Goal: Information Seeking & Learning: Learn about a topic

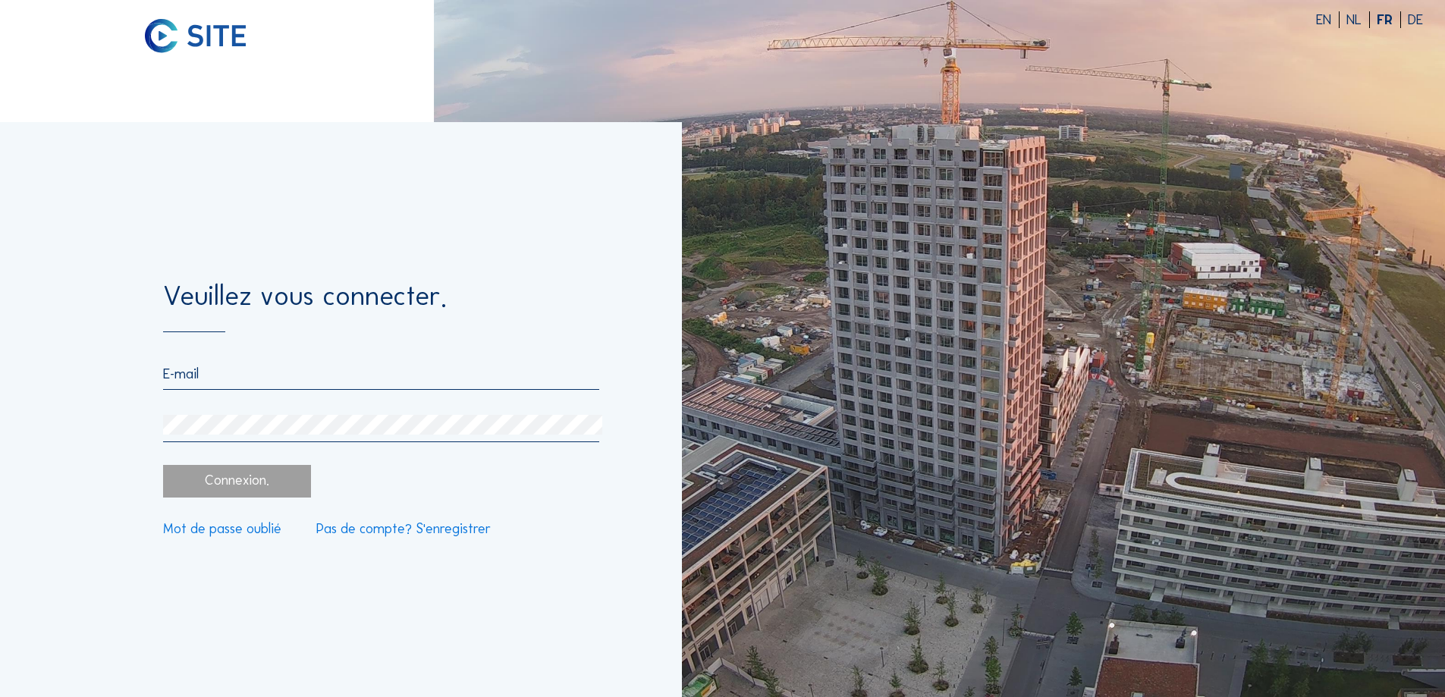
type input "[PERSON_NAME][EMAIL_ADDRESS][DOMAIN_NAME]"
click at [277, 478] on div "Connexion." at bounding box center [236, 481] width 147 height 33
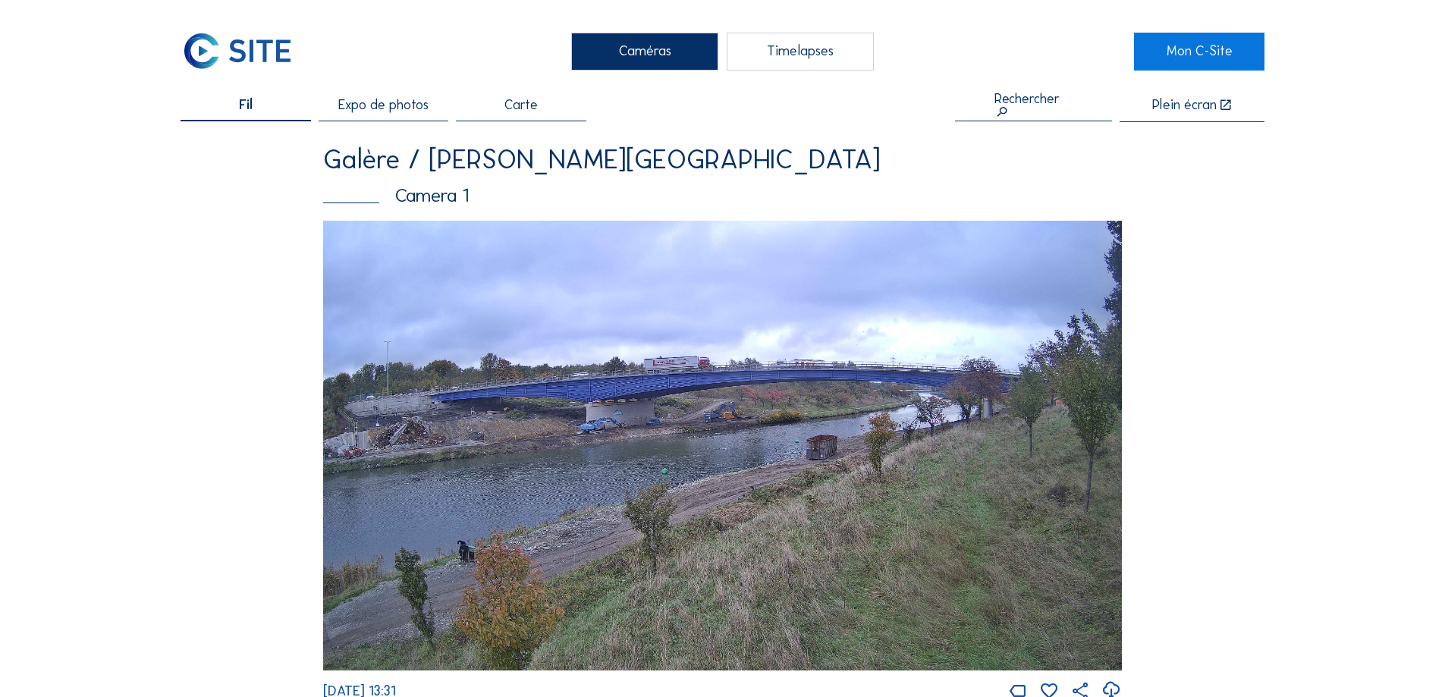
scroll to position [76, 0]
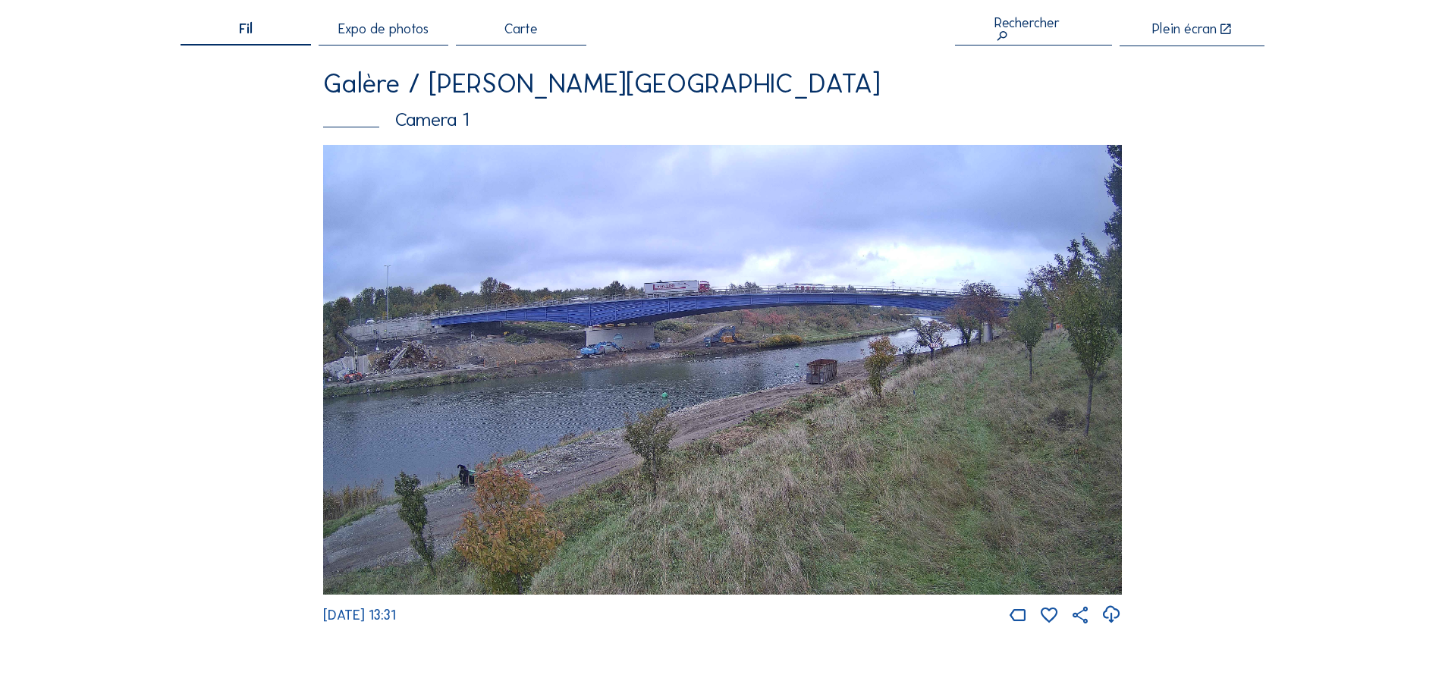
click at [817, 324] on img at bounding box center [722, 370] width 798 height 450
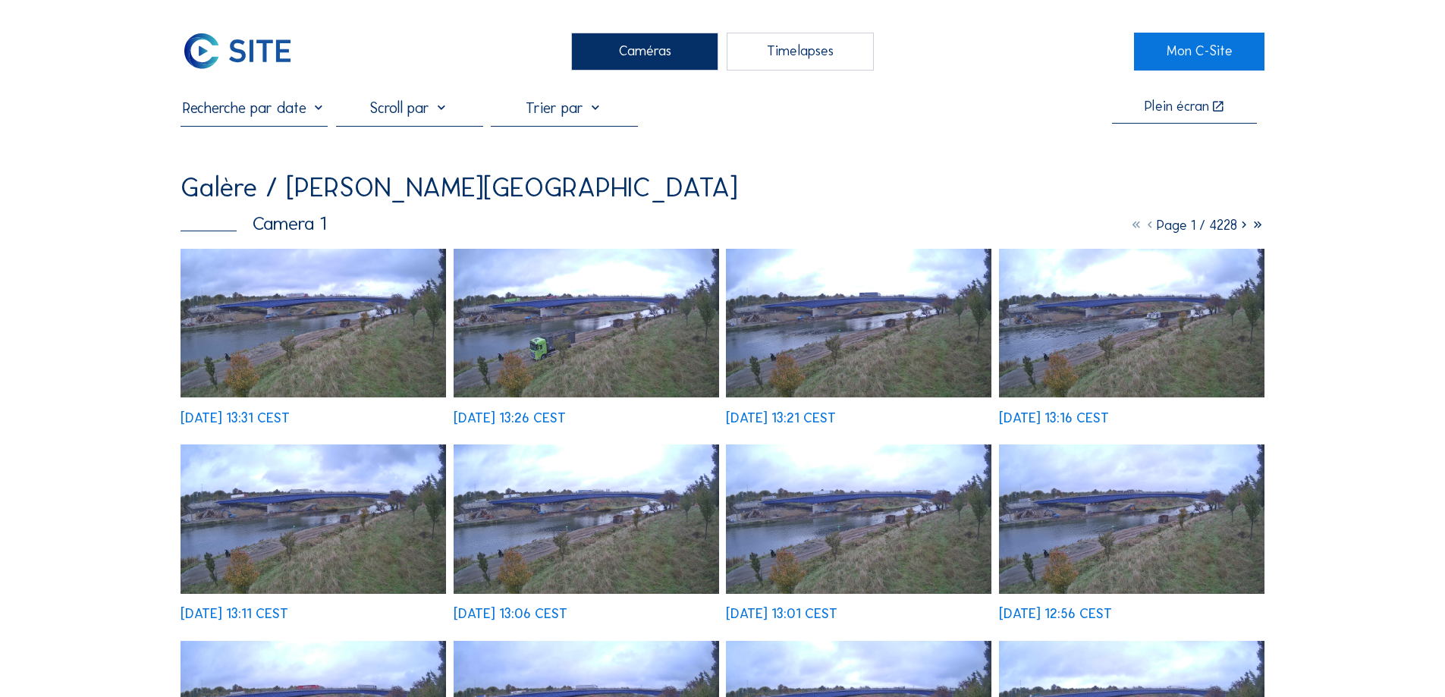
click at [394, 320] on img at bounding box center [312, 323] width 265 height 149
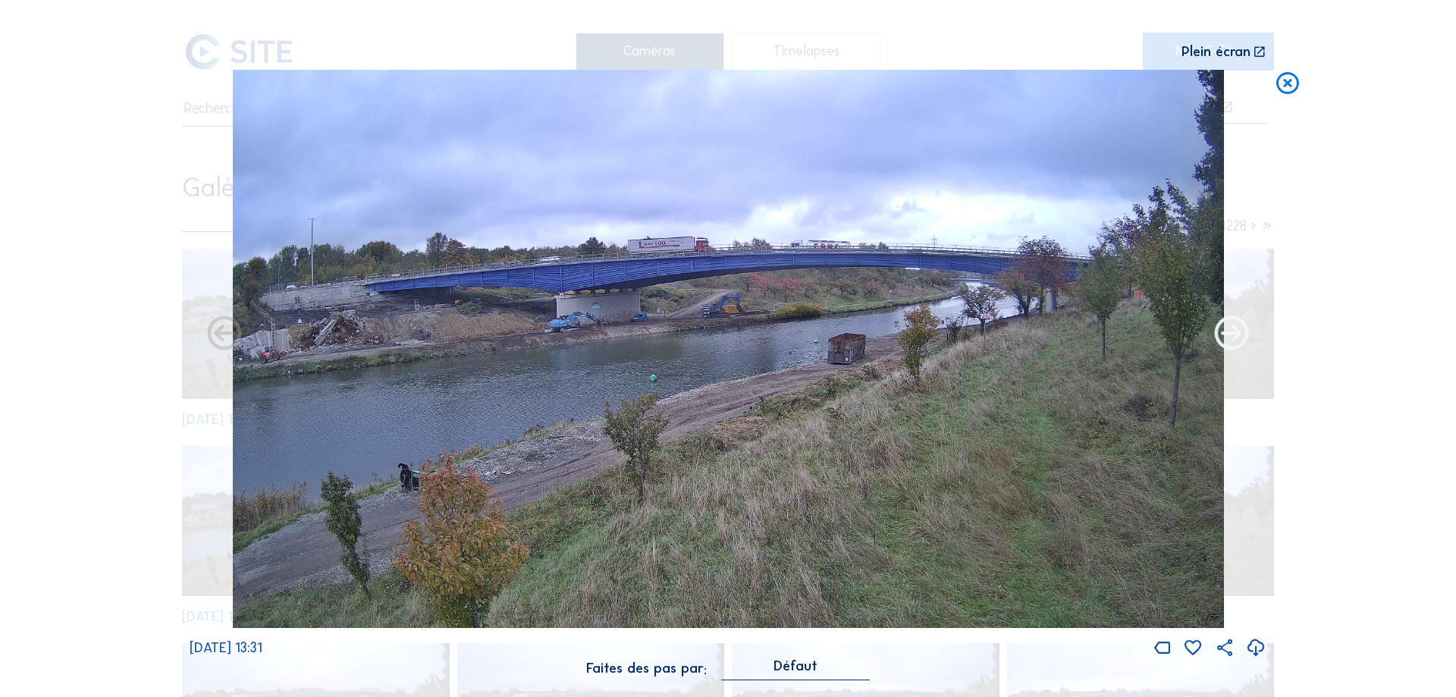
click at [1237, 335] on icon at bounding box center [1231, 335] width 41 height 42
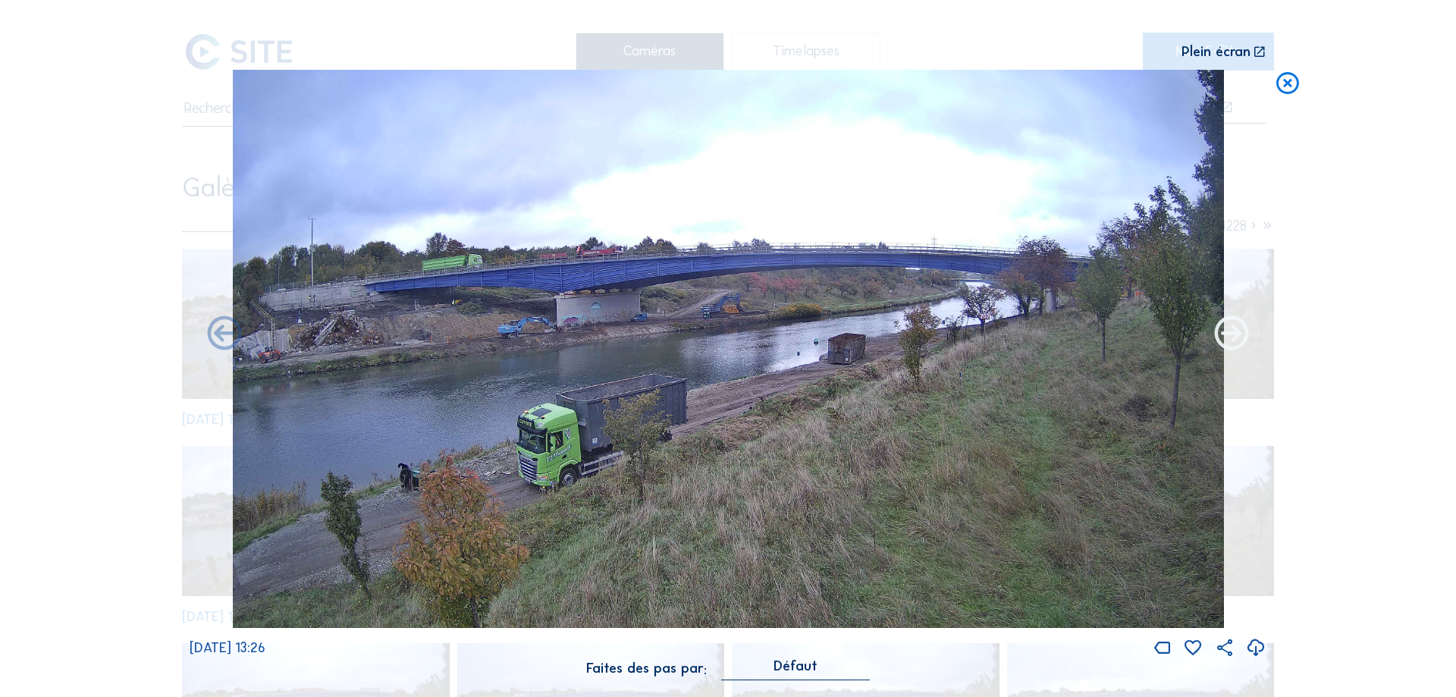
click at [1230, 335] on icon at bounding box center [1231, 335] width 41 height 42
click at [1222, 335] on icon at bounding box center [1231, 335] width 41 height 42
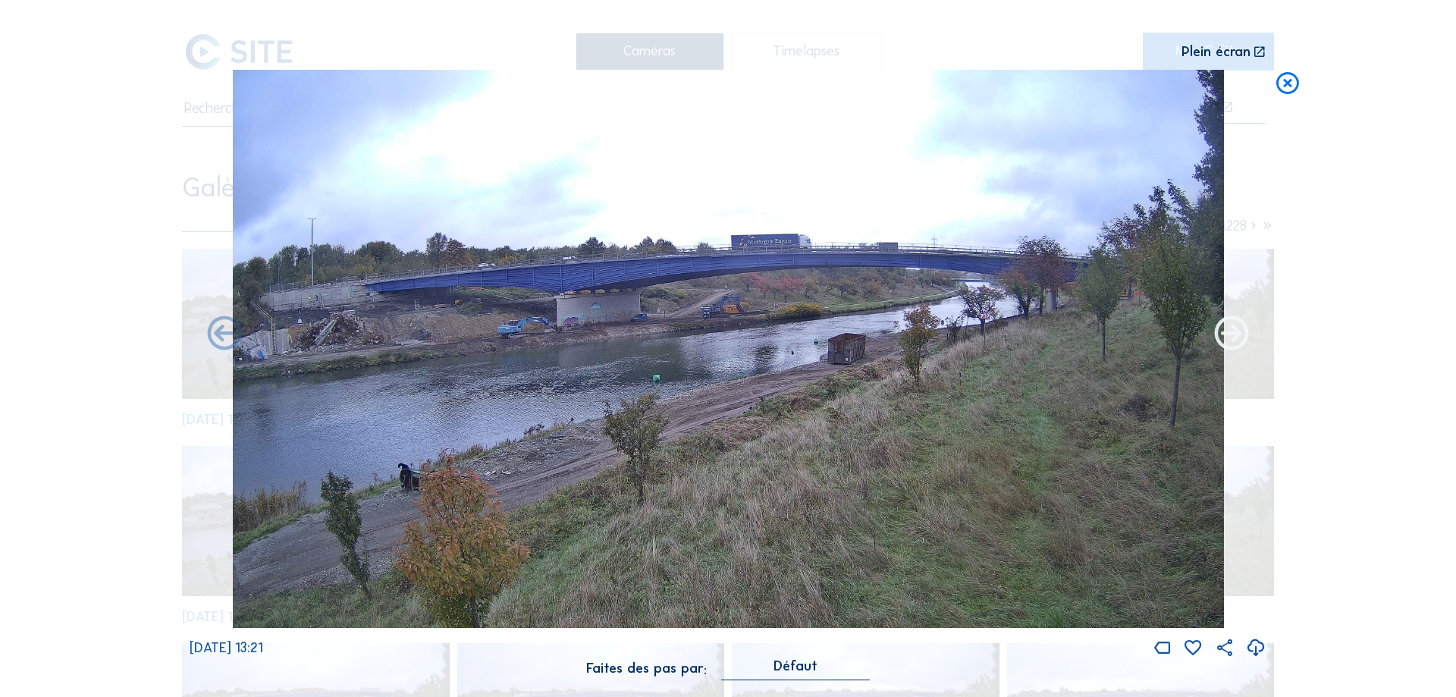
click at [1225, 335] on icon at bounding box center [1231, 335] width 41 height 42
click at [1231, 331] on icon at bounding box center [1231, 335] width 41 height 42
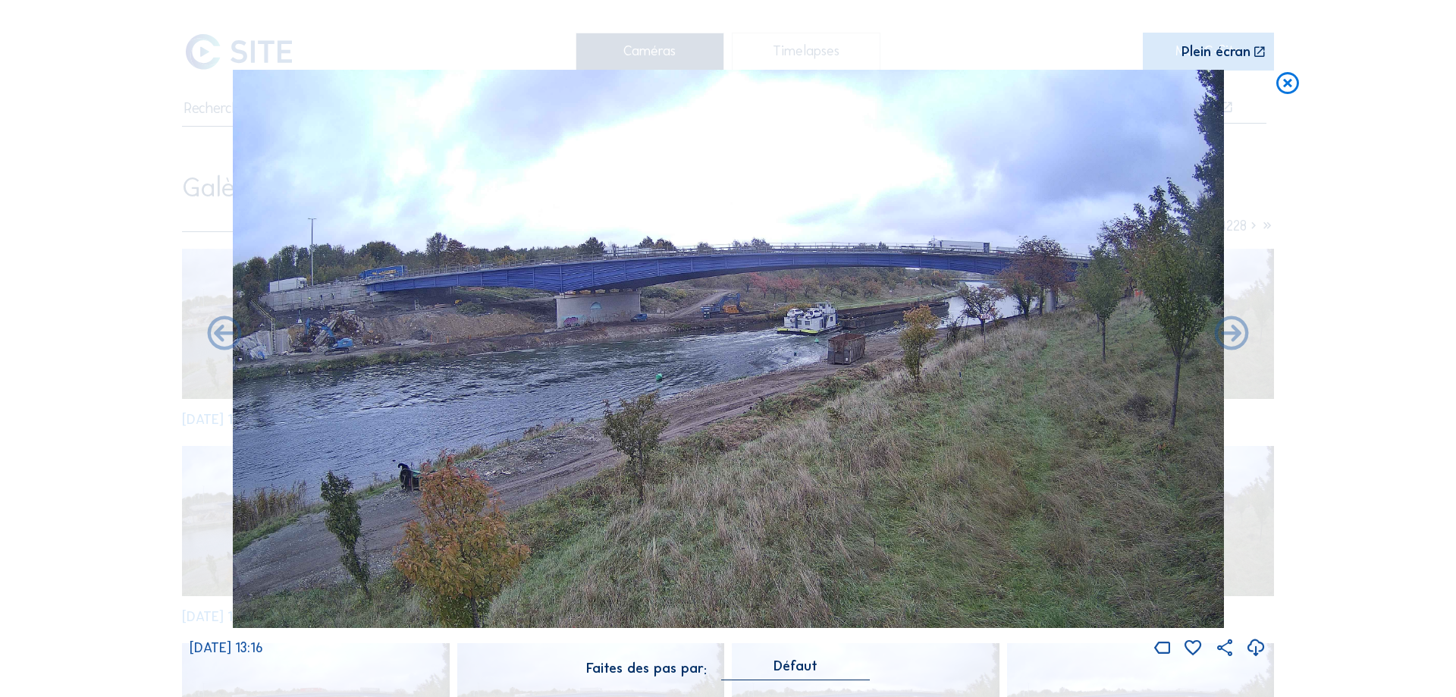
click at [1231, 331] on icon at bounding box center [1231, 335] width 41 height 42
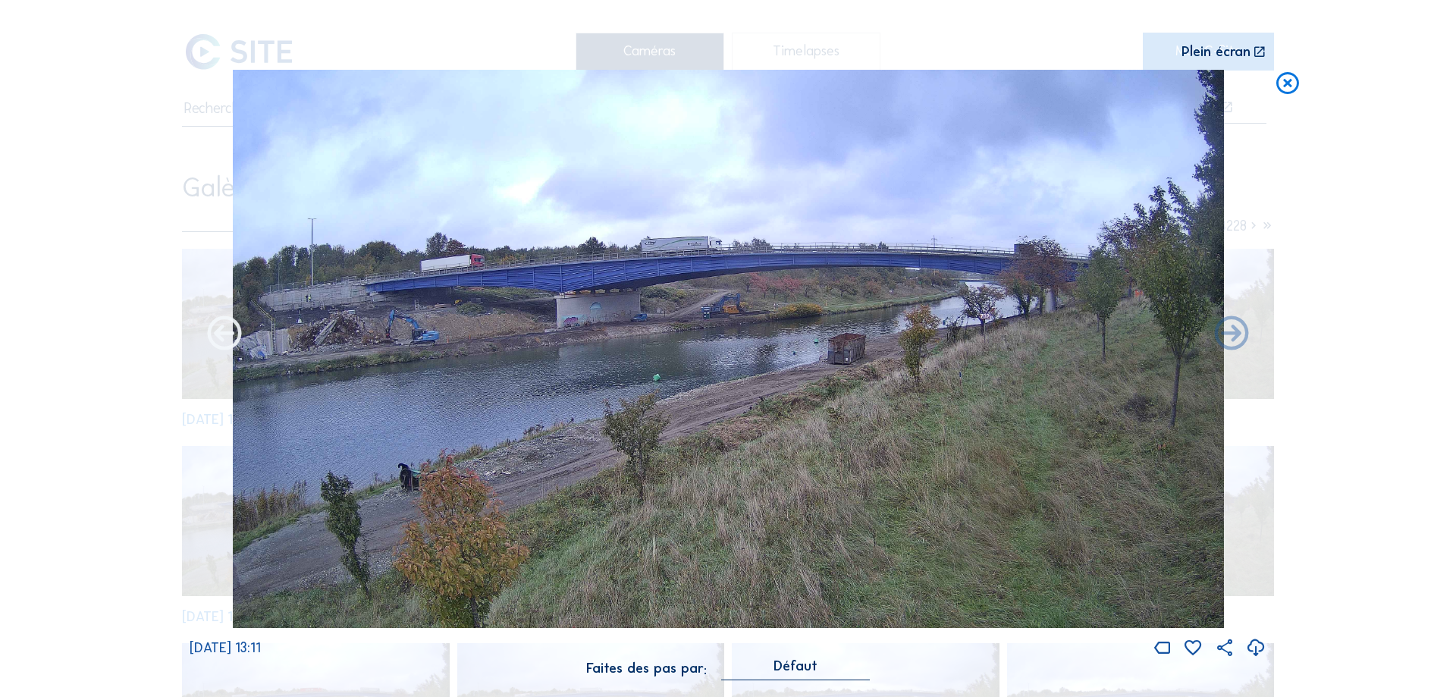
click at [225, 337] on icon at bounding box center [224, 335] width 41 height 42
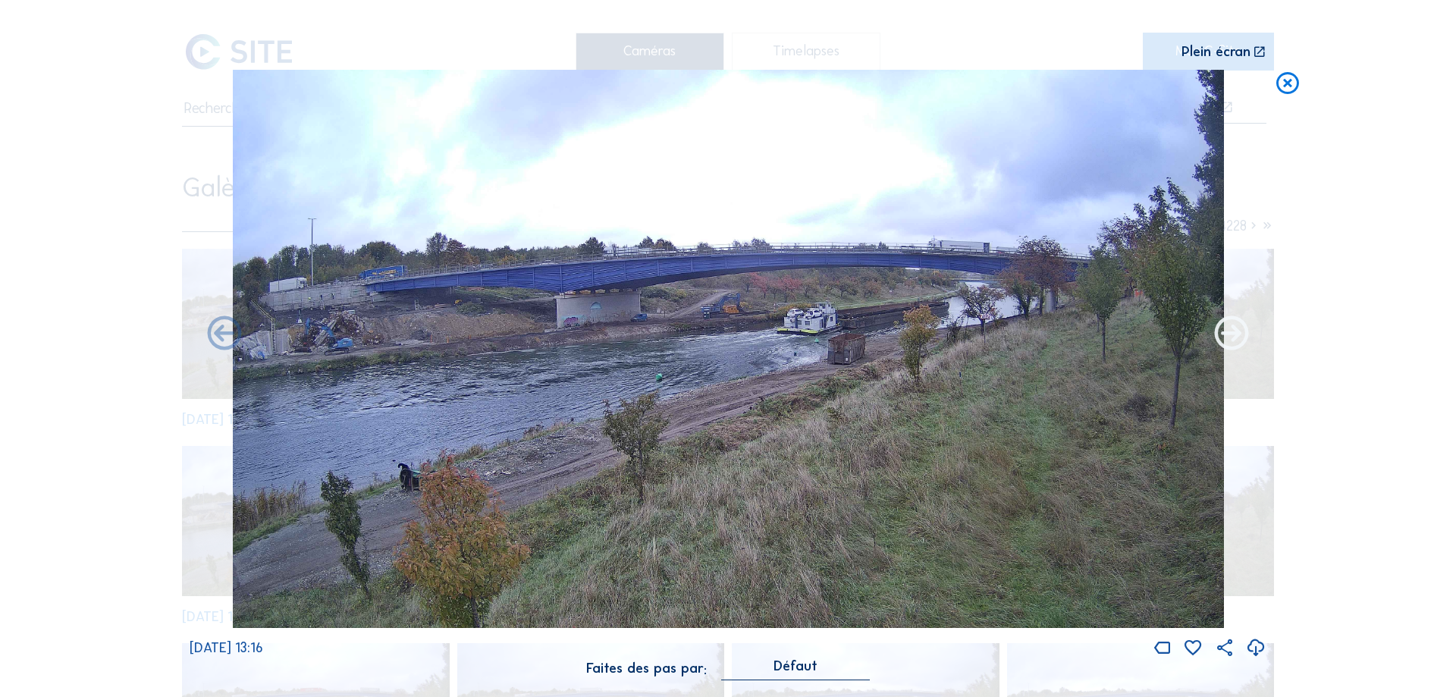
click at [1233, 333] on icon at bounding box center [1231, 335] width 41 height 42
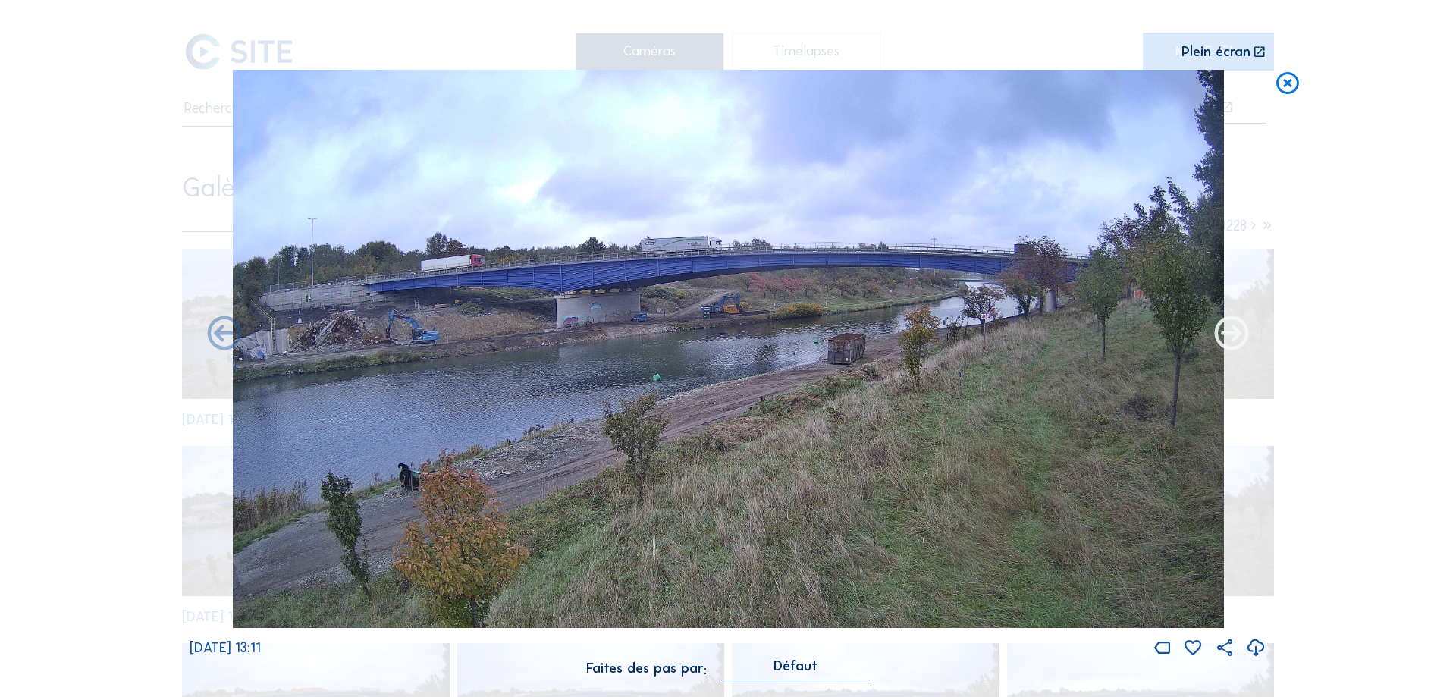
click at [1235, 333] on icon at bounding box center [1231, 335] width 41 height 42
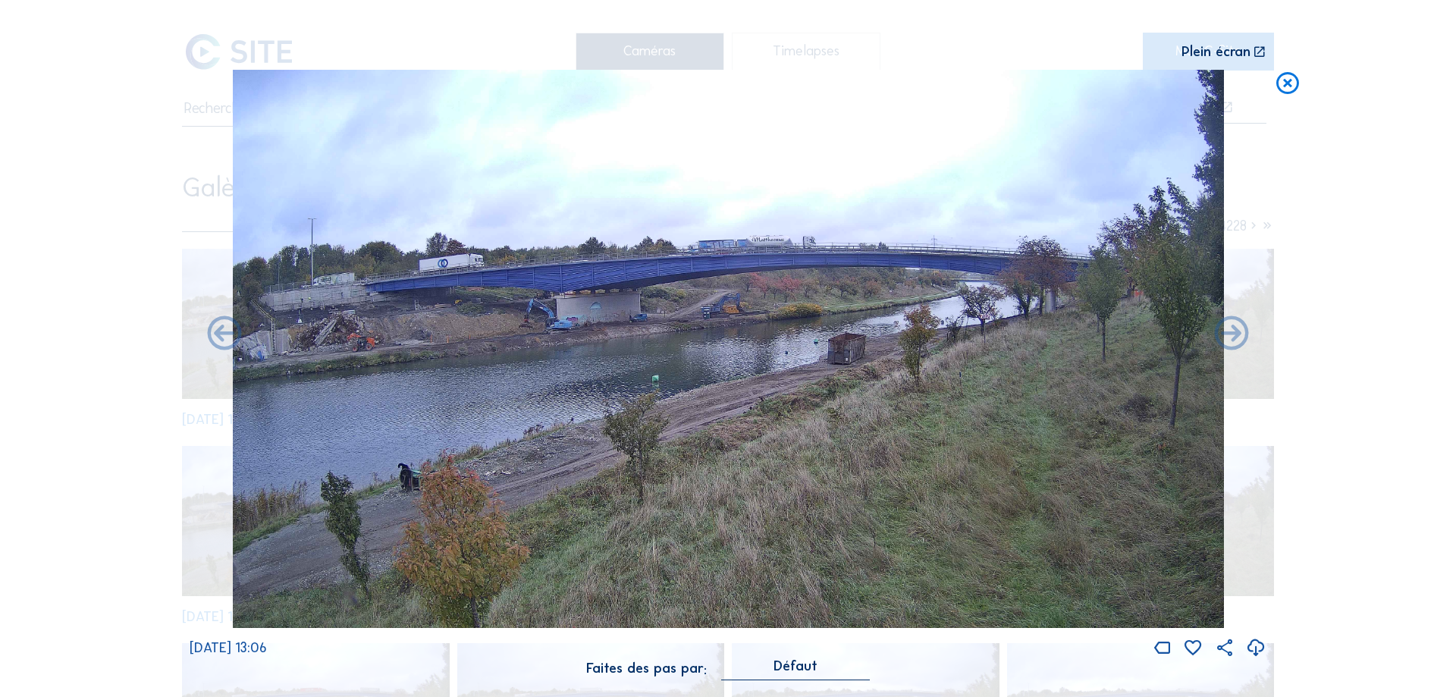
click at [1235, 333] on icon at bounding box center [1231, 335] width 41 height 42
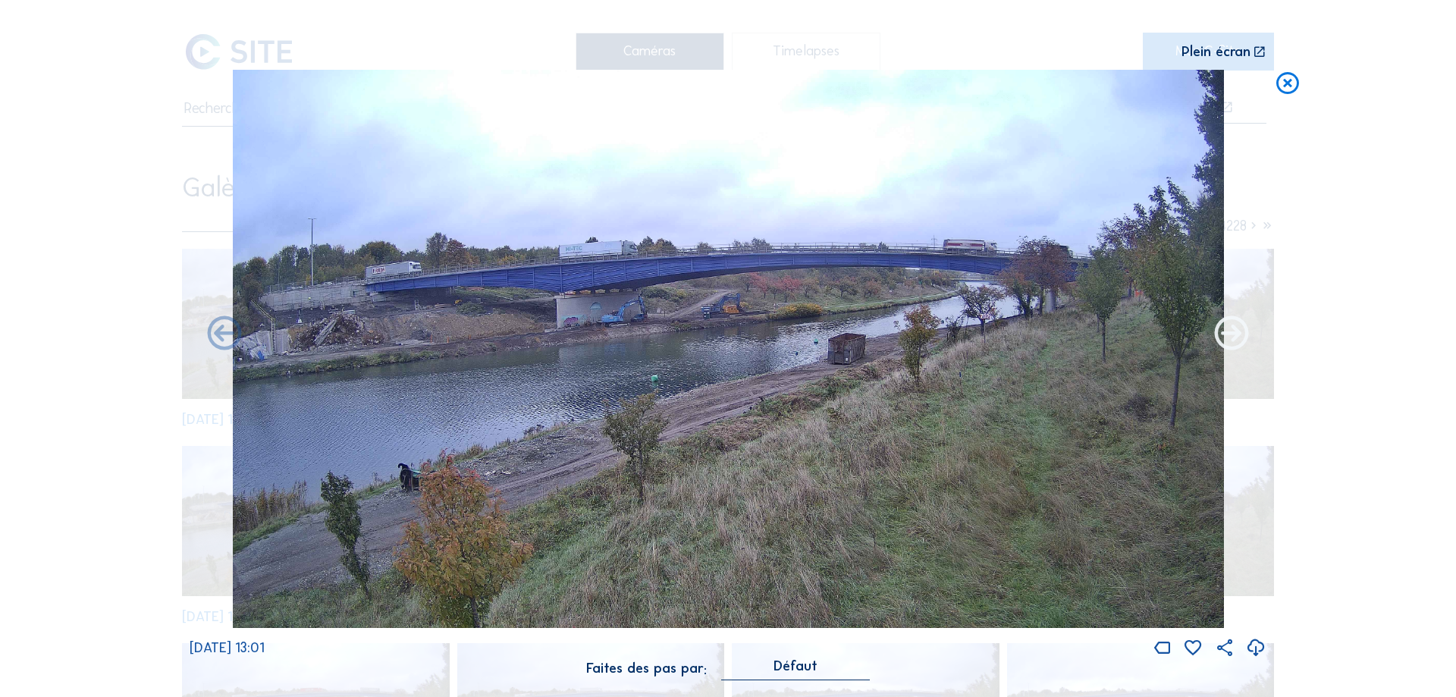
click at [1235, 333] on icon at bounding box center [1231, 335] width 41 height 42
click at [1229, 336] on icon at bounding box center [1231, 335] width 41 height 42
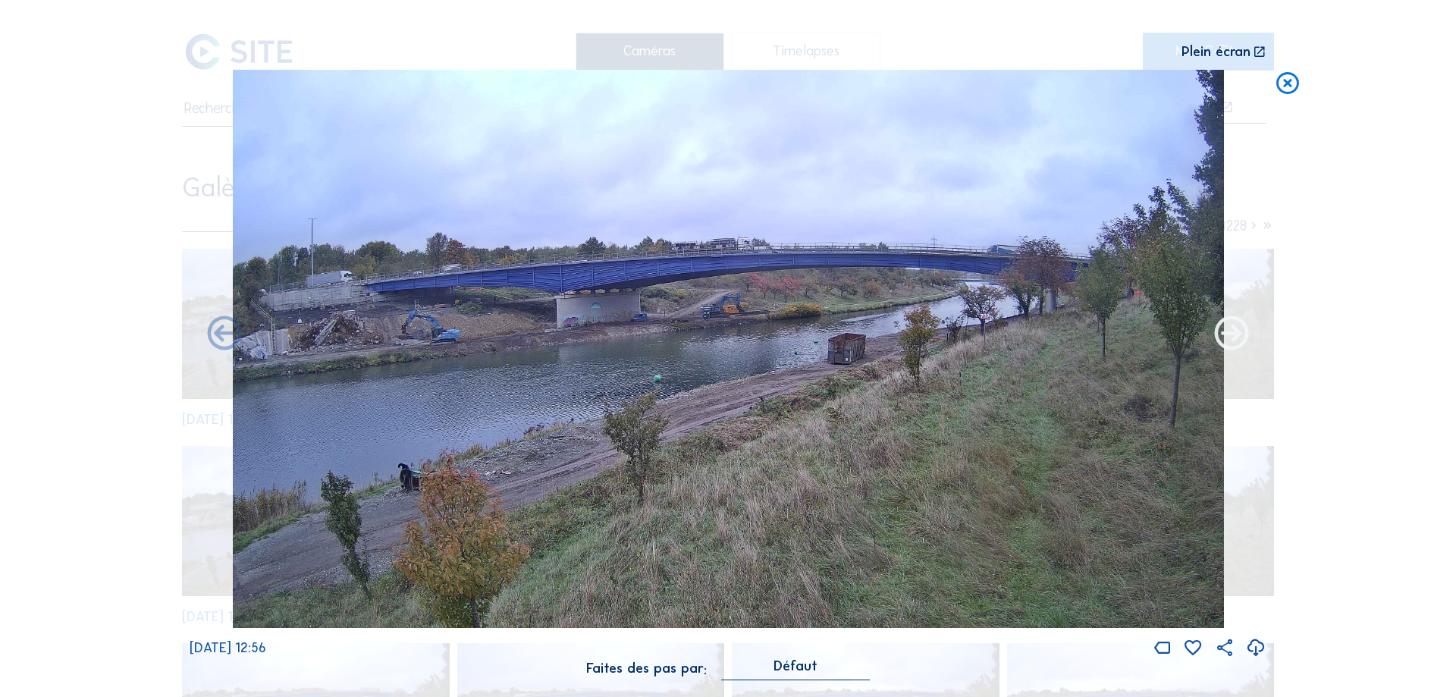
click at [1233, 334] on icon at bounding box center [1231, 335] width 41 height 42
click at [1232, 334] on icon at bounding box center [1231, 335] width 41 height 42
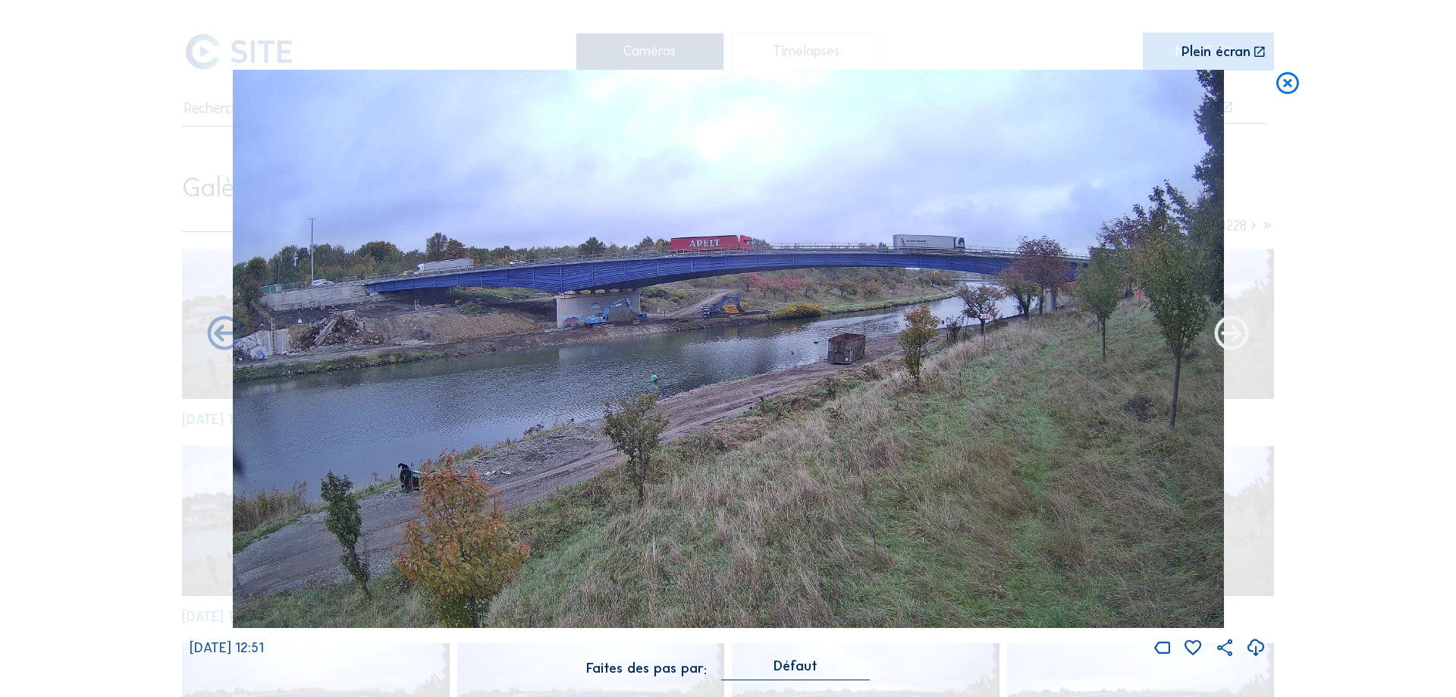
click at [1229, 332] on icon at bounding box center [1231, 335] width 41 height 42
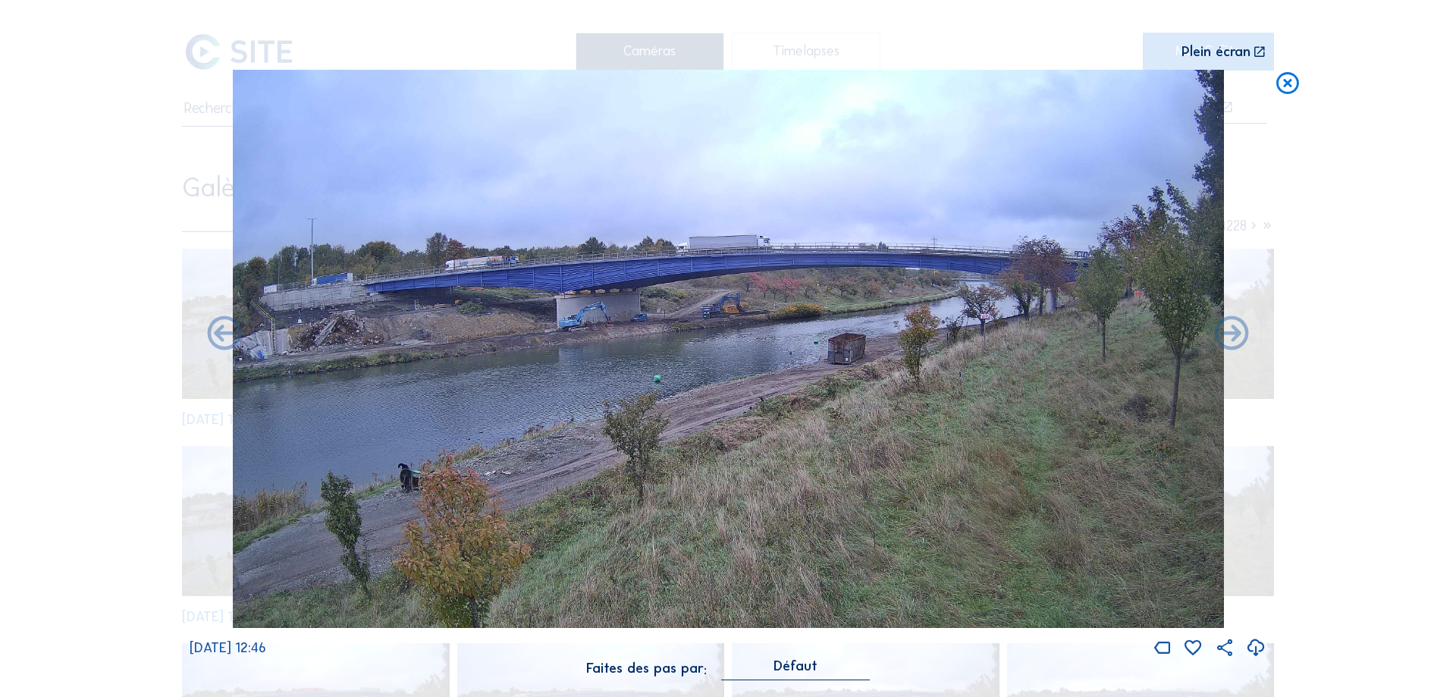
click at [1229, 332] on icon at bounding box center [1231, 335] width 41 height 42
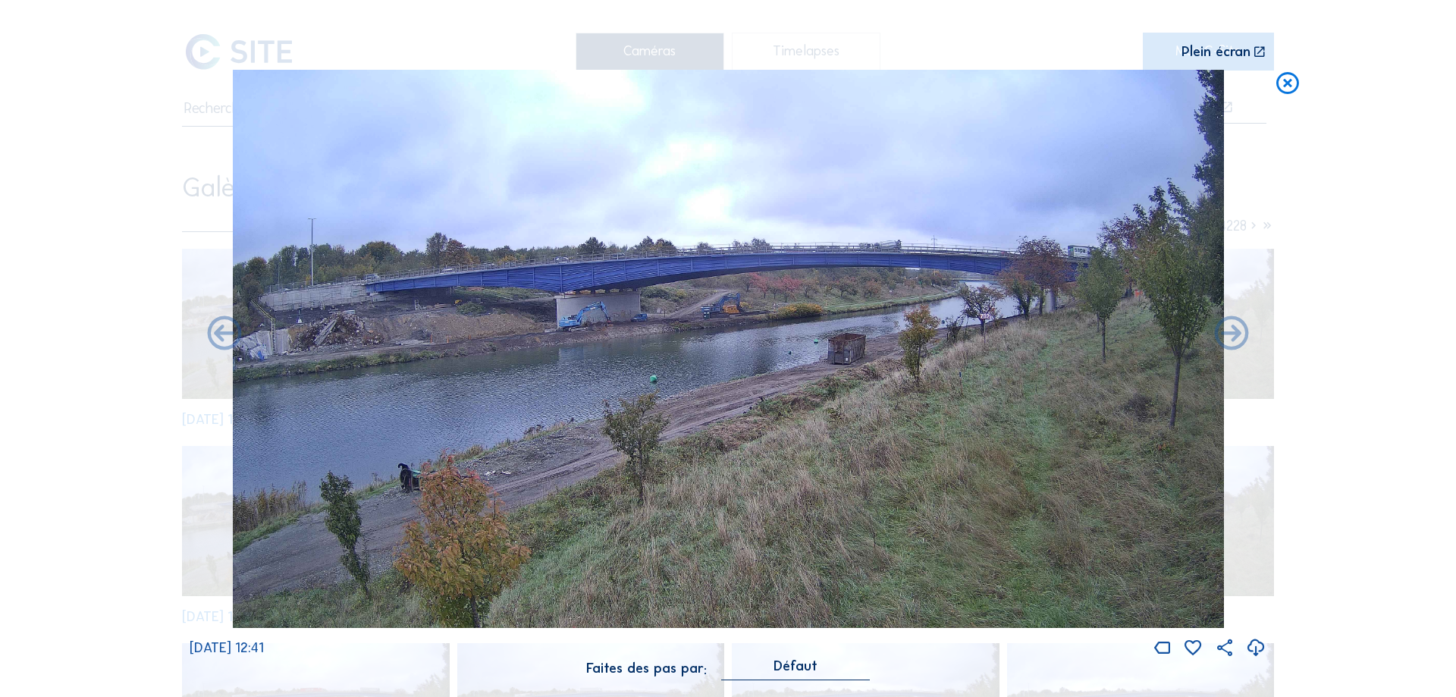
click at [1229, 332] on icon at bounding box center [1231, 335] width 41 height 42
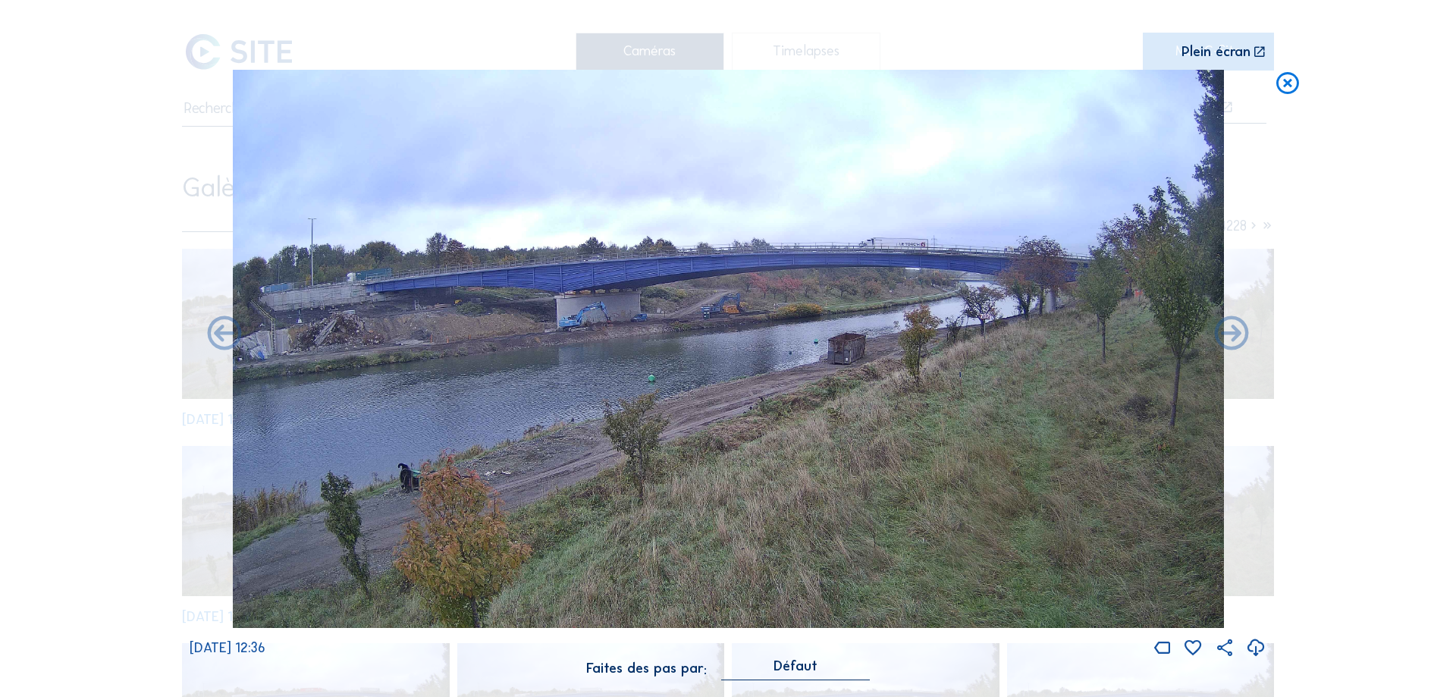
click at [1229, 332] on icon at bounding box center [1231, 335] width 41 height 42
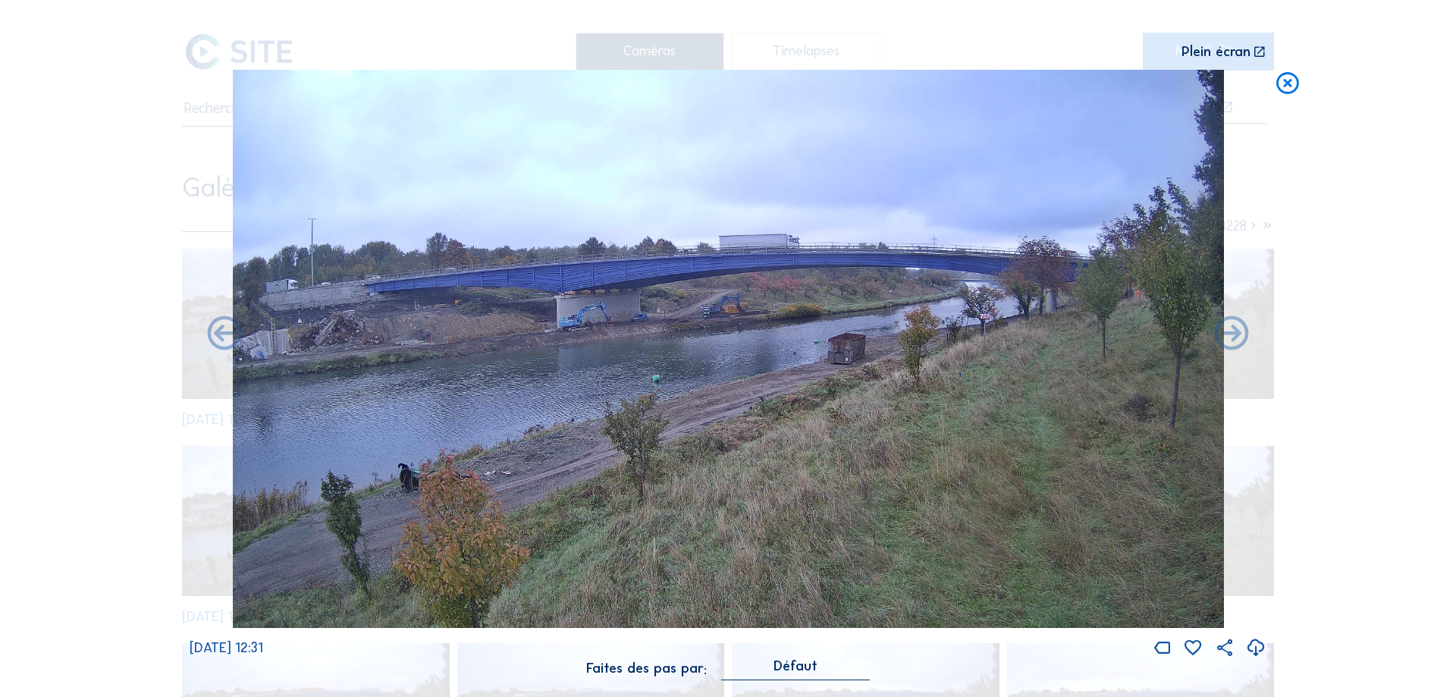
click at [1229, 332] on icon at bounding box center [1231, 335] width 41 height 42
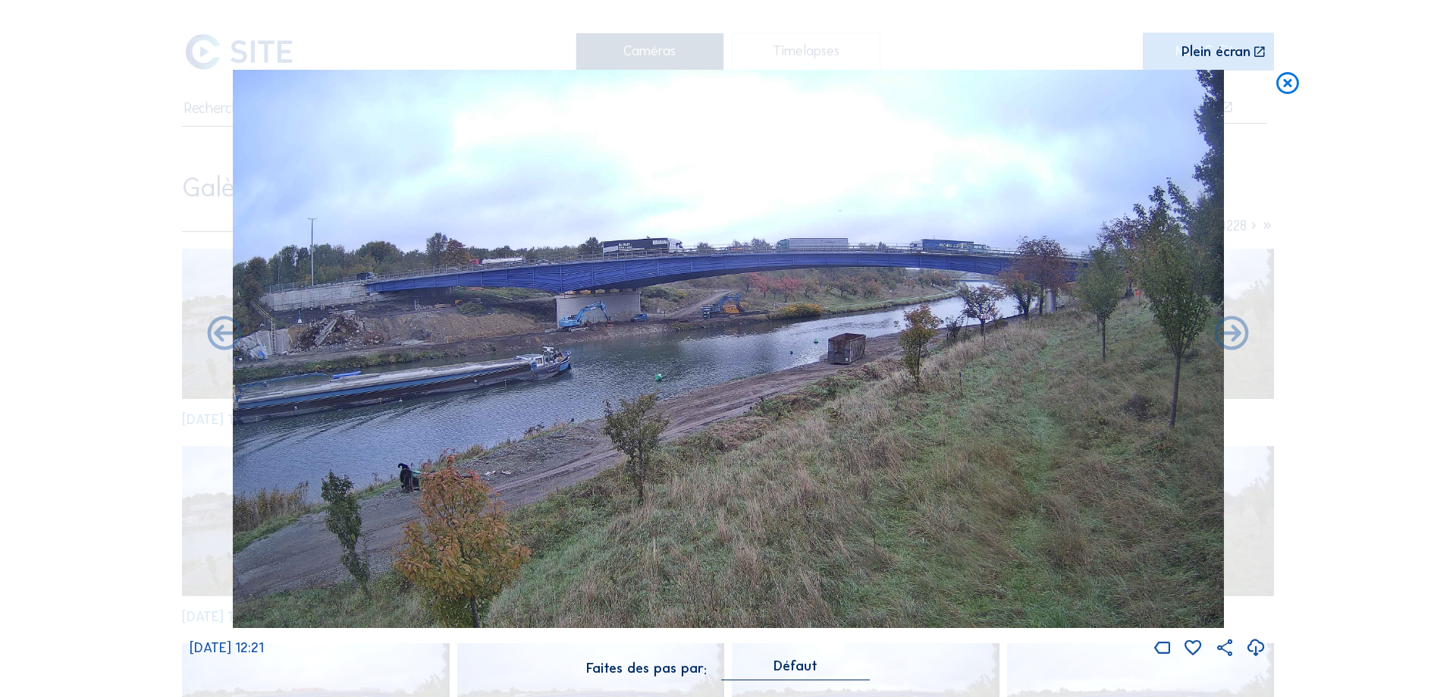
click at [1256, 653] on icon at bounding box center [1256, 647] width 20 height 25
click at [1241, 342] on icon at bounding box center [1231, 335] width 41 height 42
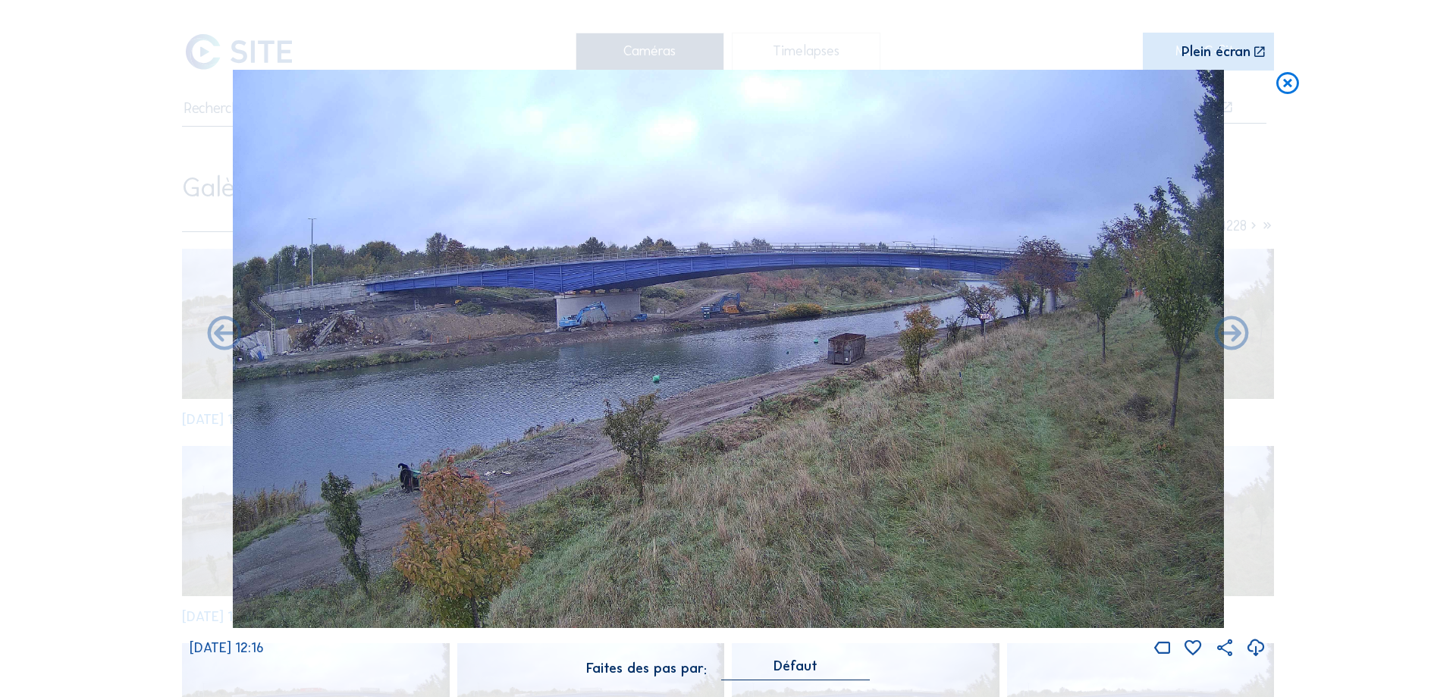
click at [1241, 342] on icon at bounding box center [1231, 335] width 41 height 42
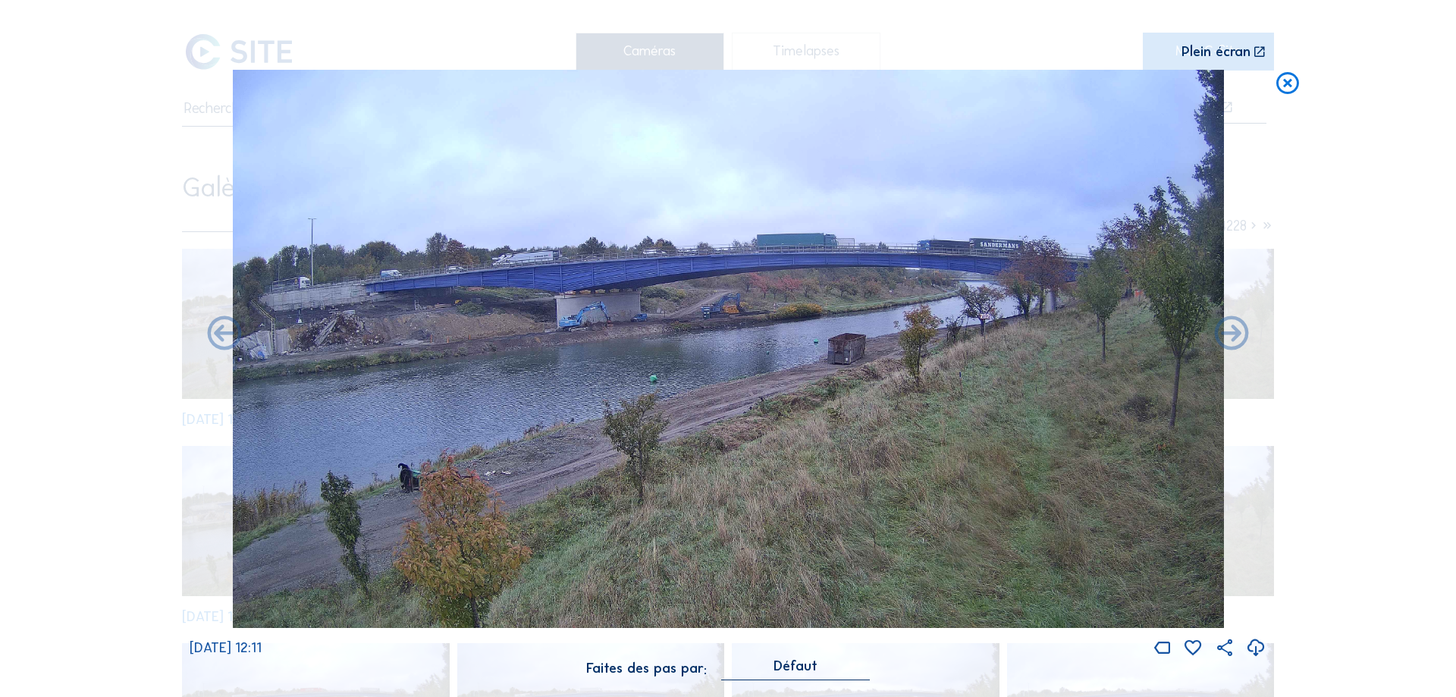
click at [1241, 342] on icon at bounding box center [1231, 335] width 41 height 42
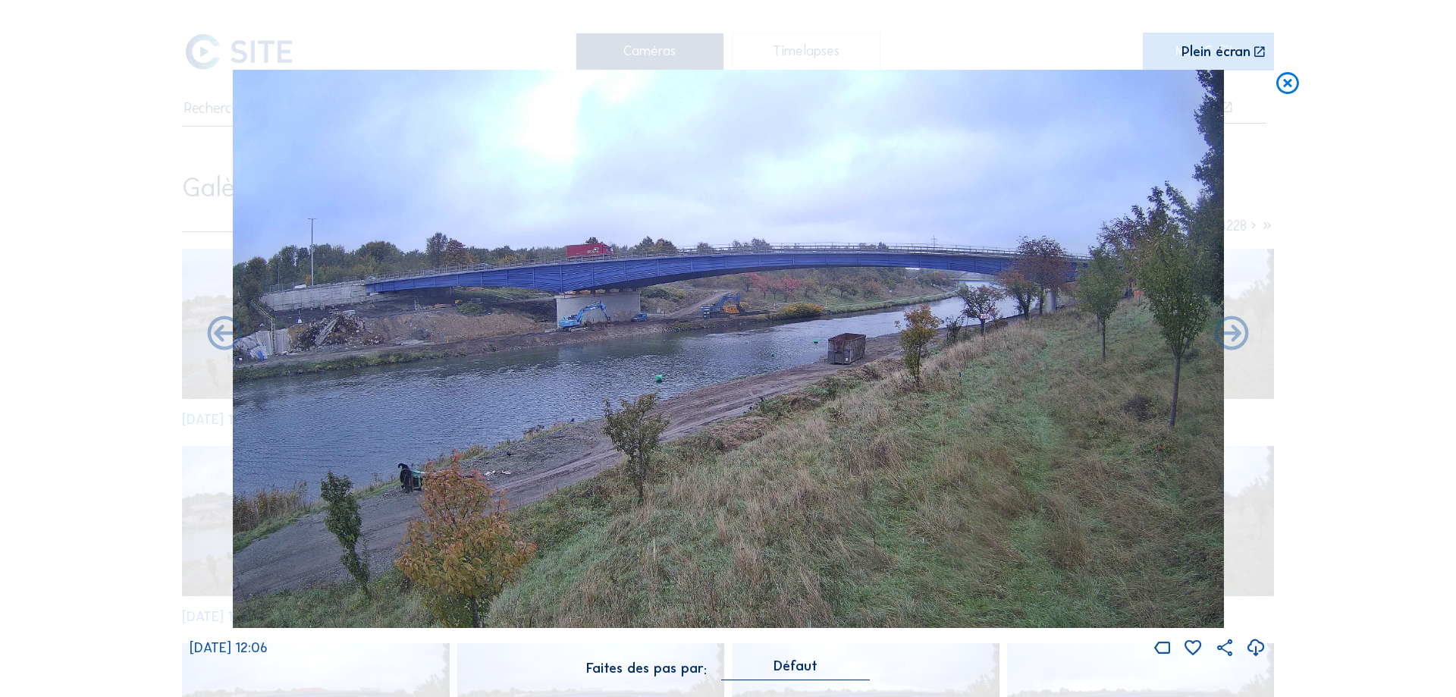
click at [1241, 342] on icon at bounding box center [1231, 335] width 41 height 42
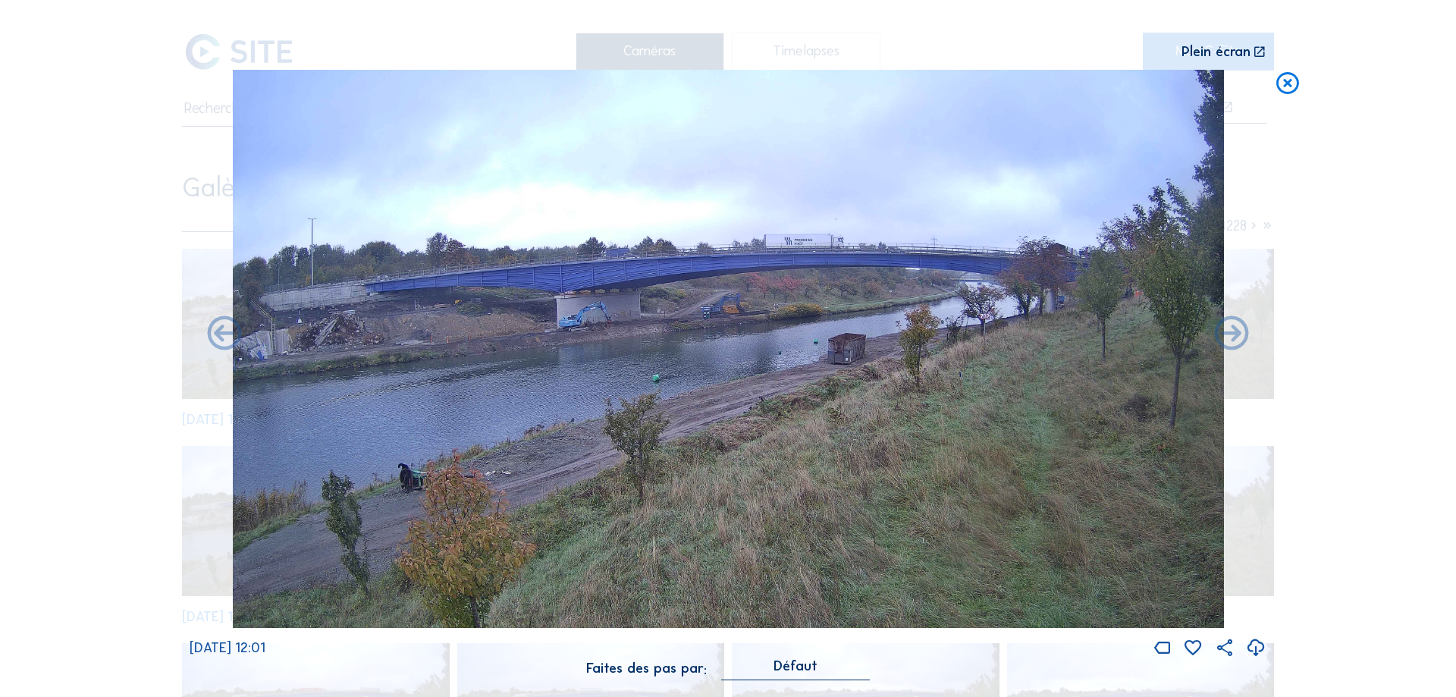
click at [1241, 342] on icon at bounding box center [1231, 335] width 41 height 42
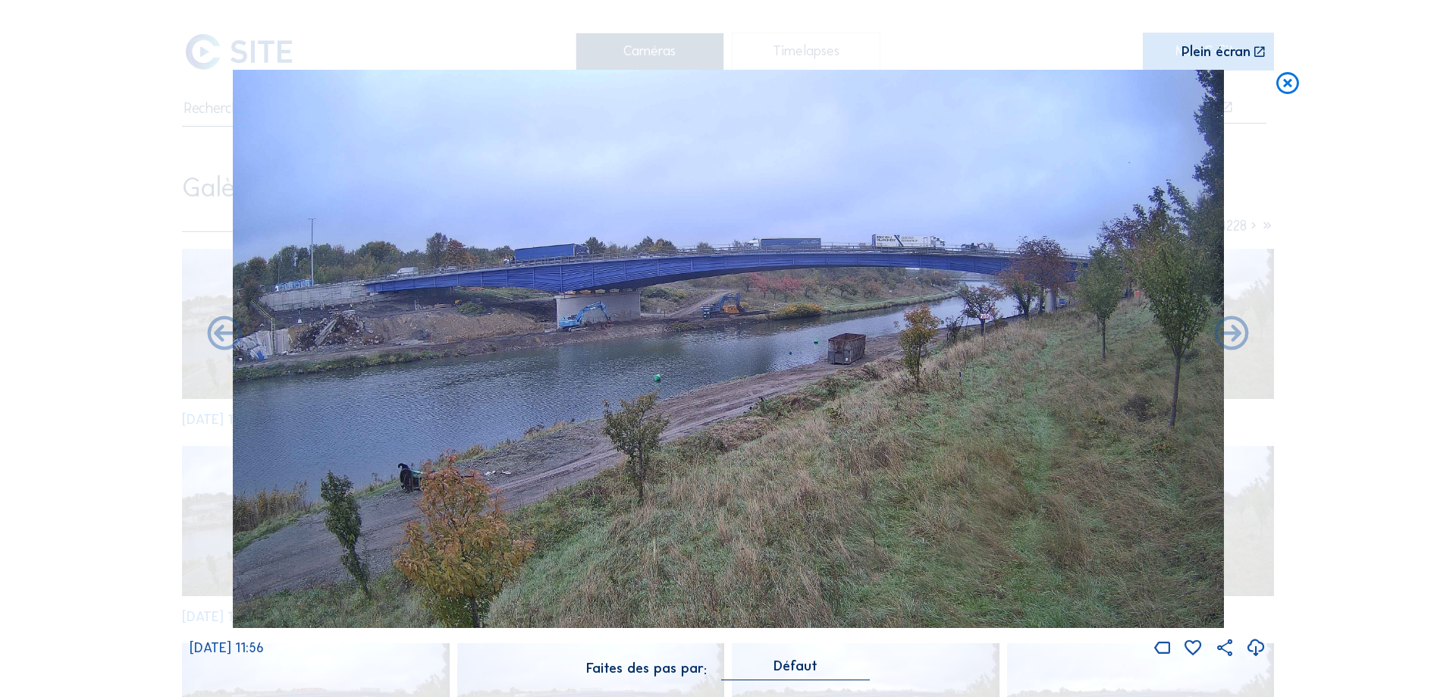
click at [1241, 342] on icon at bounding box center [1231, 335] width 41 height 42
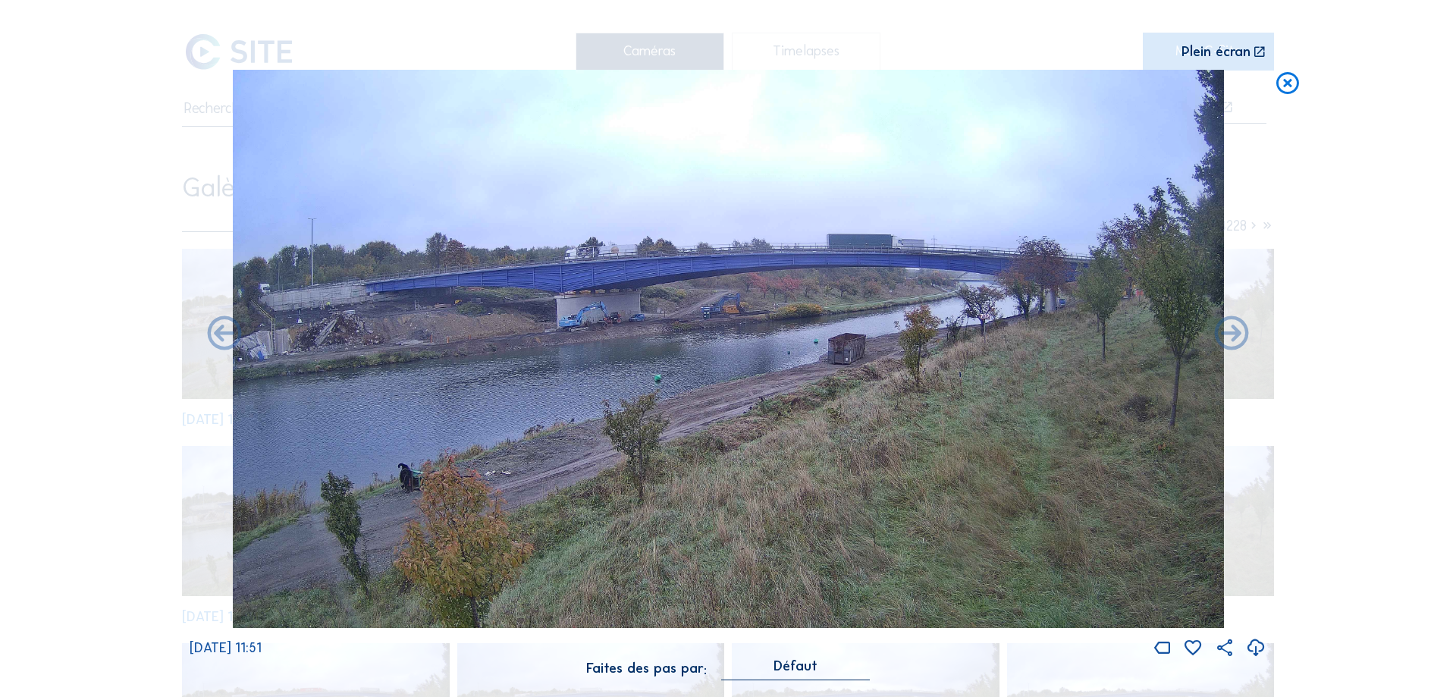
click at [1241, 342] on icon at bounding box center [1231, 335] width 41 height 42
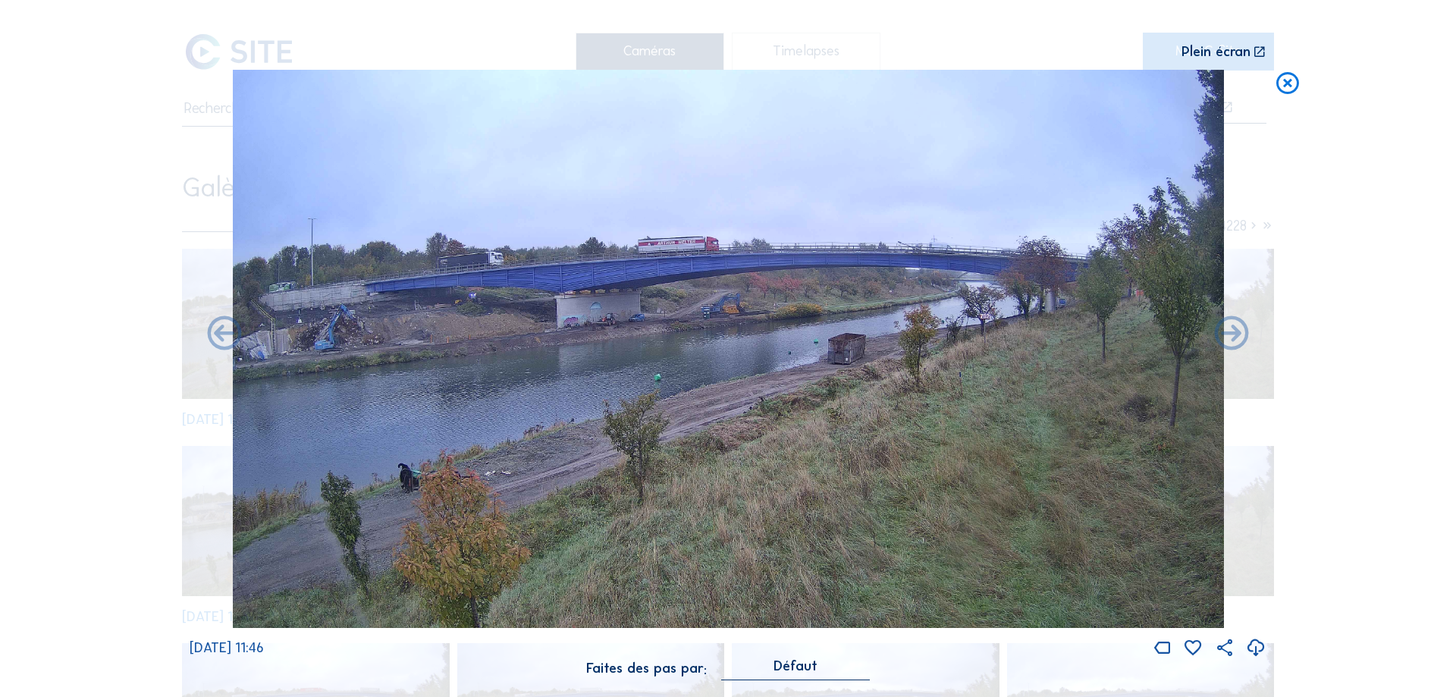
click at [1241, 342] on icon at bounding box center [1231, 335] width 41 height 42
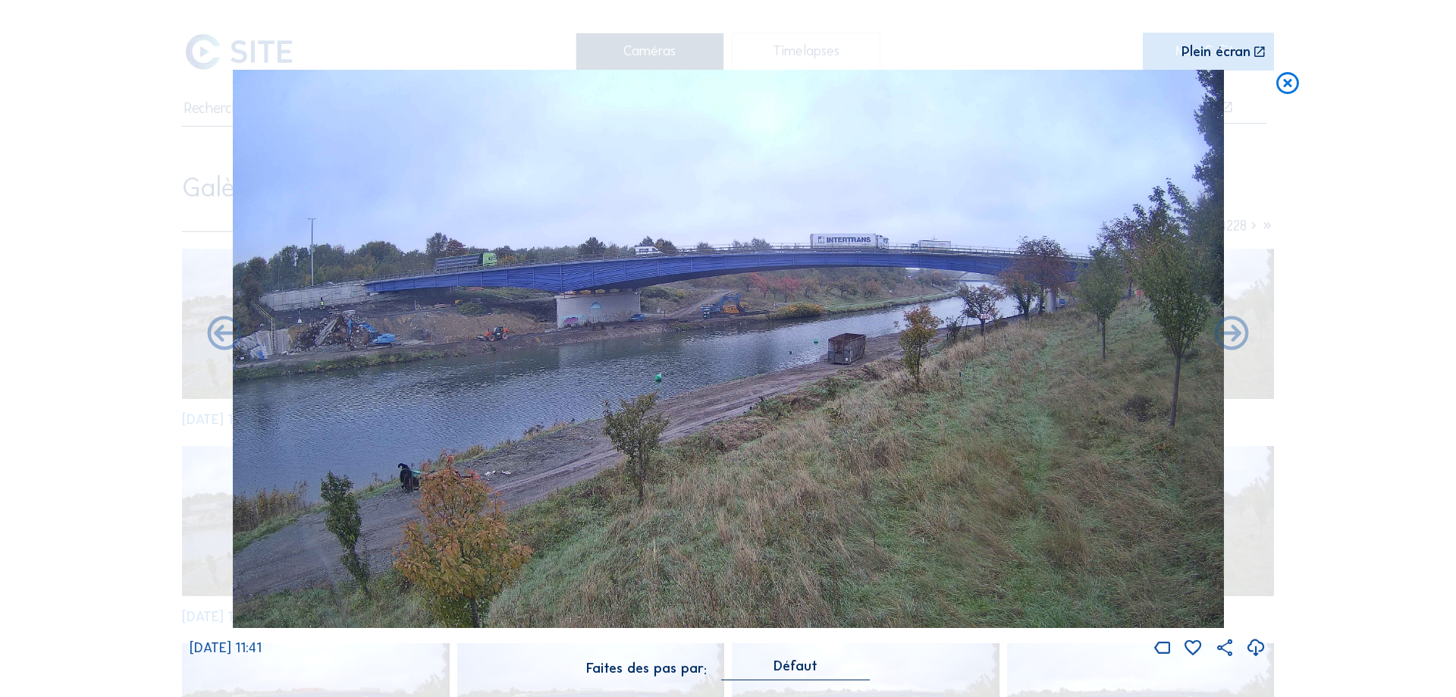
click at [1241, 342] on icon at bounding box center [1231, 335] width 41 height 42
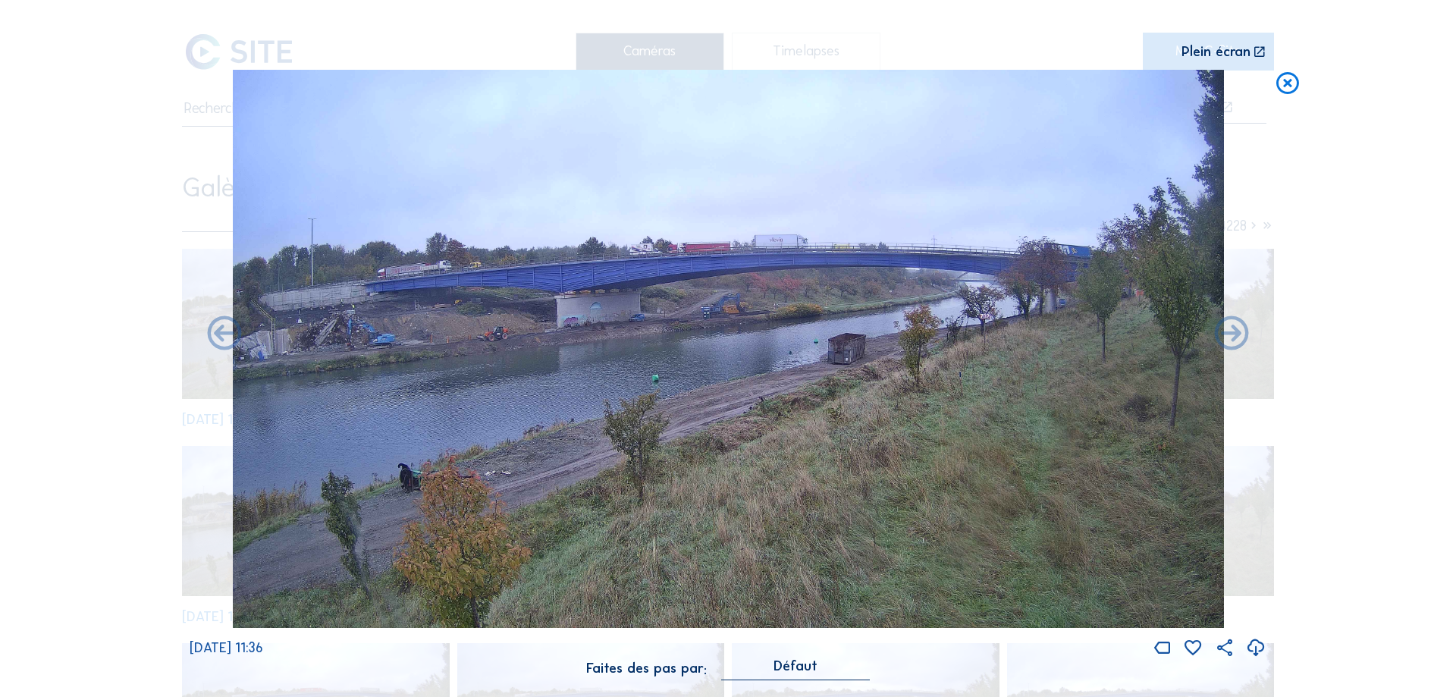
click at [1241, 342] on icon at bounding box center [1231, 335] width 41 height 42
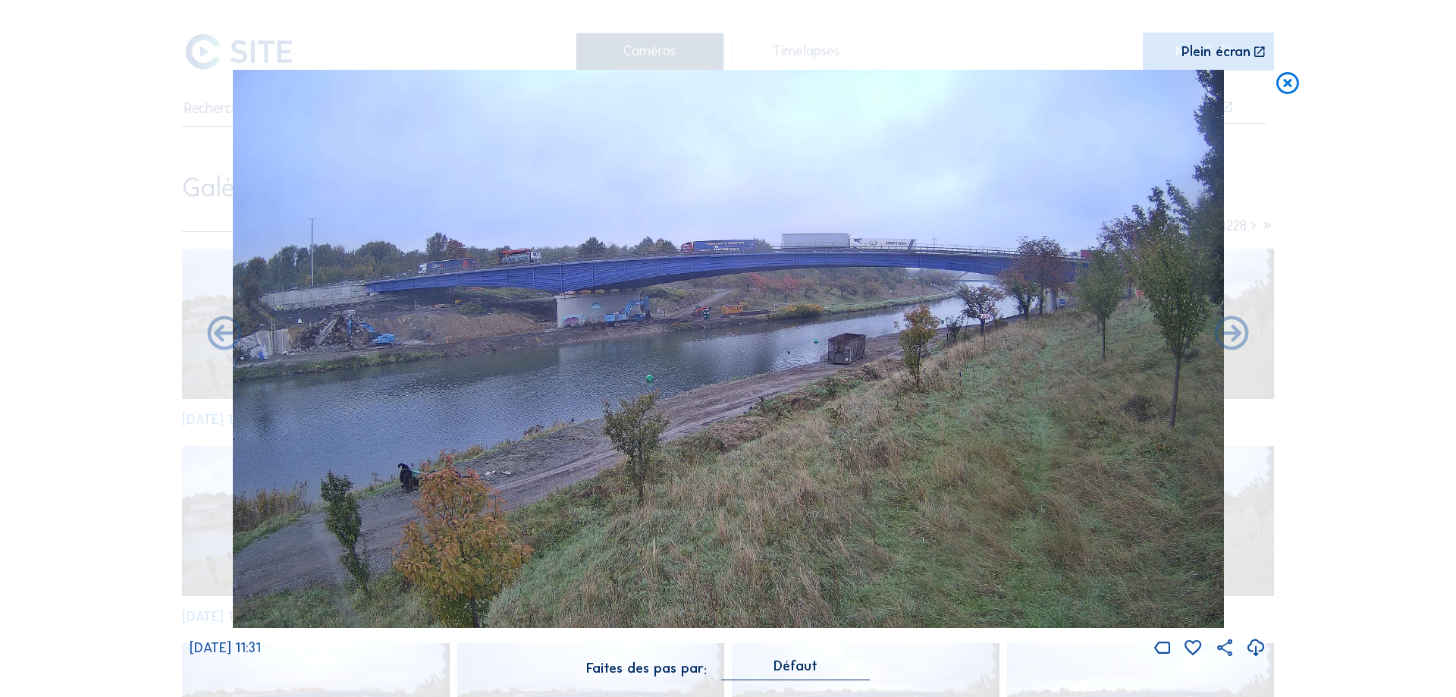
click at [1241, 342] on icon at bounding box center [1231, 335] width 41 height 42
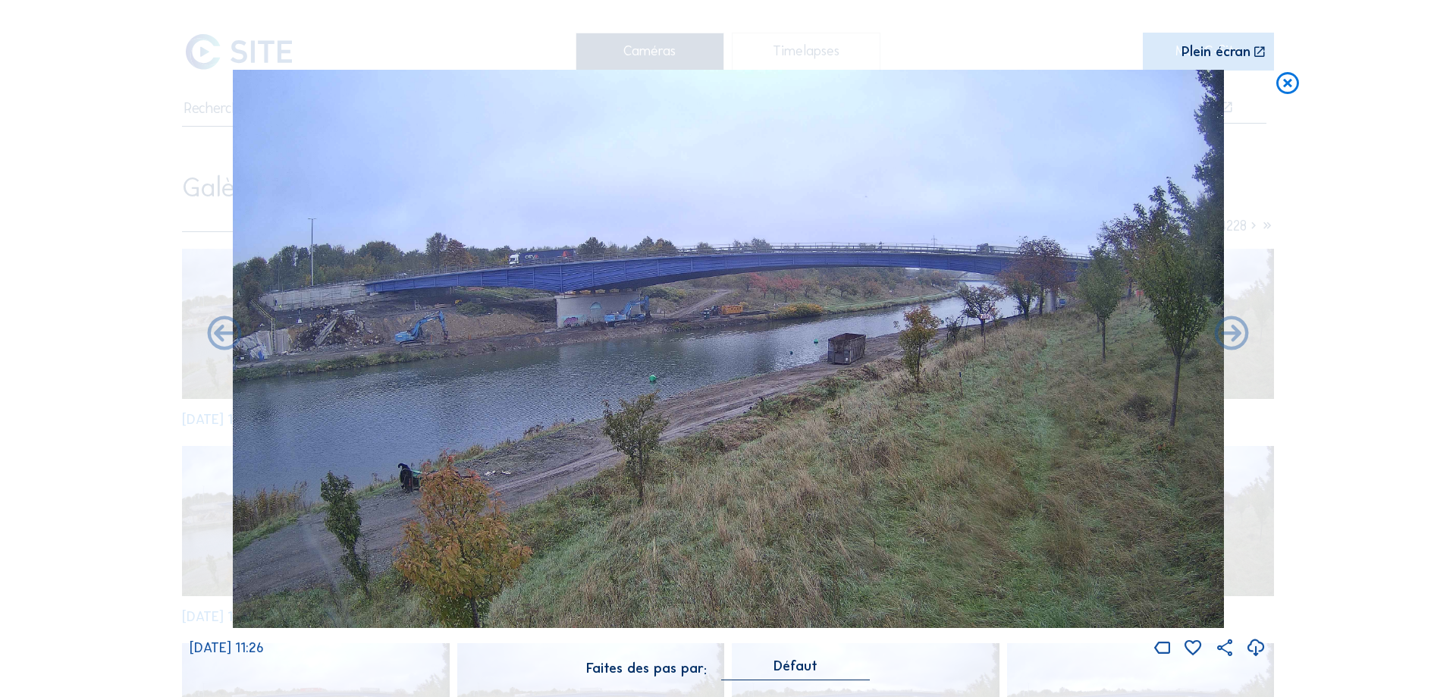
click at [1241, 342] on icon at bounding box center [1231, 335] width 41 height 42
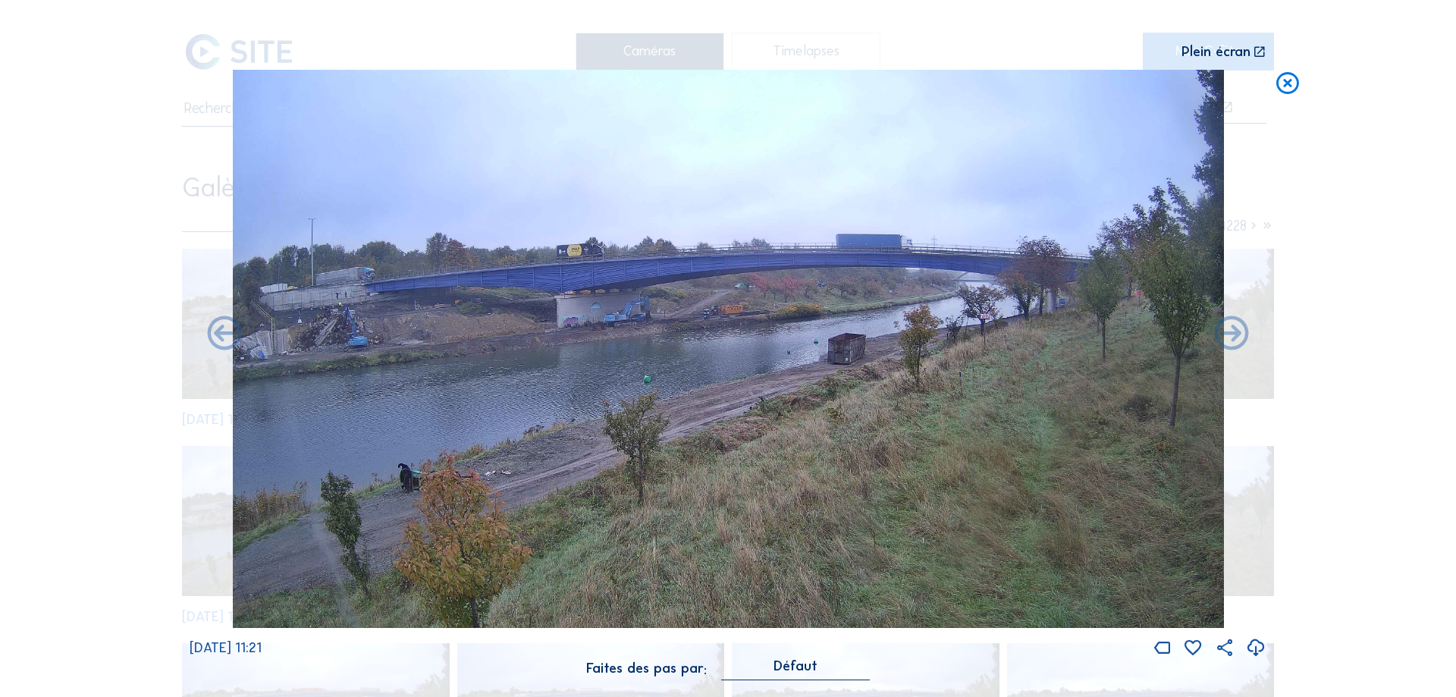
click at [1241, 342] on icon at bounding box center [1231, 335] width 41 height 42
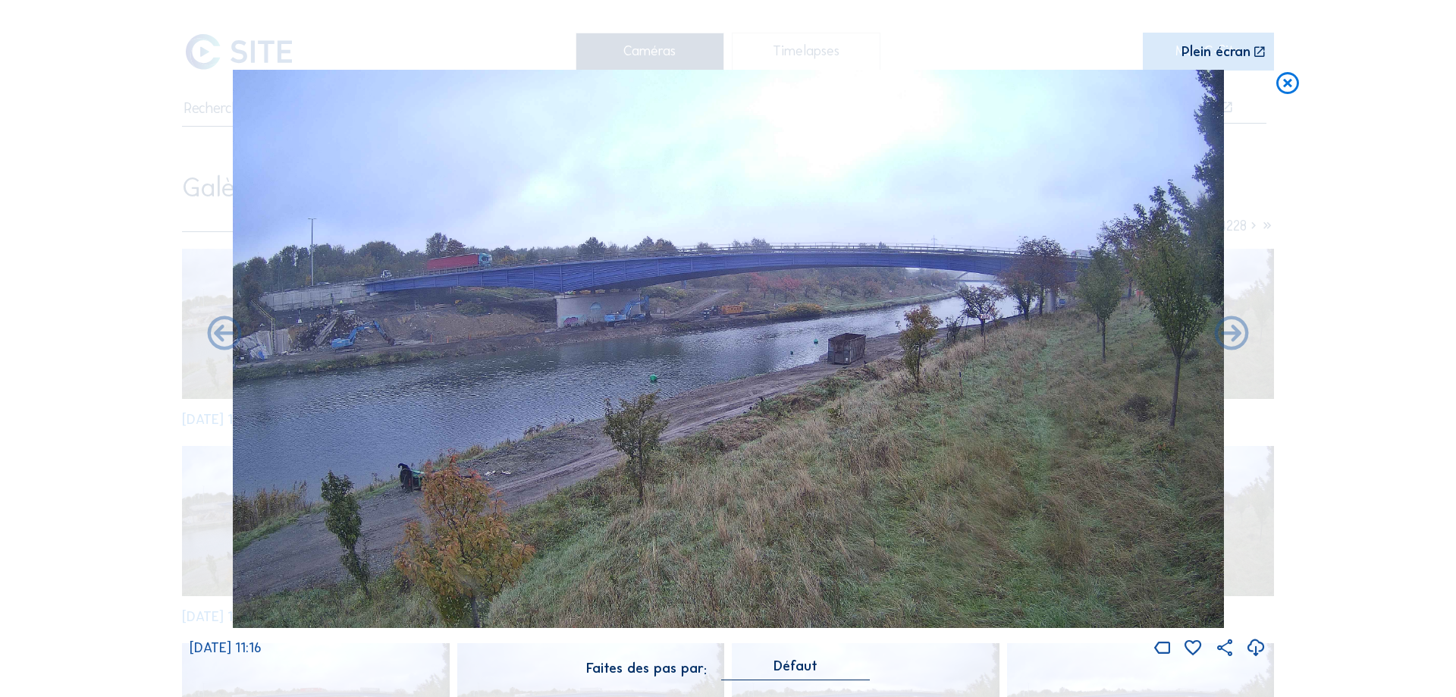
click at [1241, 342] on icon at bounding box center [1231, 335] width 41 height 42
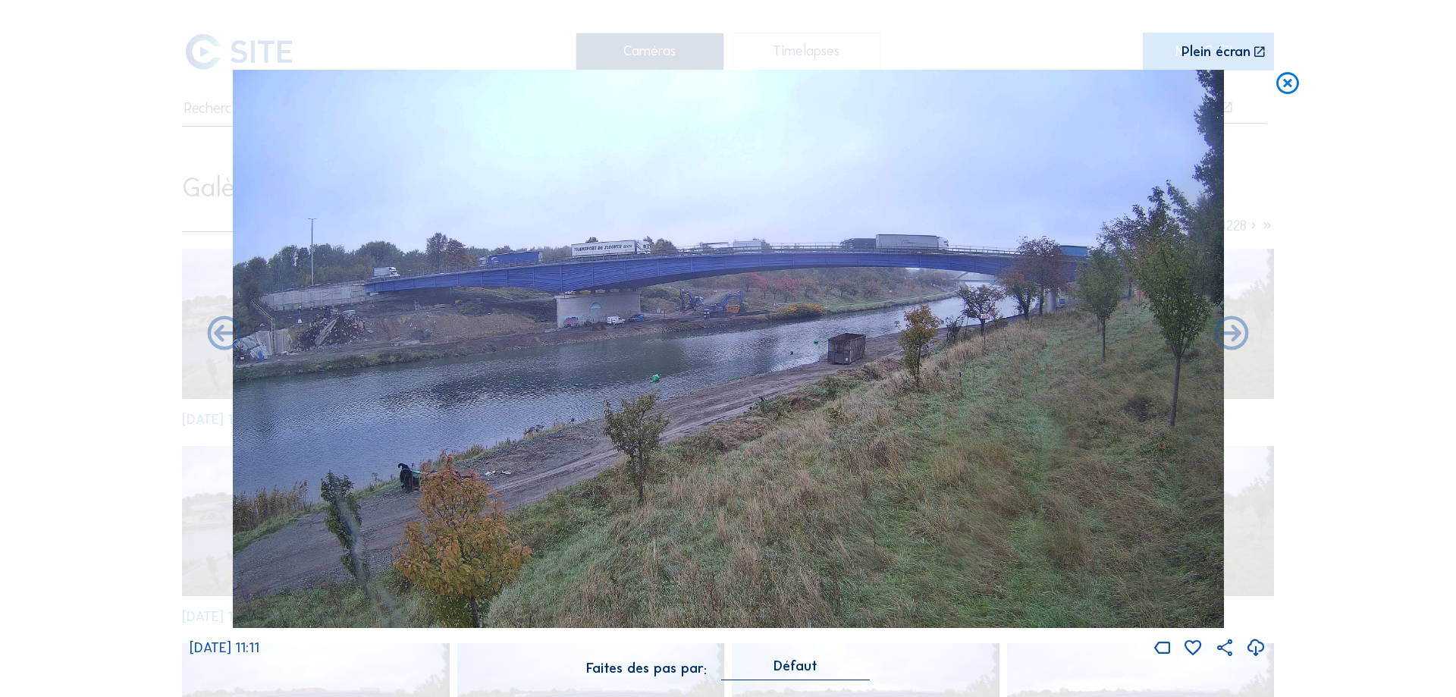
click at [1241, 342] on icon at bounding box center [1231, 335] width 41 height 42
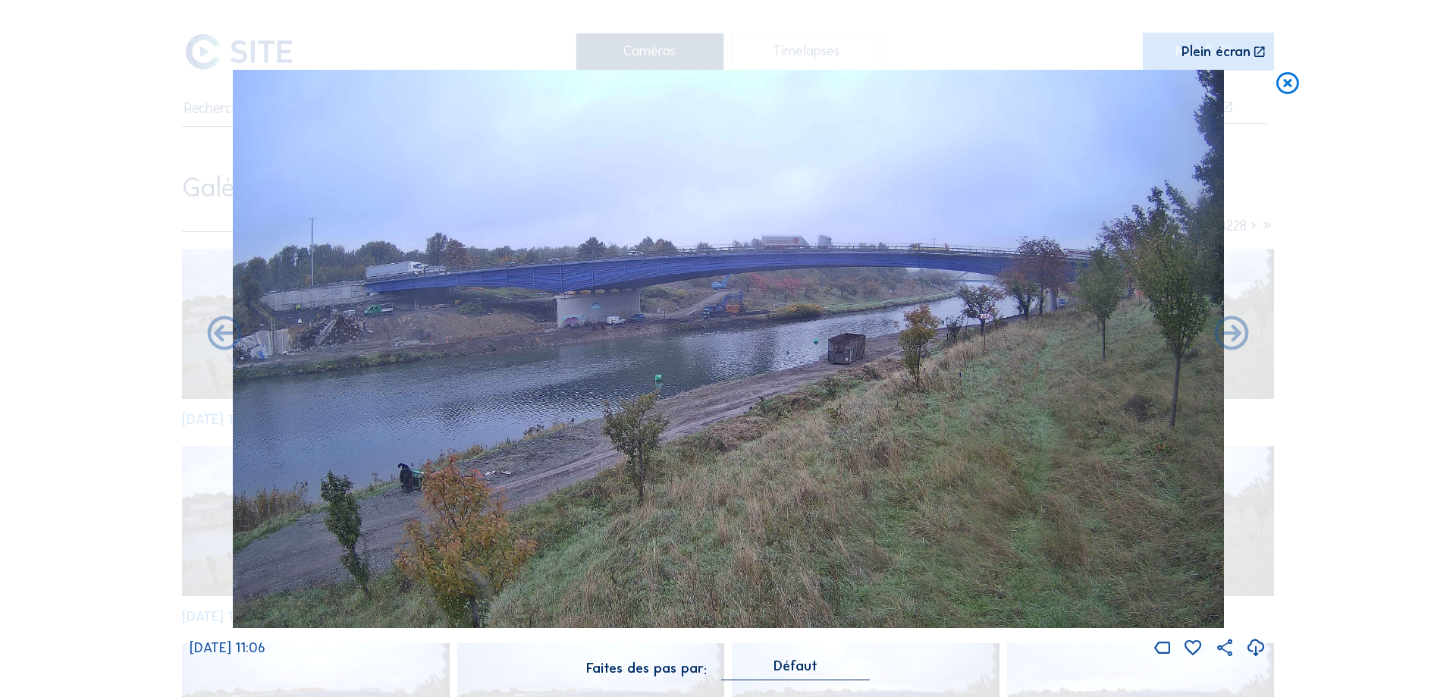
click at [1241, 342] on icon at bounding box center [1231, 335] width 41 height 42
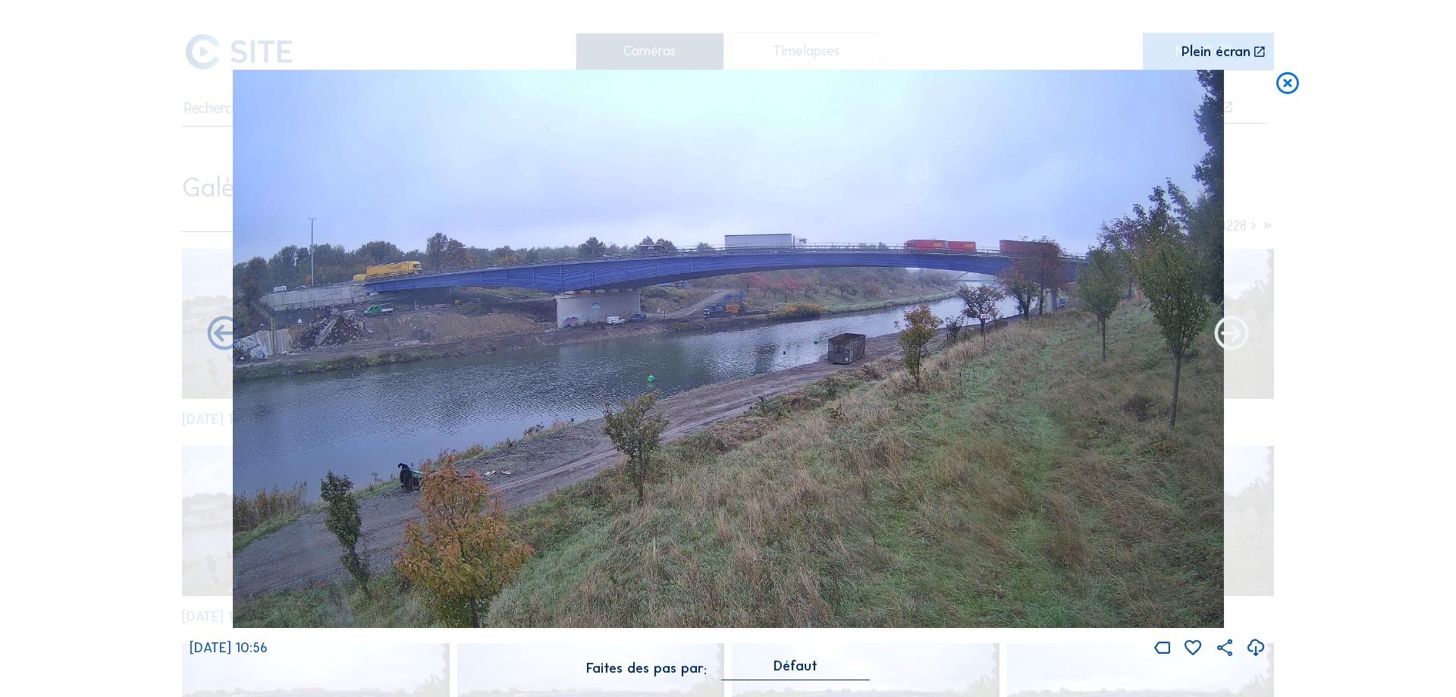
click at [1233, 325] on icon at bounding box center [1231, 335] width 41 height 42
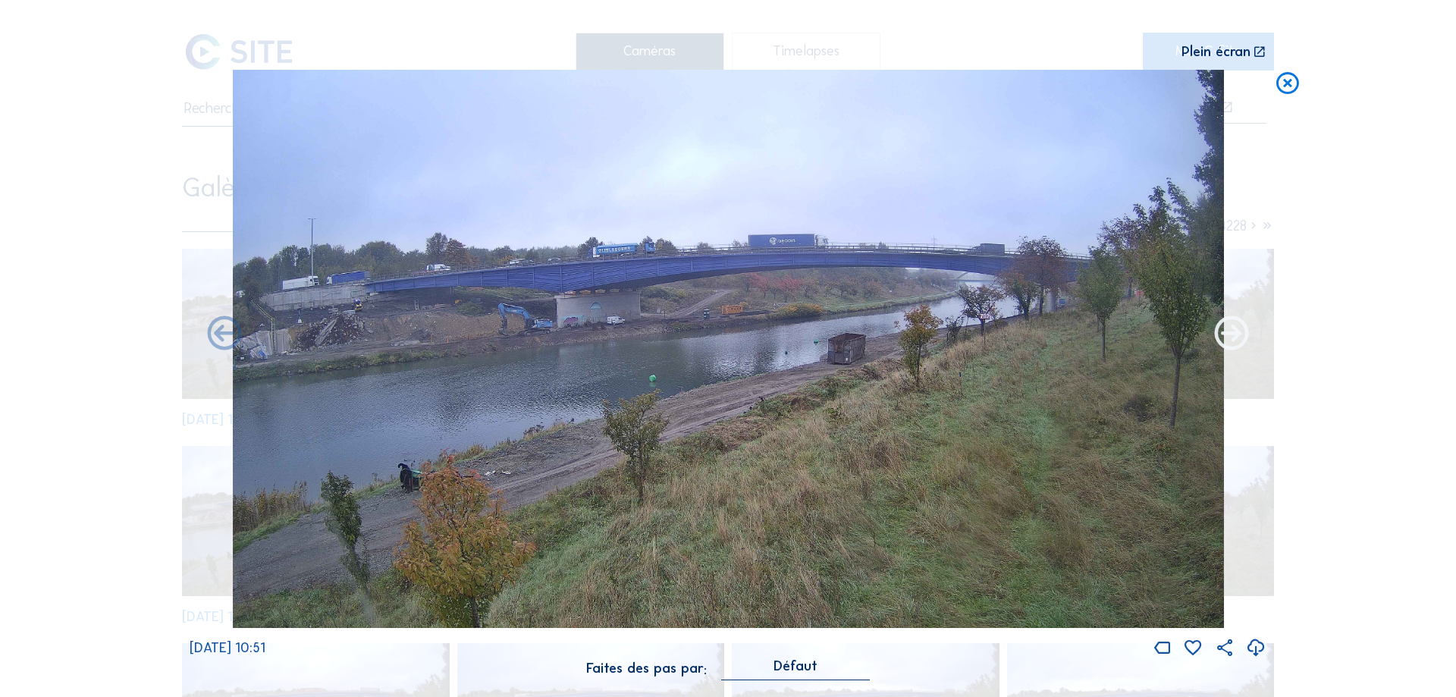
click at [1233, 328] on icon at bounding box center [1231, 335] width 41 height 42
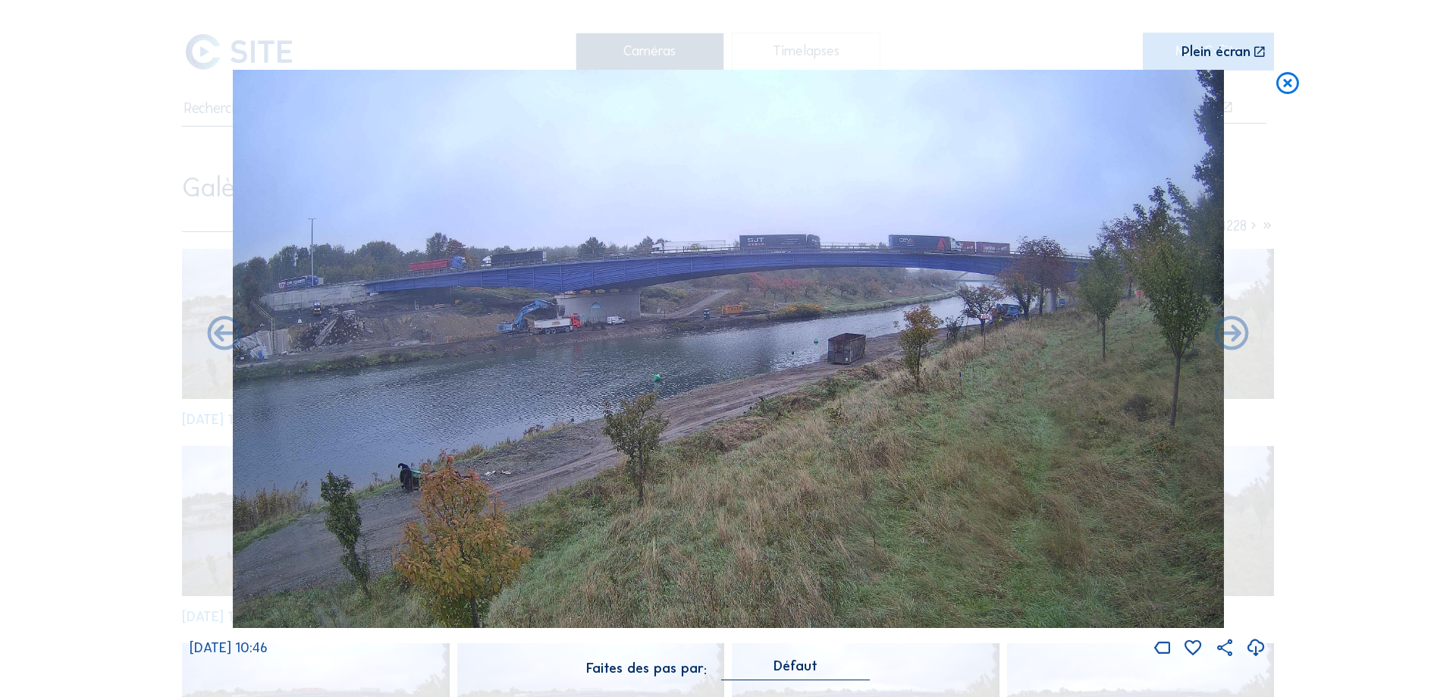
click at [1233, 328] on icon at bounding box center [1231, 335] width 41 height 42
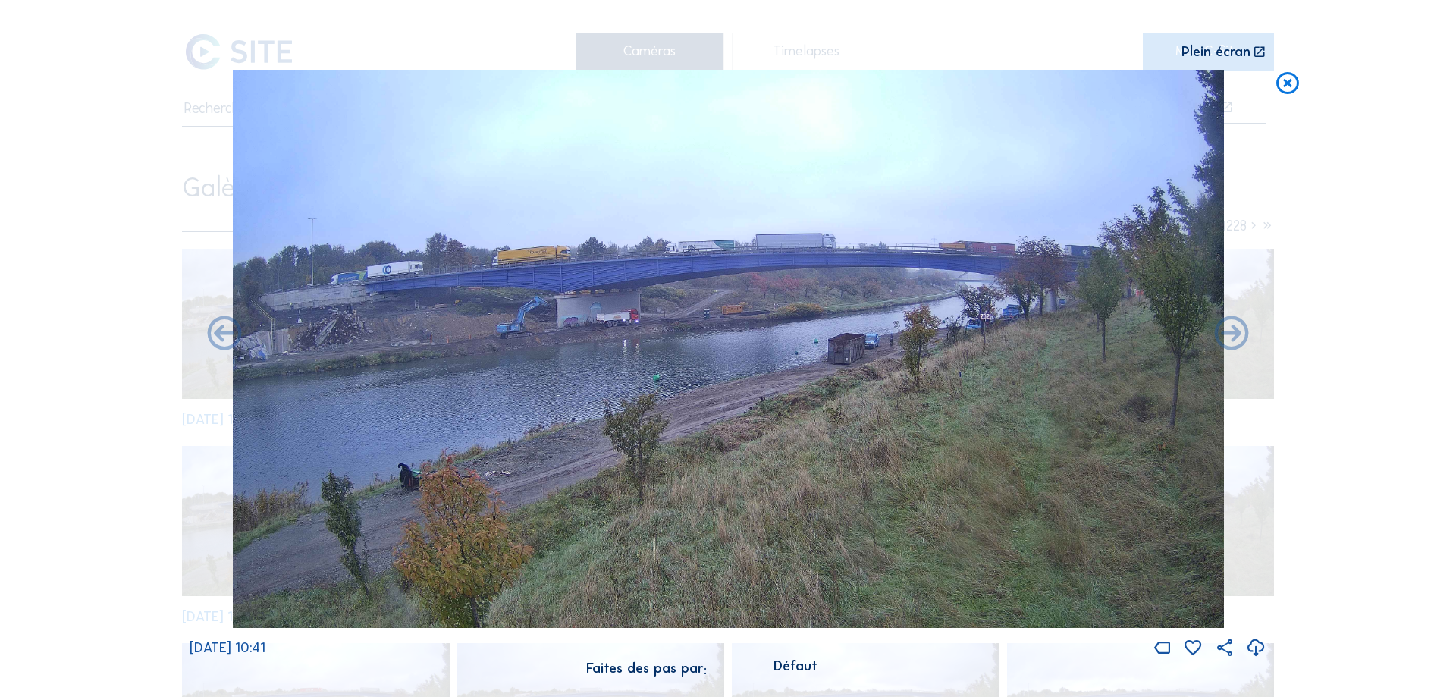
click at [1233, 328] on icon at bounding box center [1231, 335] width 41 height 42
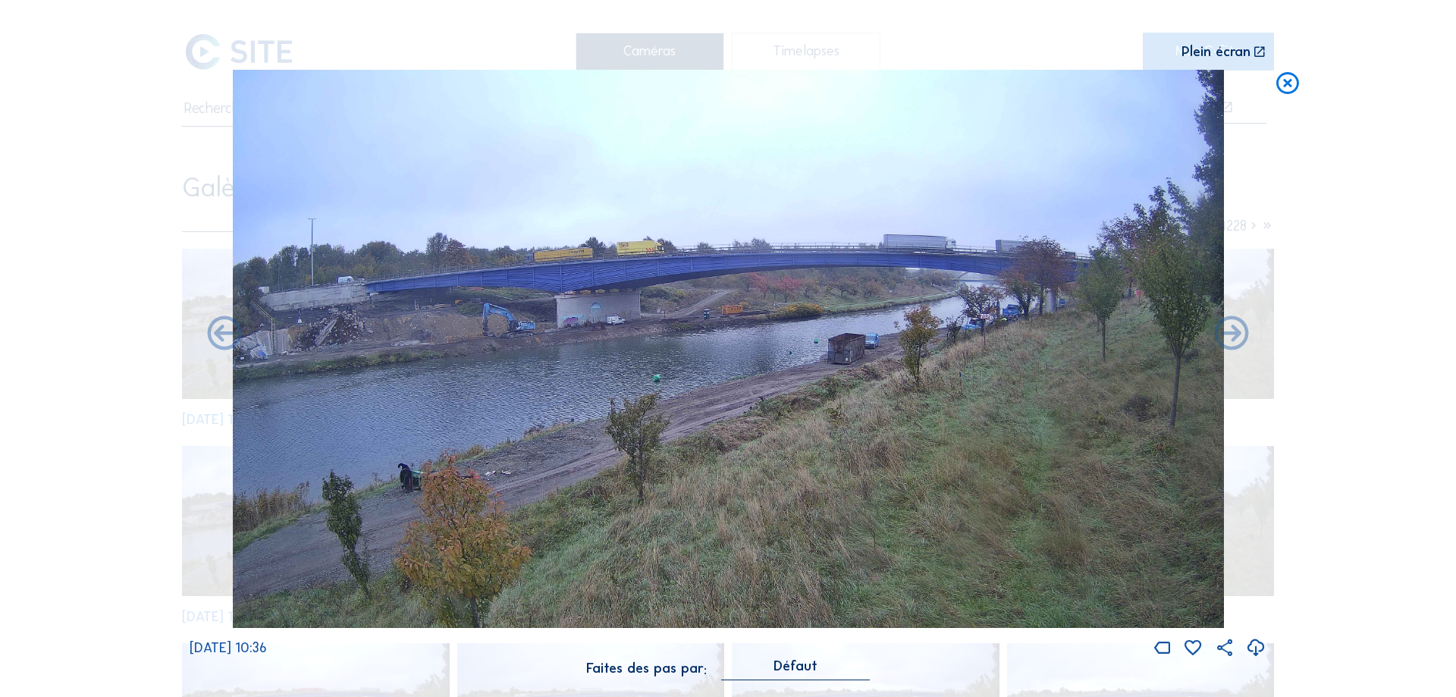
click at [1233, 328] on icon at bounding box center [1231, 335] width 41 height 42
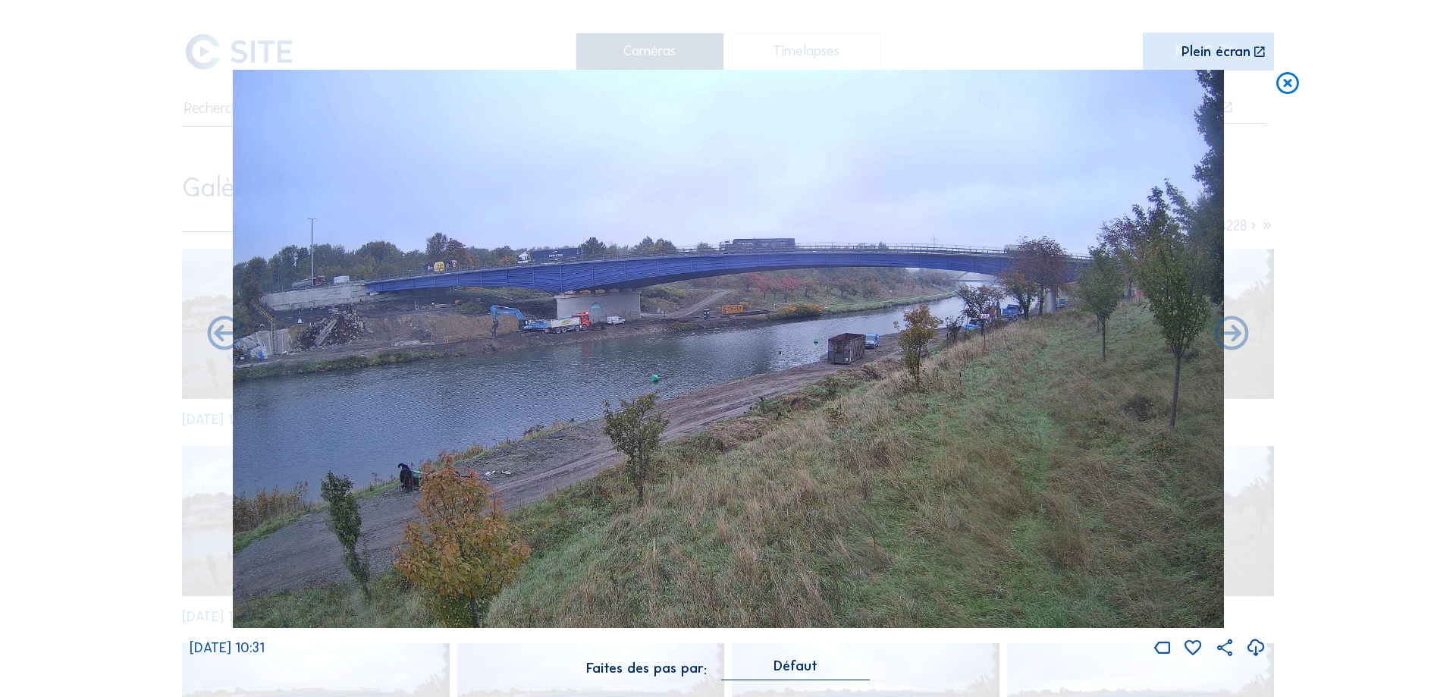
click at [1233, 328] on icon at bounding box center [1231, 335] width 41 height 42
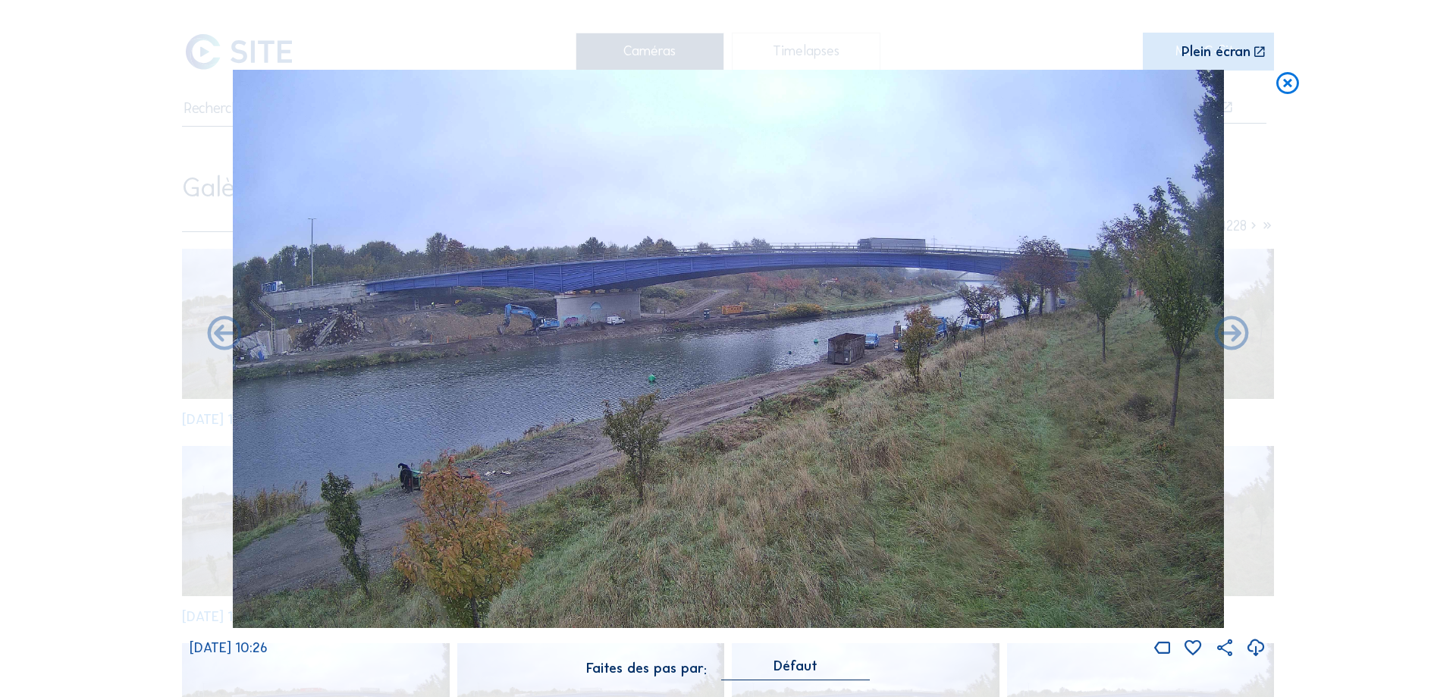
click at [1233, 328] on icon at bounding box center [1231, 335] width 41 height 42
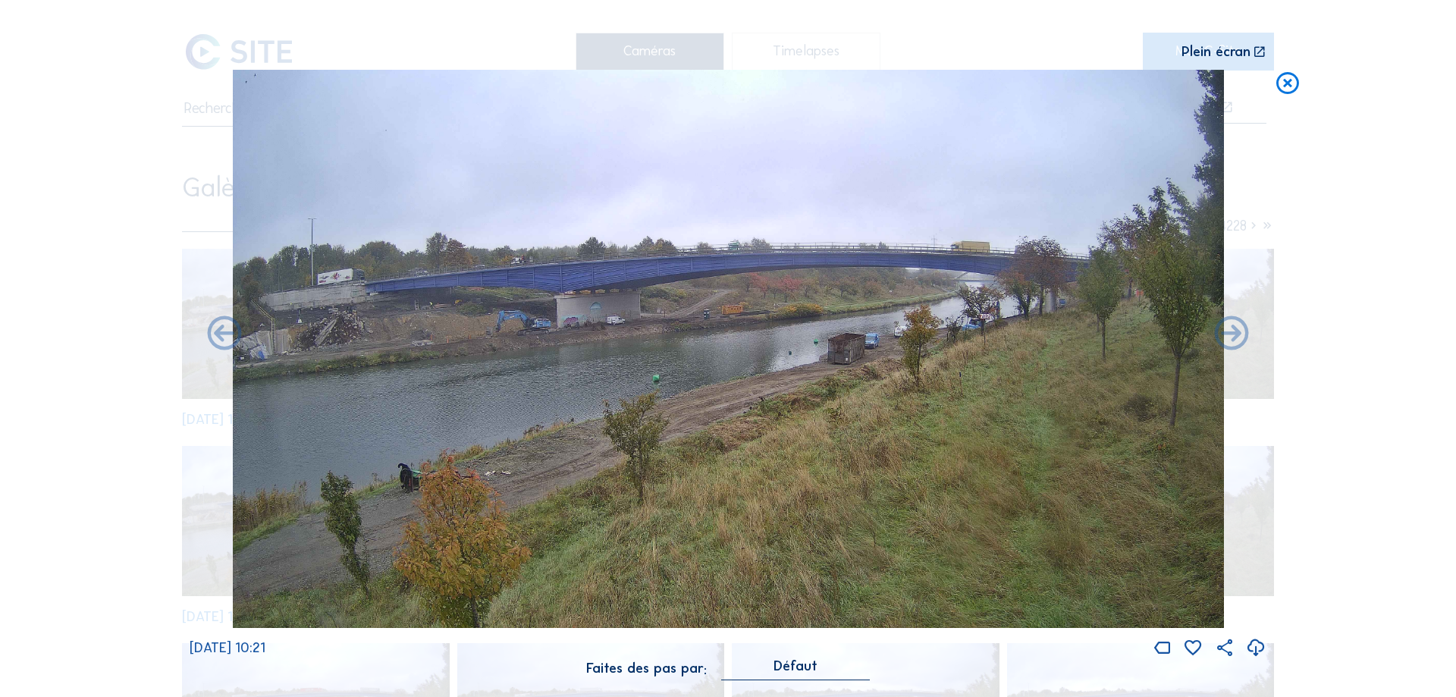
click at [1233, 328] on icon at bounding box center [1231, 335] width 41 height 42
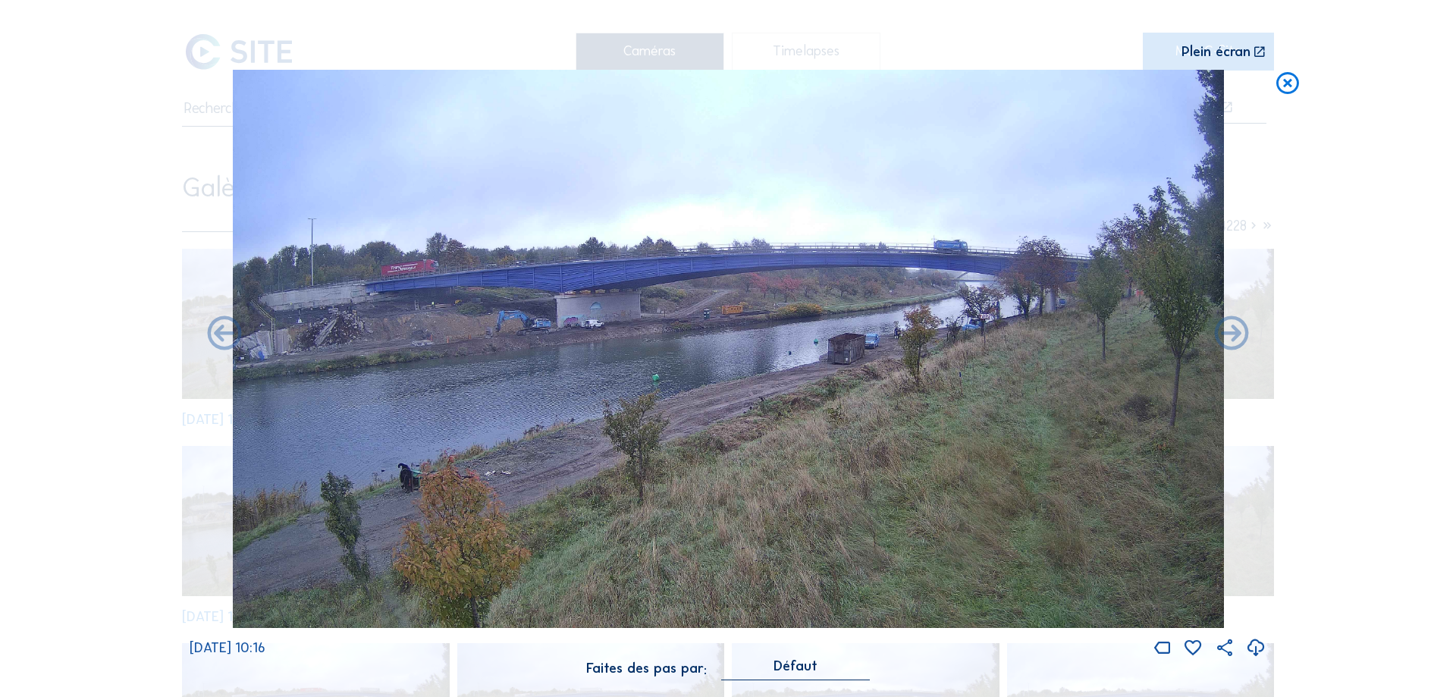
click at [1233, 328] on icon at bounding box center [1231, 335] width 41 height 42
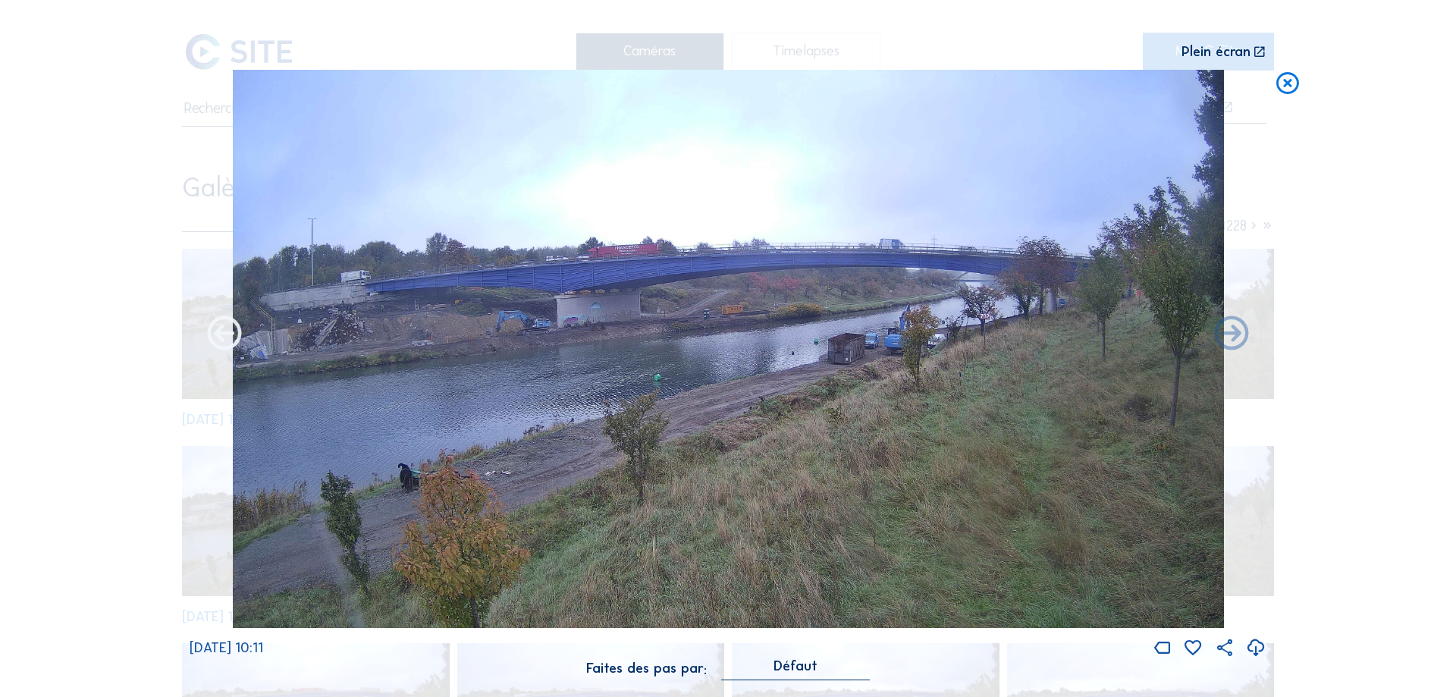
click at [238, 345] on icon at bounding box center [224, 335] width 41 height 42
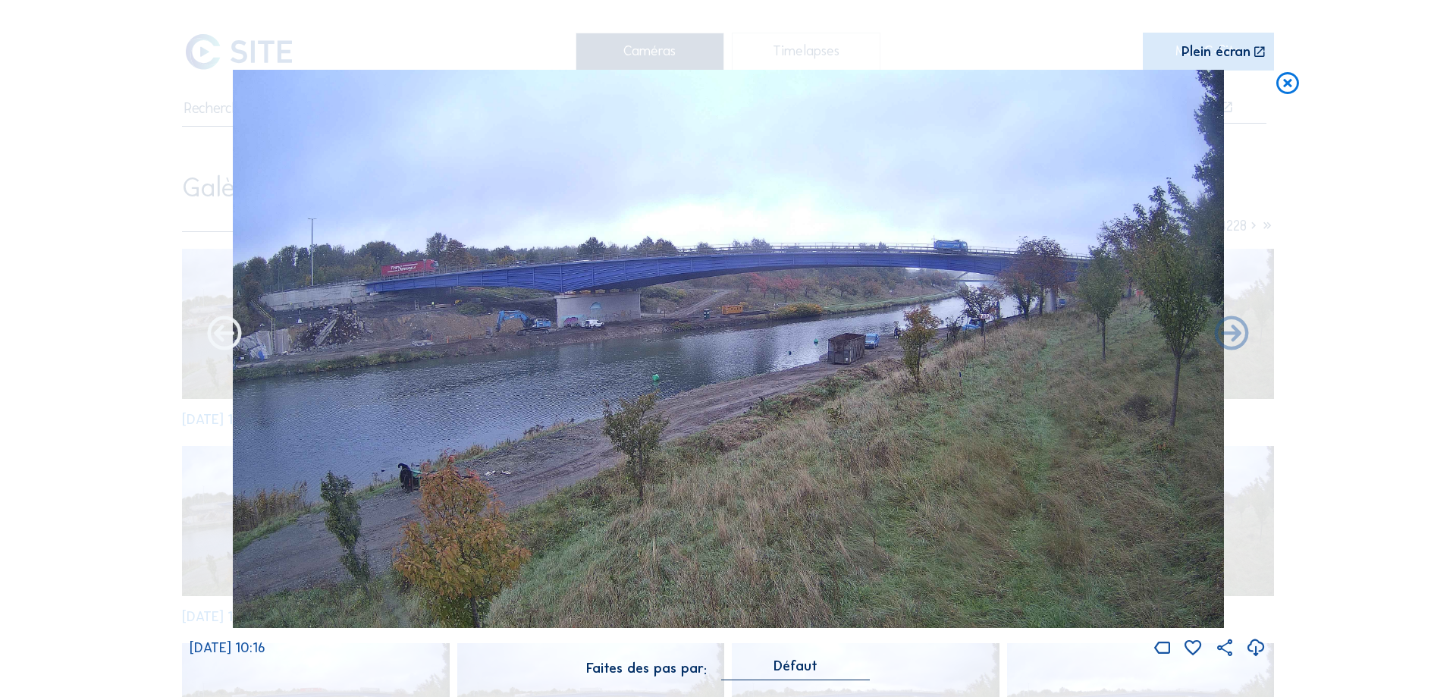
click at [233, 344] on icon at bounding box center [224, 335] width 41 height 42
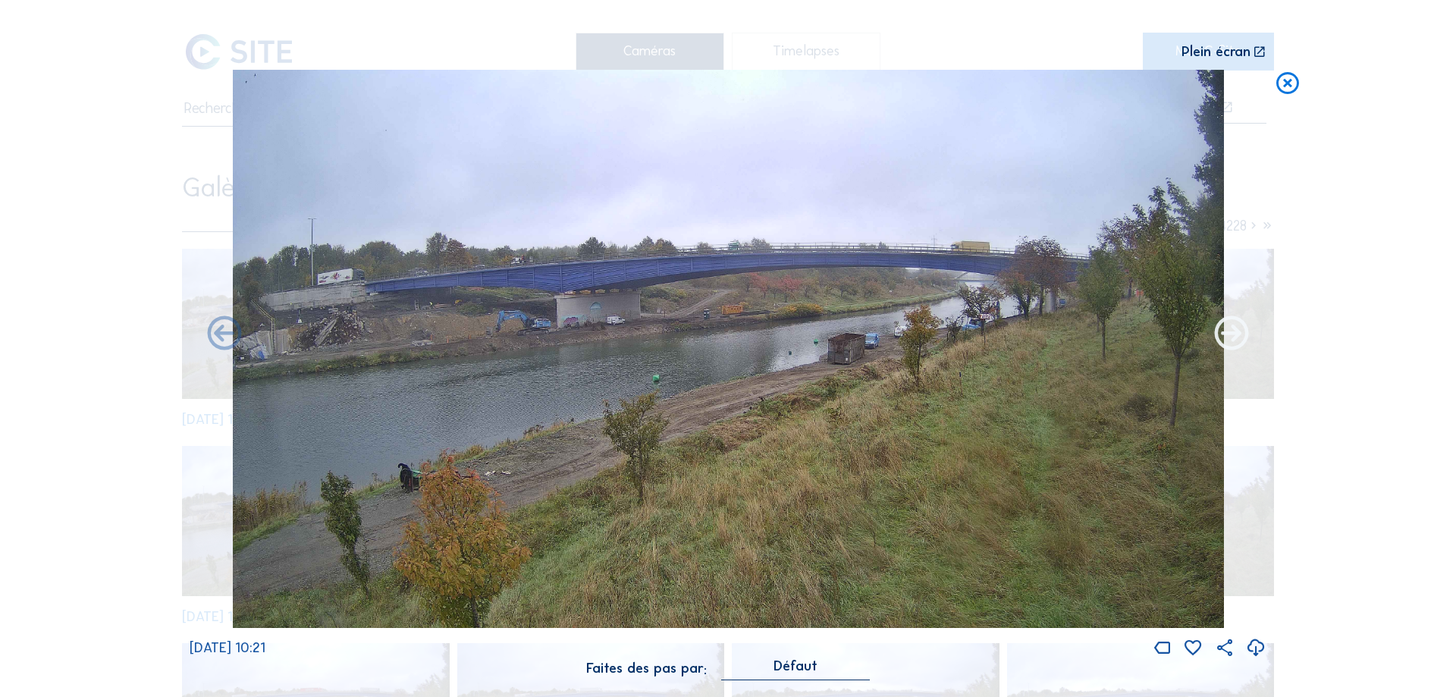
drag, startPoint x: 1216, startPoint y: 328, endPoint x: 1225, endPoint y: 331, distance: 9.9
click at [1220, 330] on icon at bounding box center [1231, 335] width 41 height 42
click at [1228, 333] on icon at bounding box center [1231, 335] width 41 height 42
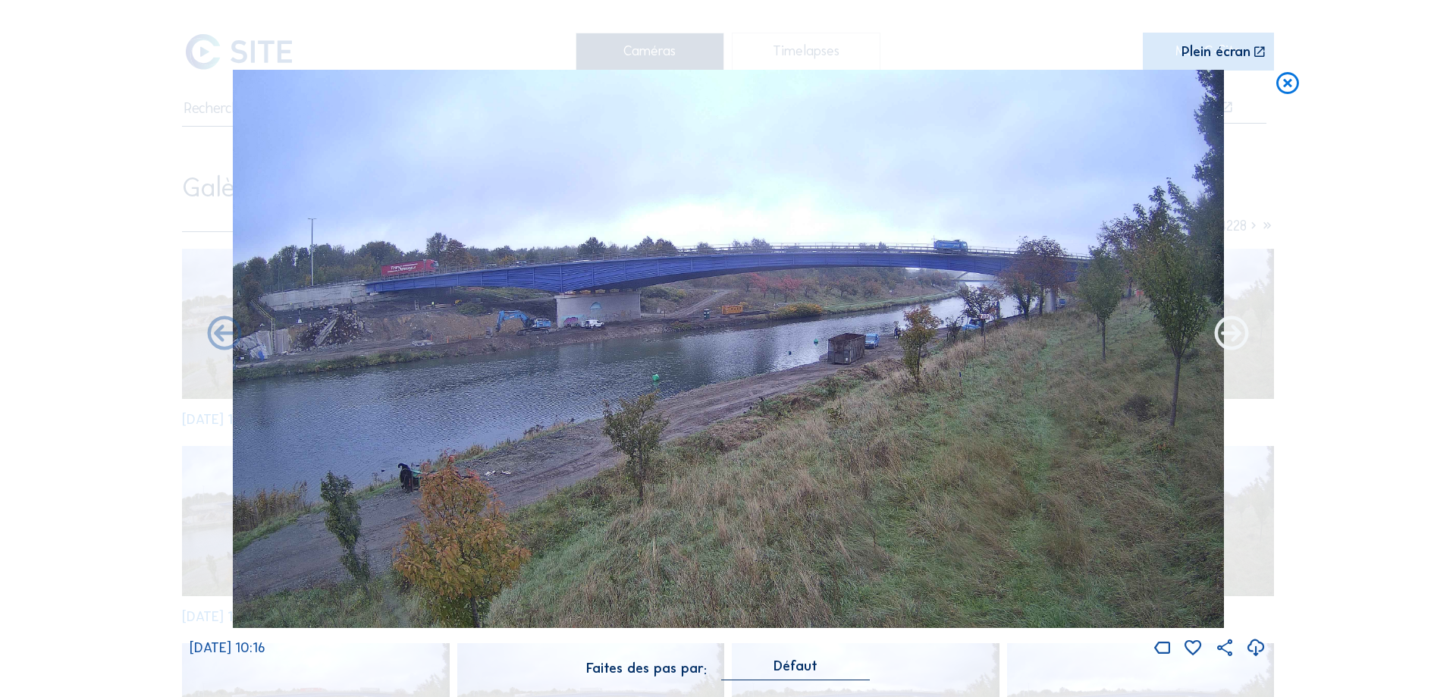
click at [1230, 333] on icon at bounding box center [1231, 335] width 41 height 42
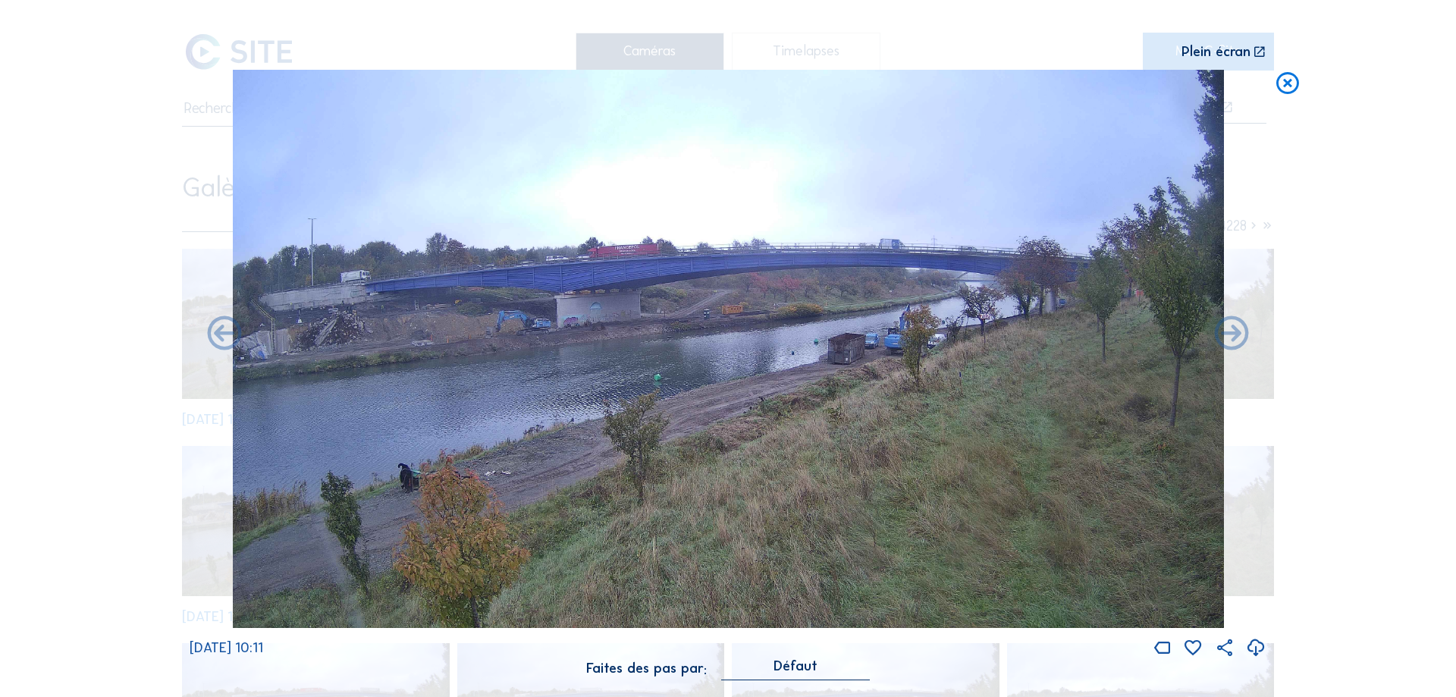
click at [1230, 333] on icon at bounding box center [1231, 335] width 41 height 42
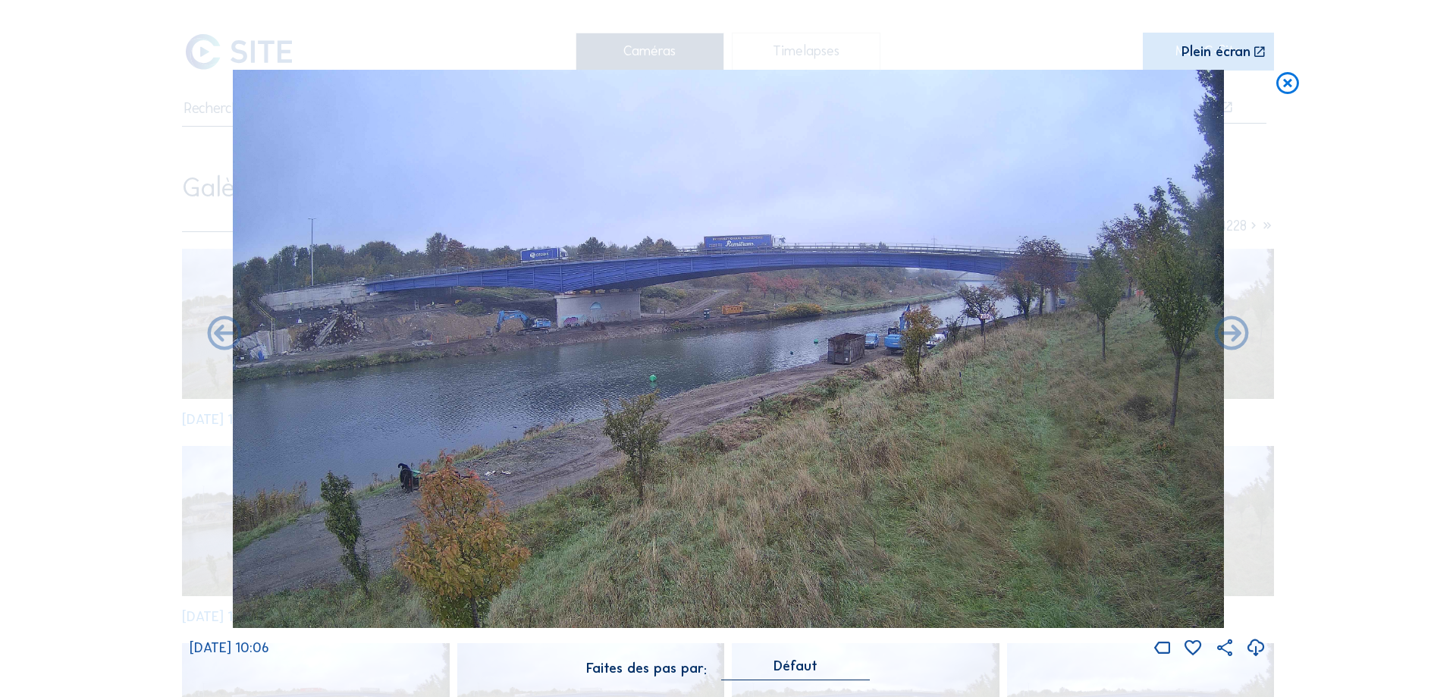
click at [1230, 333] on icon at bounding box center [1231, 335] width 41 height 42
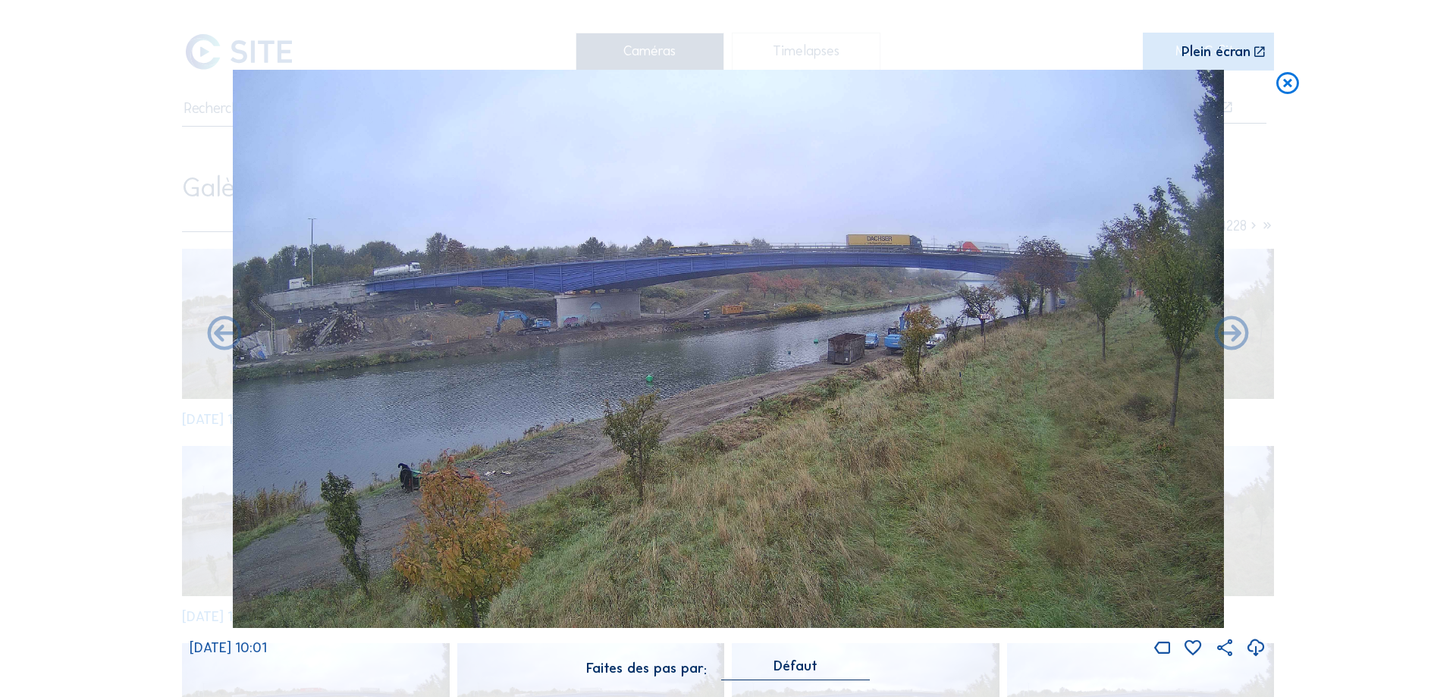
click at [1230, 333] on icon at bounding box center [1231, 335] width 41 height 42
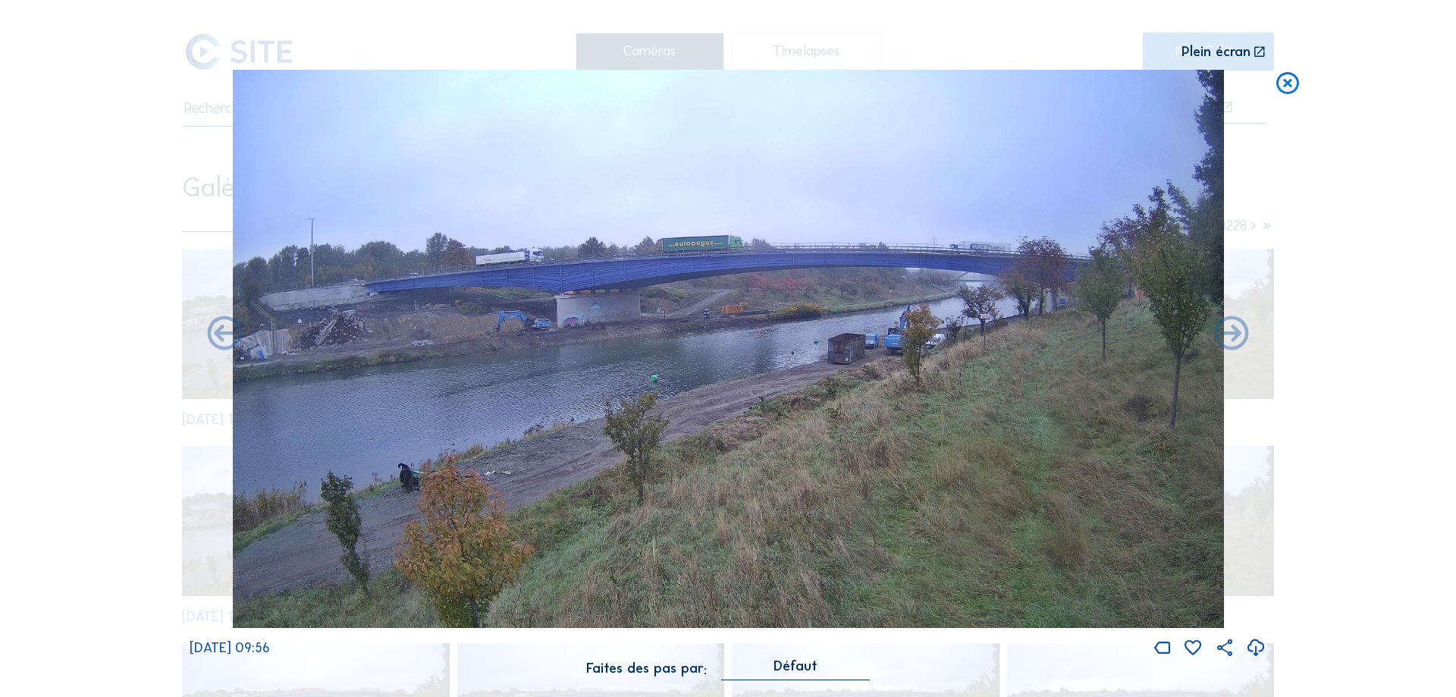
click at [1230, 333] on icon at bounding box center [1231, 335] width 41 height 42
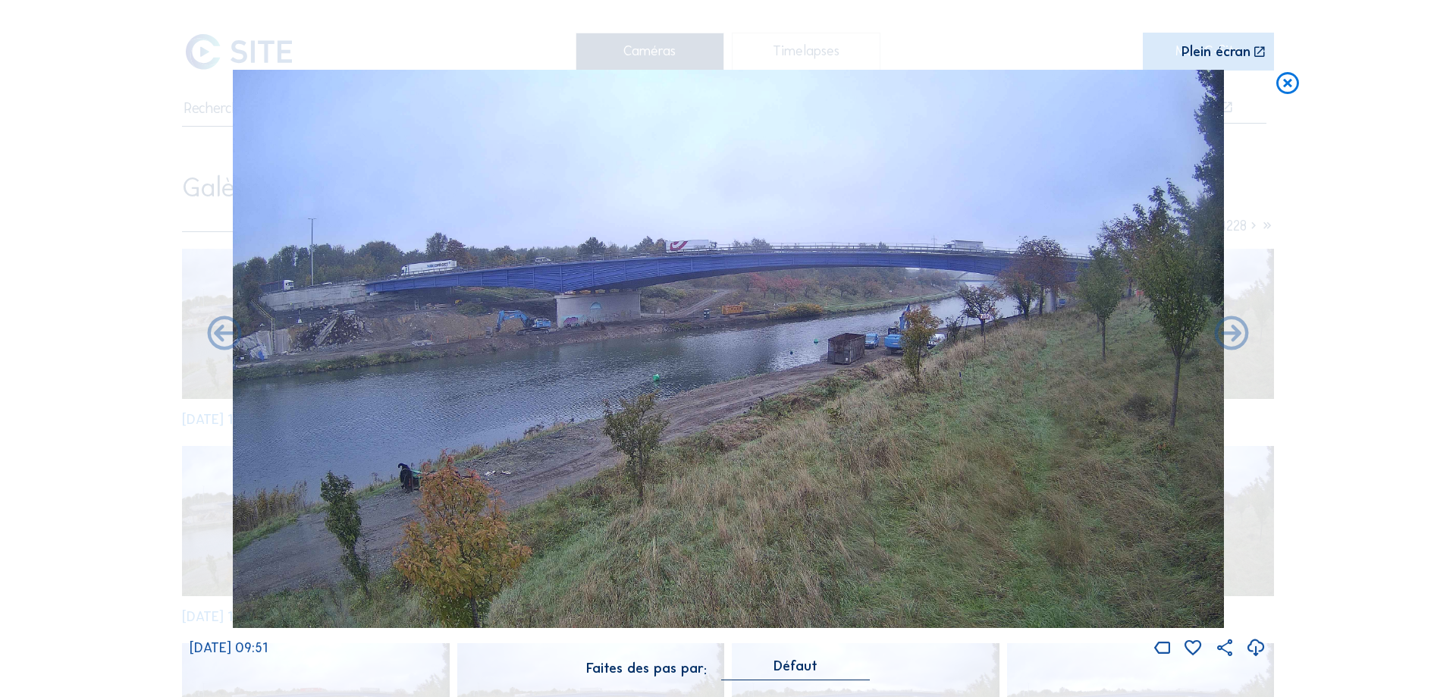
click at [1230, 333] on icon at bounding box center [1231, 335] width 41 height 42
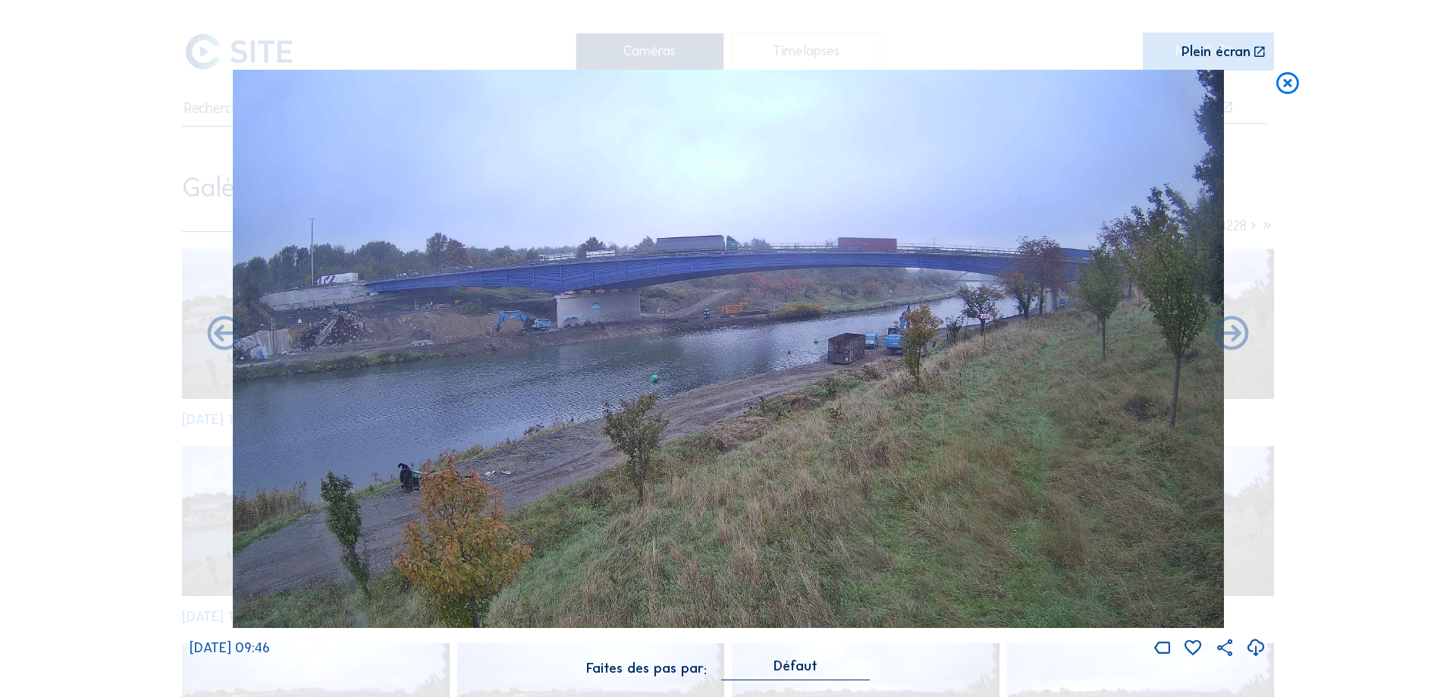
click at [1230, 333] on icon at bounding box center [1231, 335] width 41 height 42
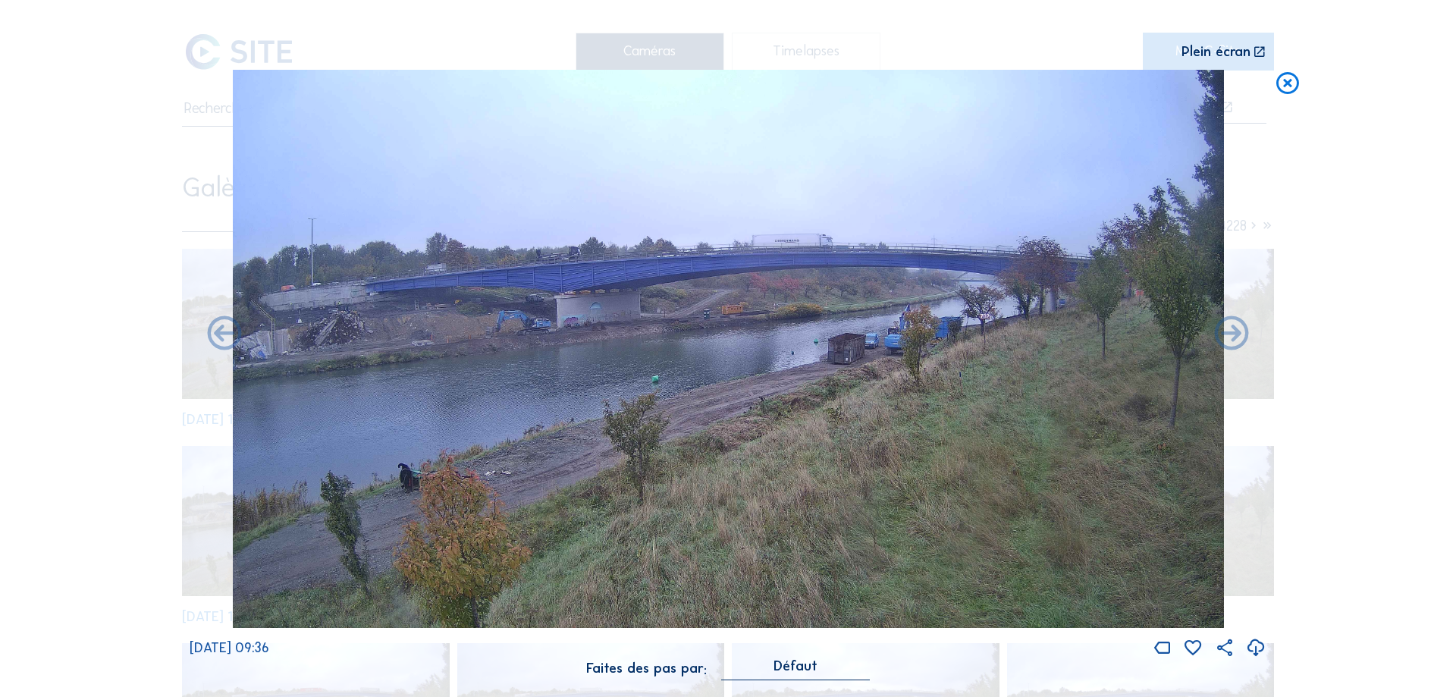
click at [1230, 333] on icon at bounding box center [1231, 335] width 41 height 42
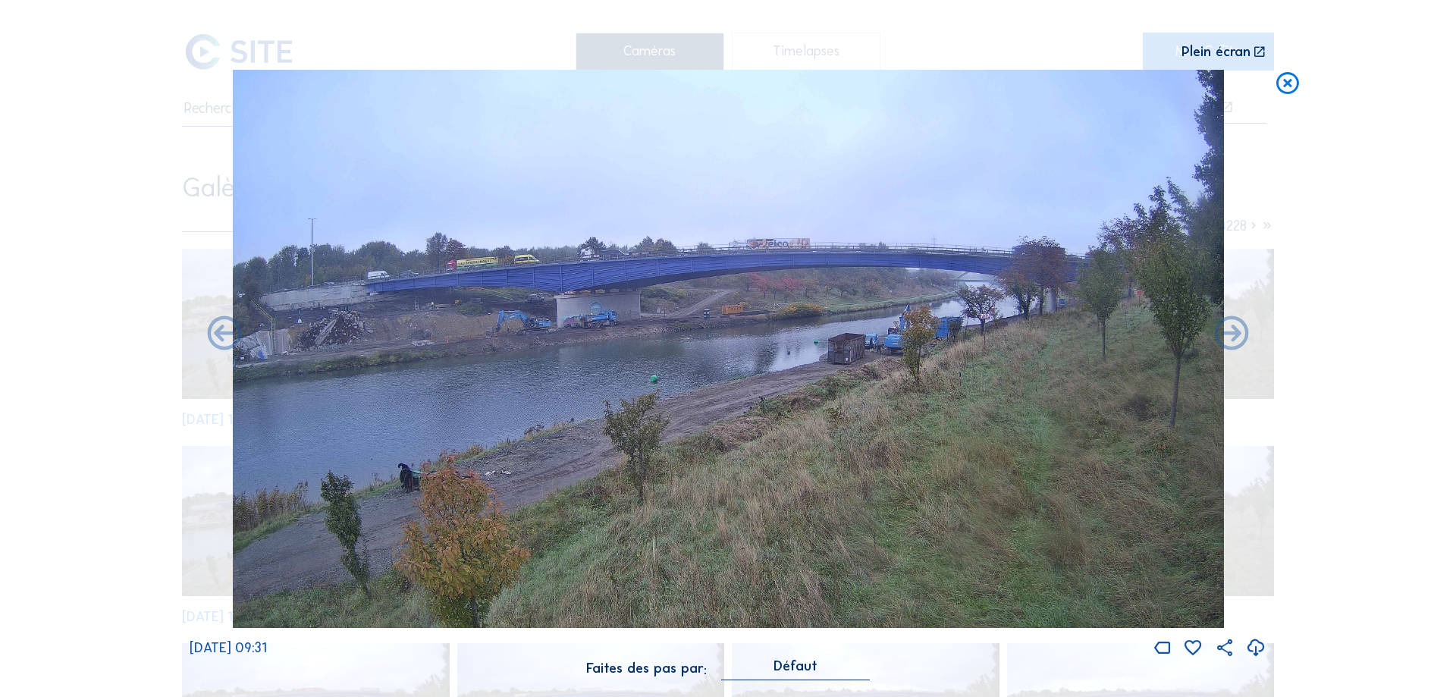
click at [1230, 333] on icon at bounding box center [1231, 335] width 41 height 42
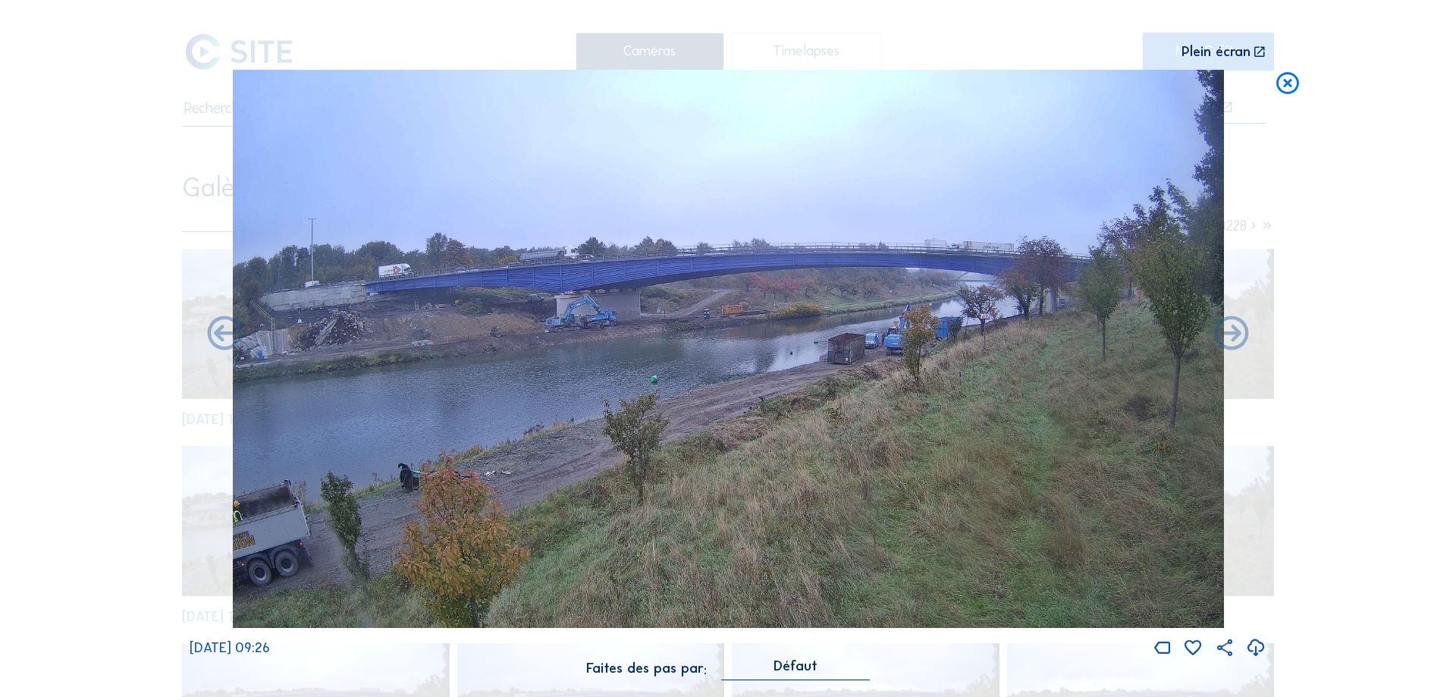
click at [1230, 333] on icon at bounding box center [1231, 335] width 41 height 42
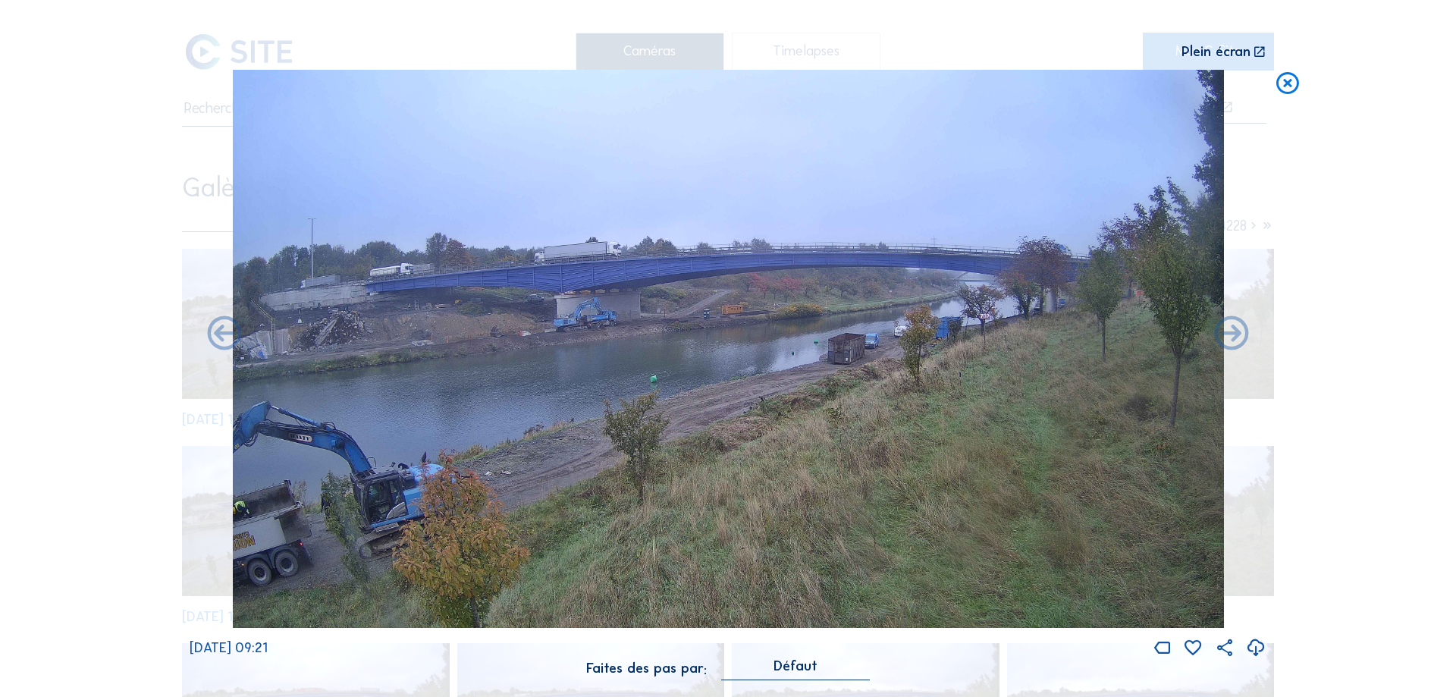
click at [1230, 333] on icon at bounding box center [1231, 335] width 41 height 42
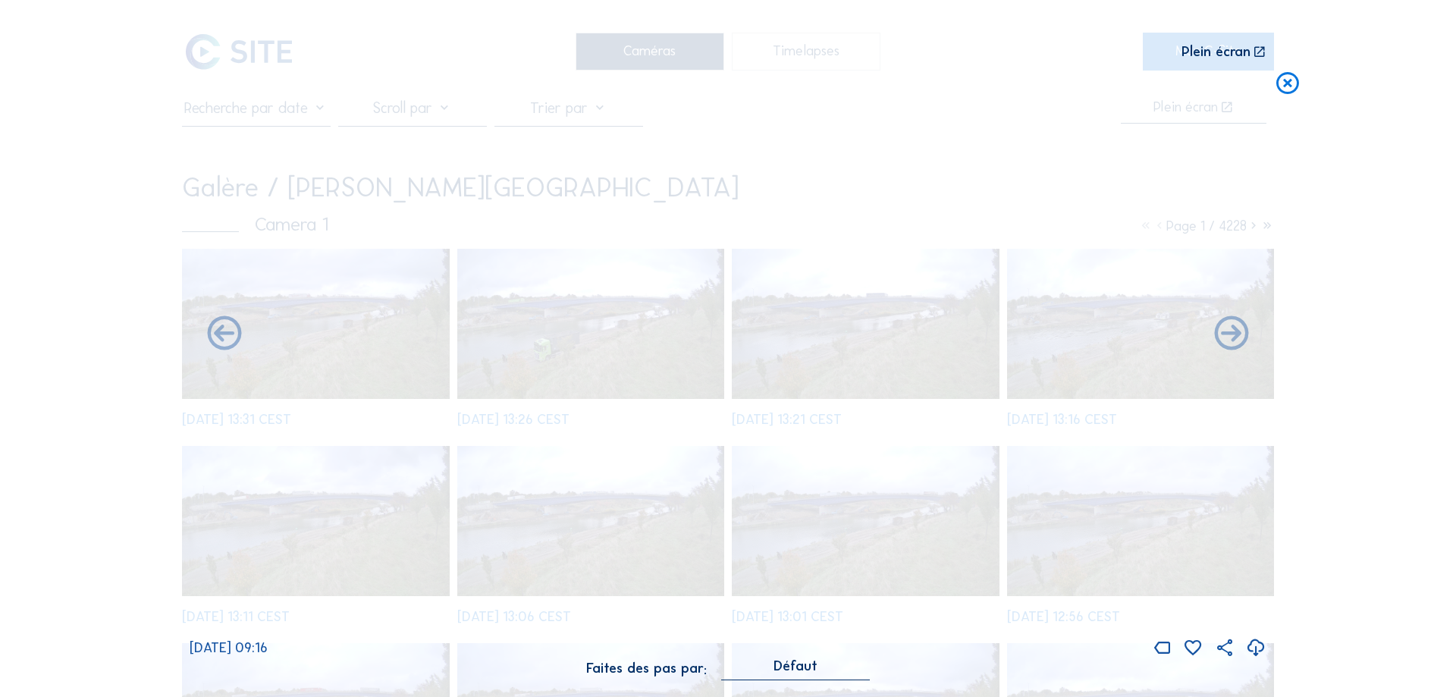
click at [1230, 333] on icon at bounding box center [1231, 335] width 41 height 42
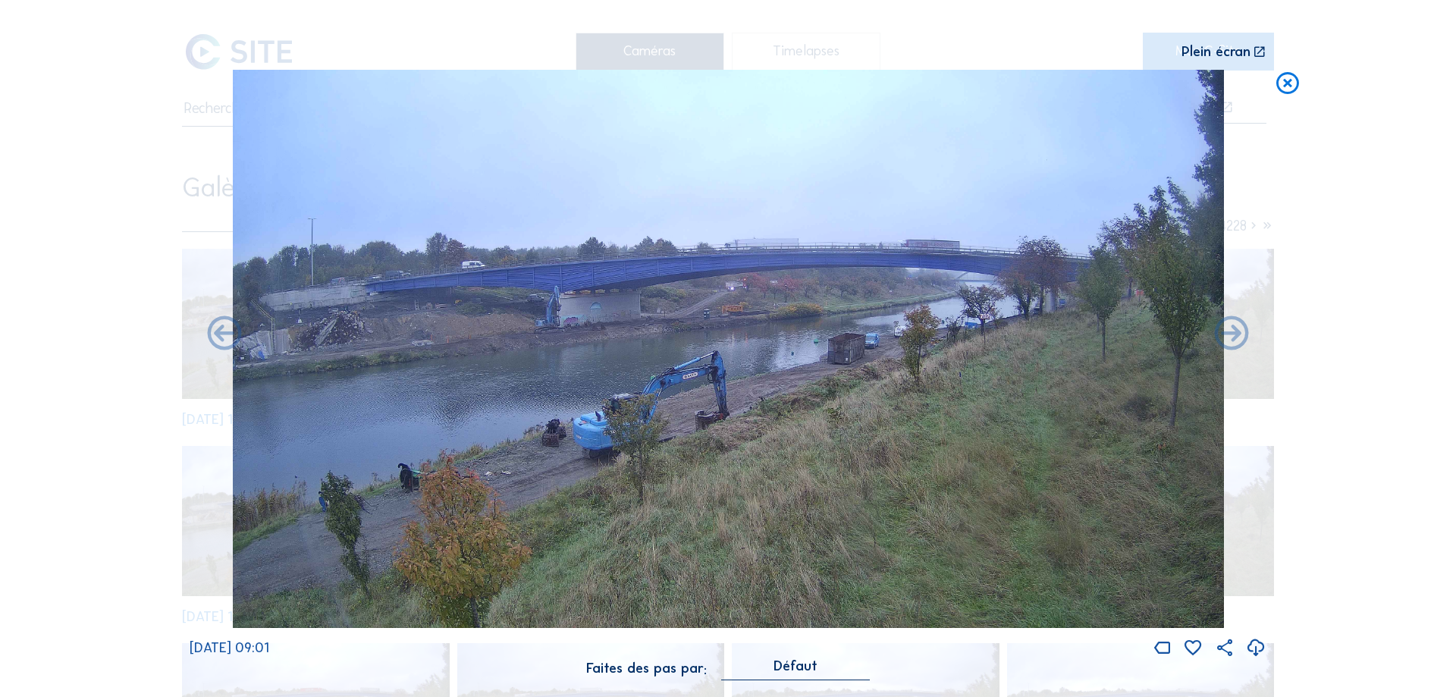
click at [1298, 89] on icon at bounding box center [1287, 84] width 27 height 29
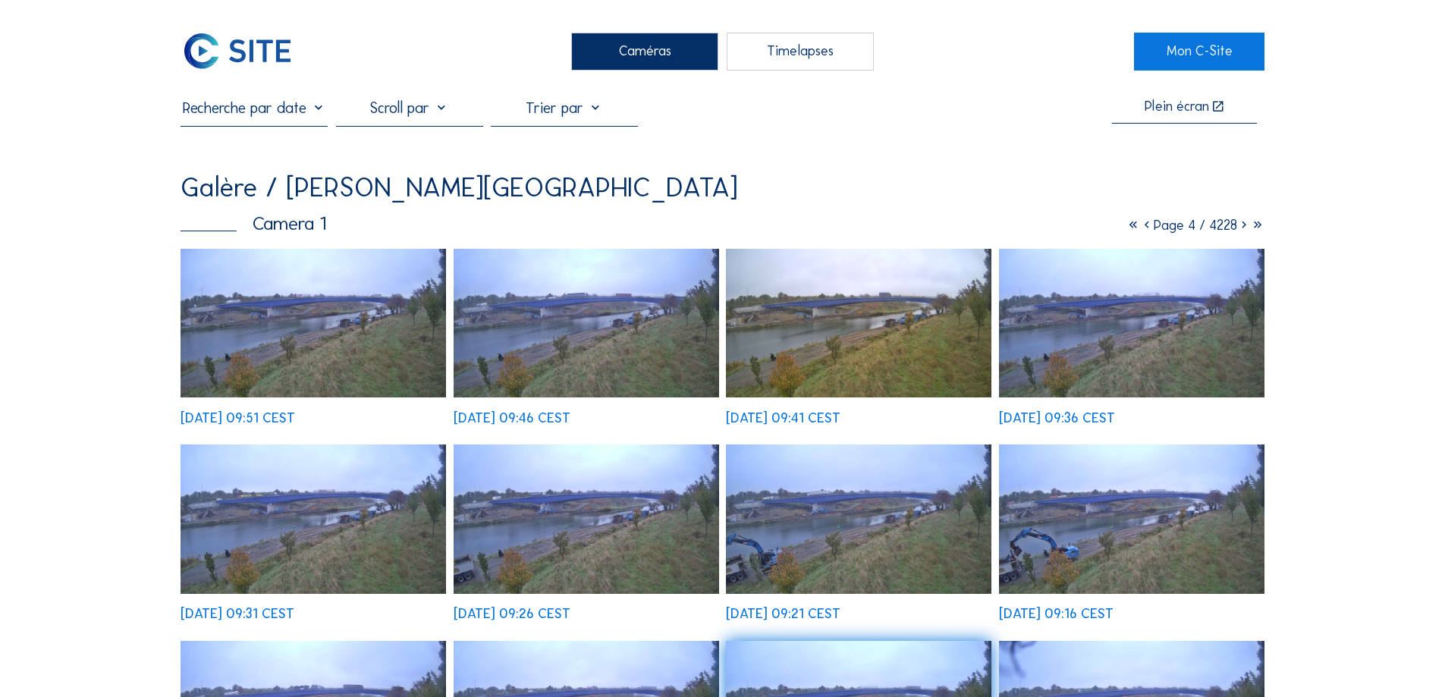
click at [1238, 226] on icon at bounding box center [1244, 225] width 14 height 17
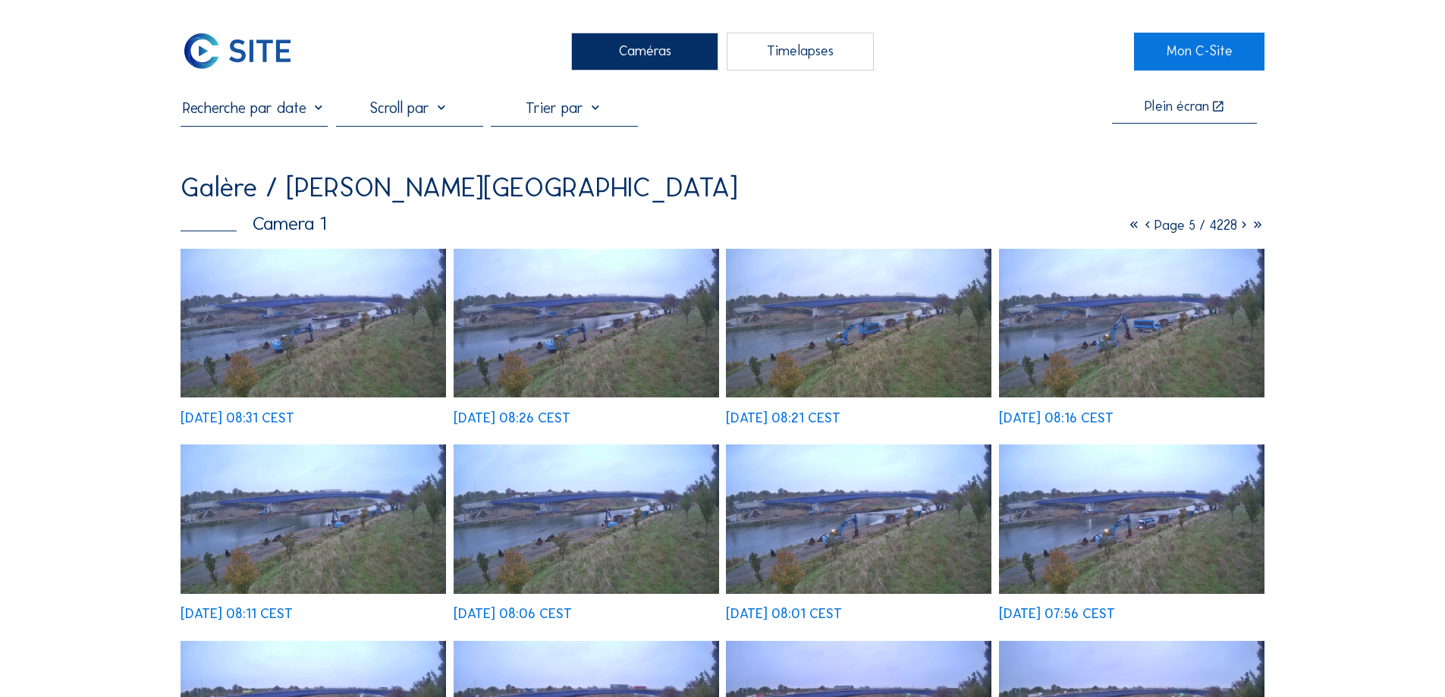
click at [1238, 226] on icon at bounding box center [1244, 225] width 14 height 17
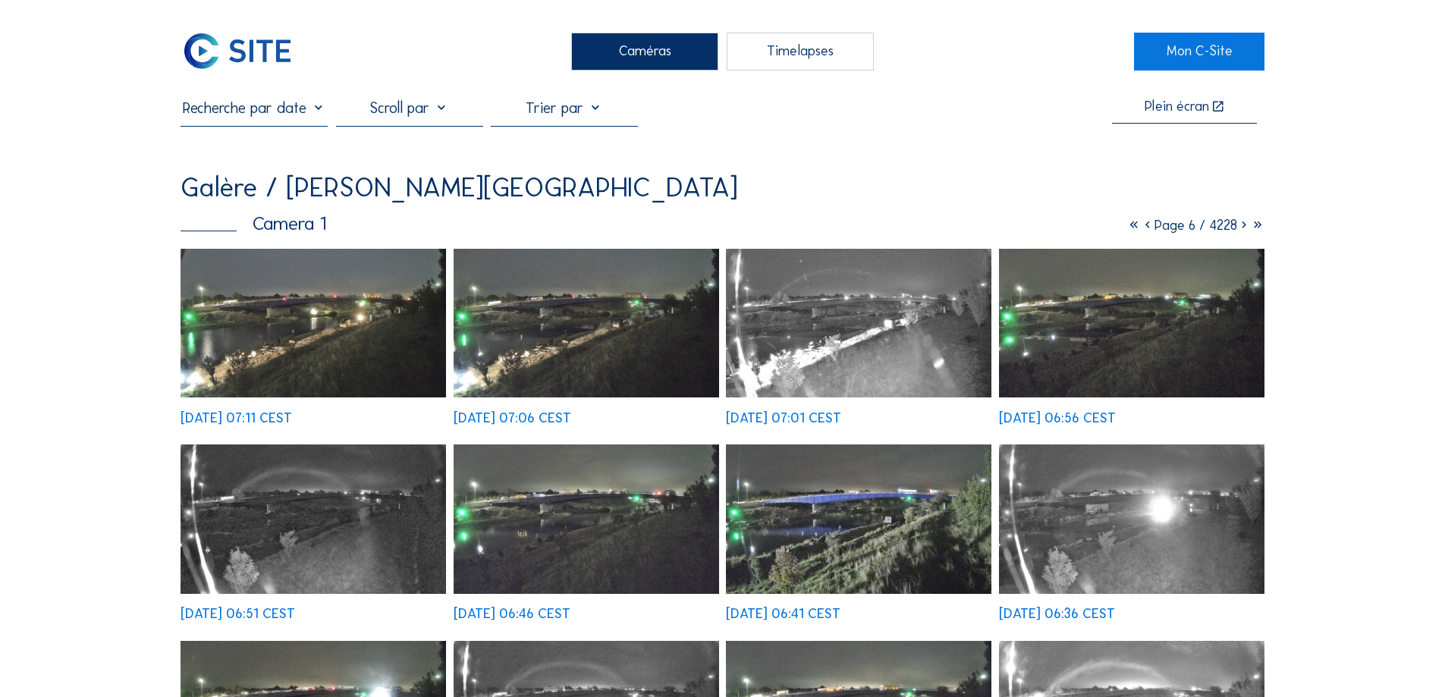
click at [1238, 226] on icon at bounding box center [1244, 225] width 14 height 17
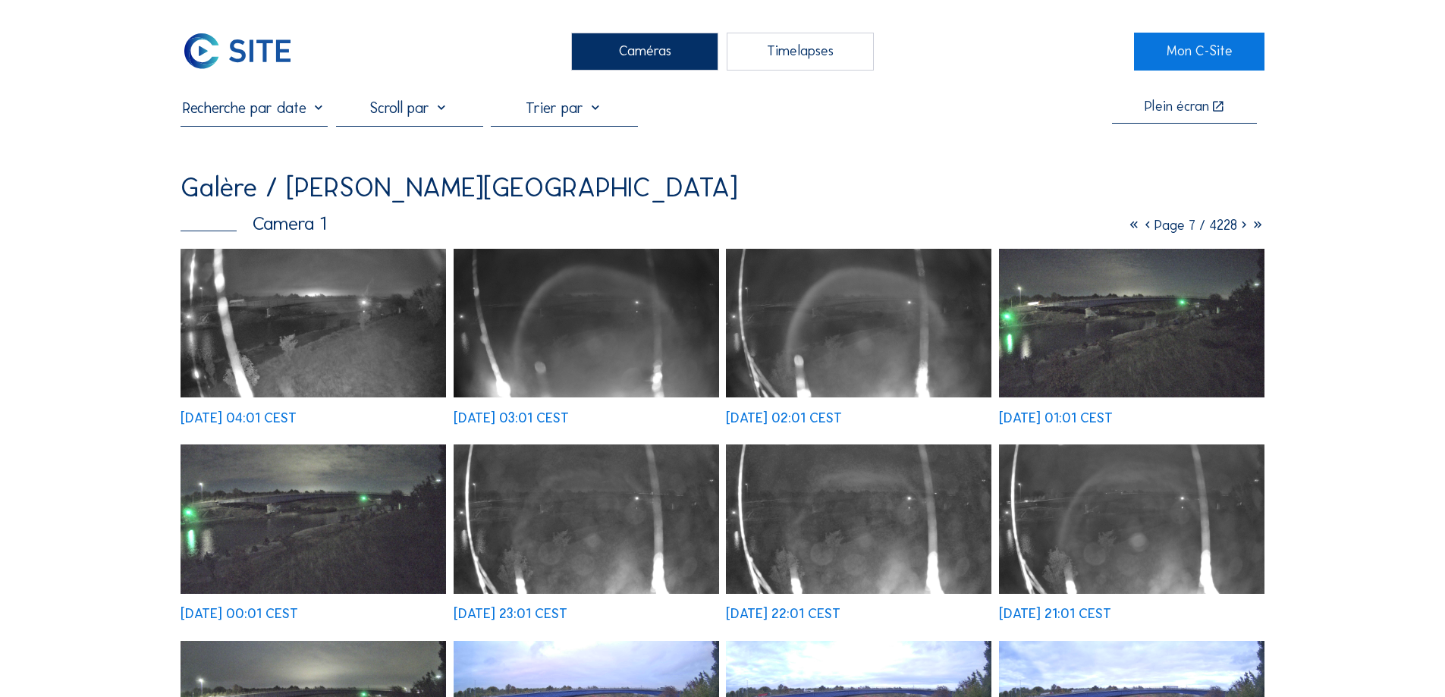
click at [1238, 226] on icon at bounding box center [1244, 225] width 14 height 17
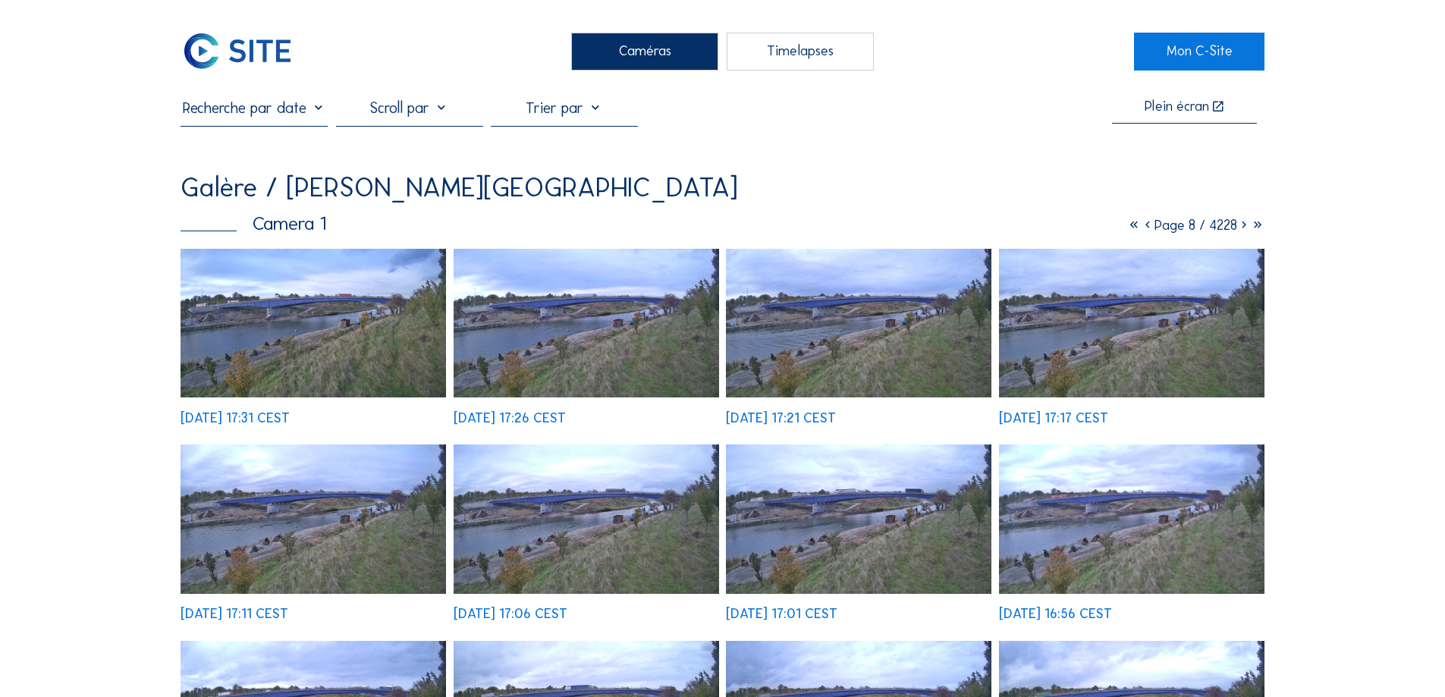
click at [1243, 226] on icon at bounding box center [1244, 225] width 14 height 17
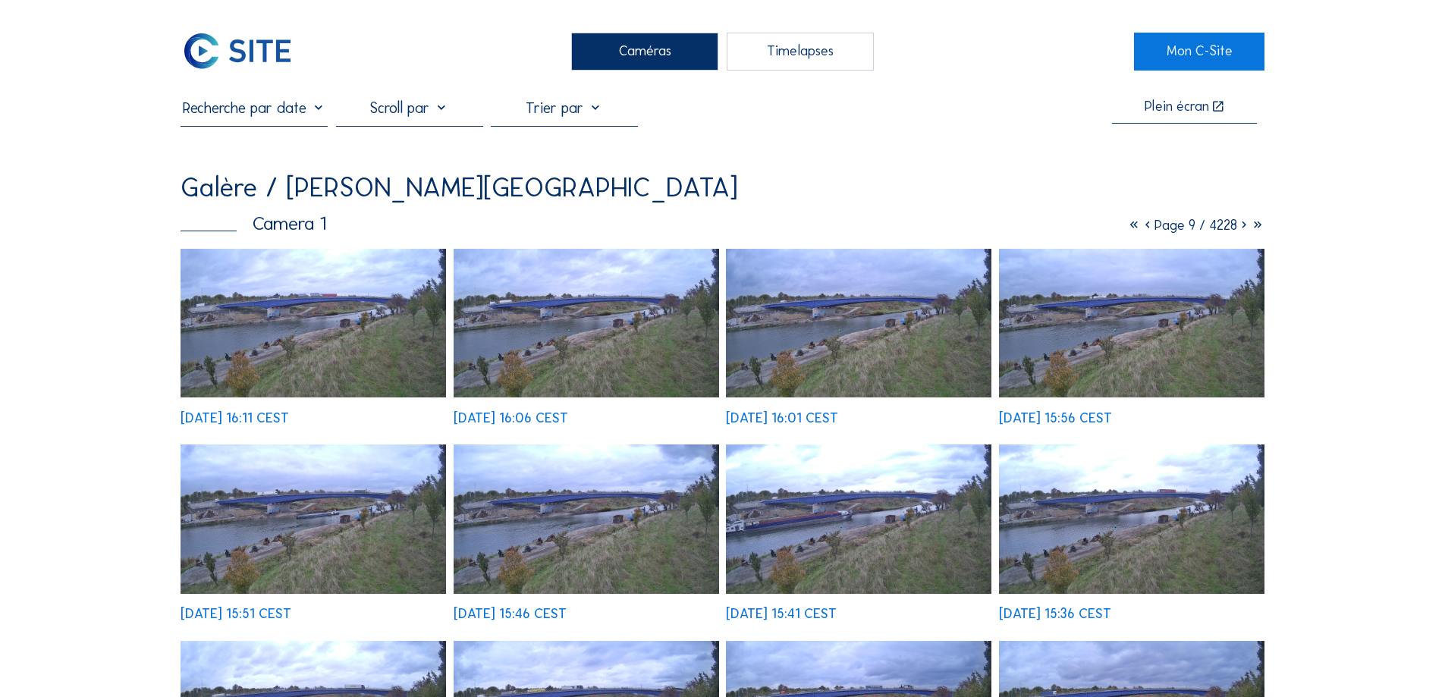
click at [1241, 234] on icon at bounding box center [1244, 225] width 14 height 17
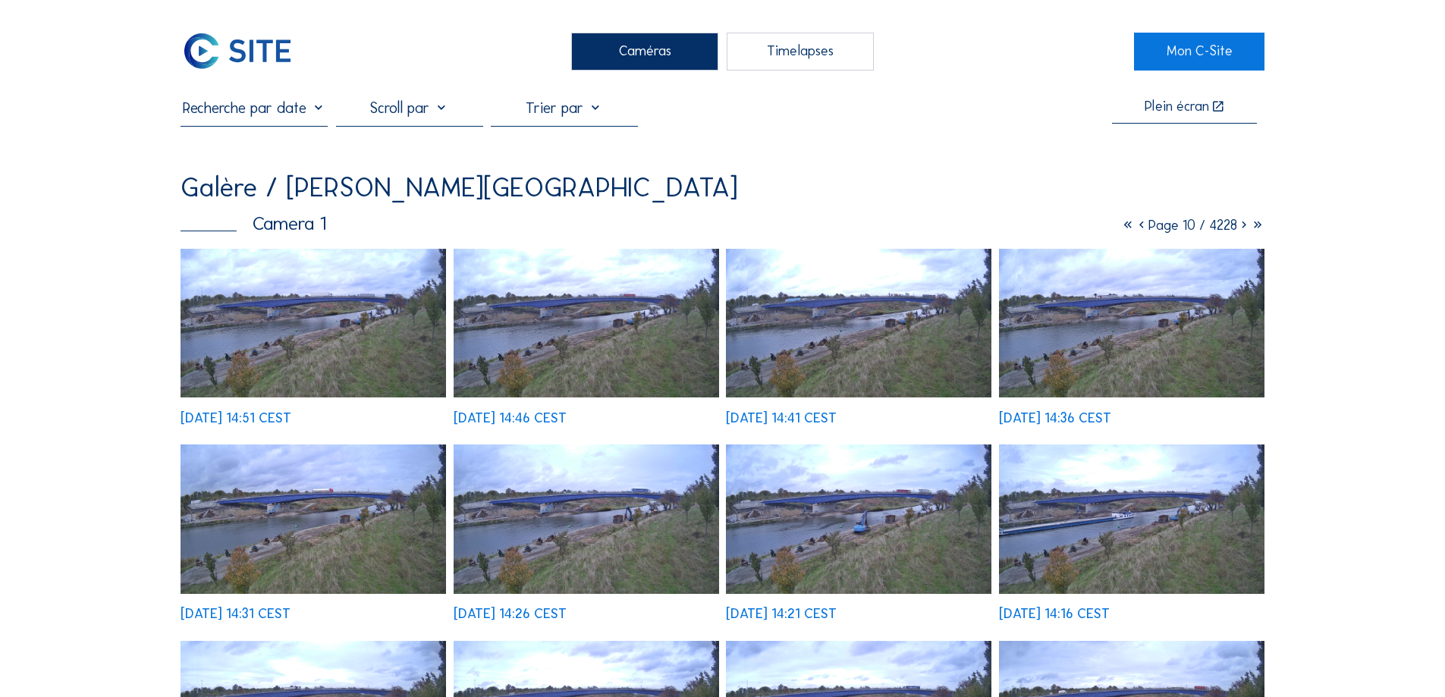
click at [1241, 229] on icon at bounding box center [1244, 225] width 14 height 17
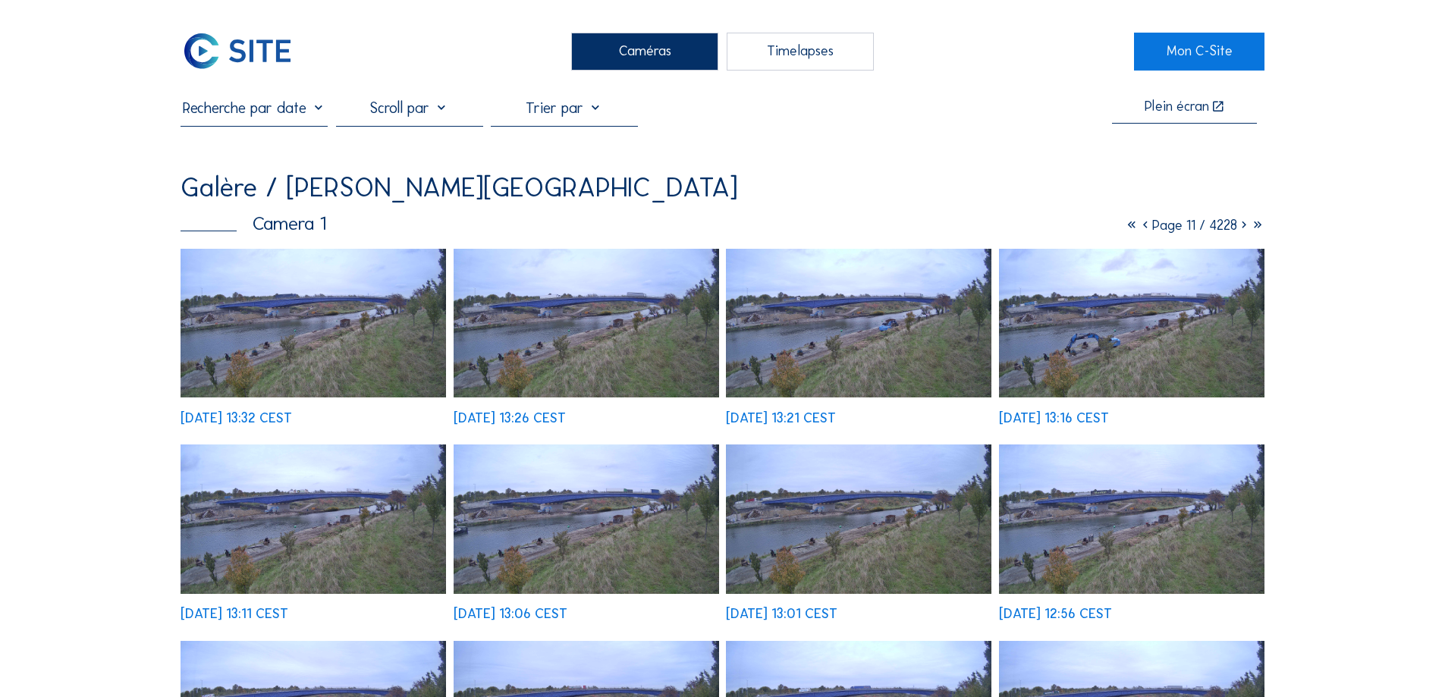
click at [1240, 227] on icon at bounding box center [1244, 225] width 14 height 17
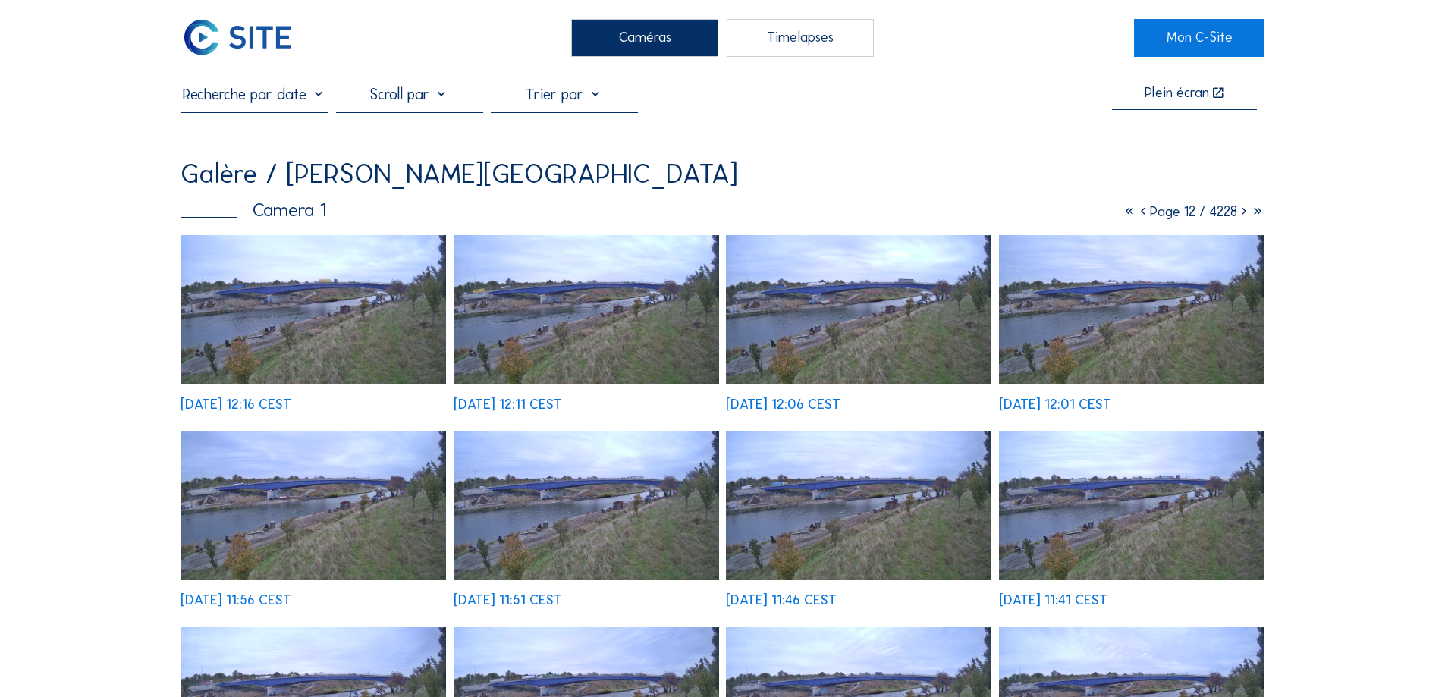
scroll to position [455, 0]
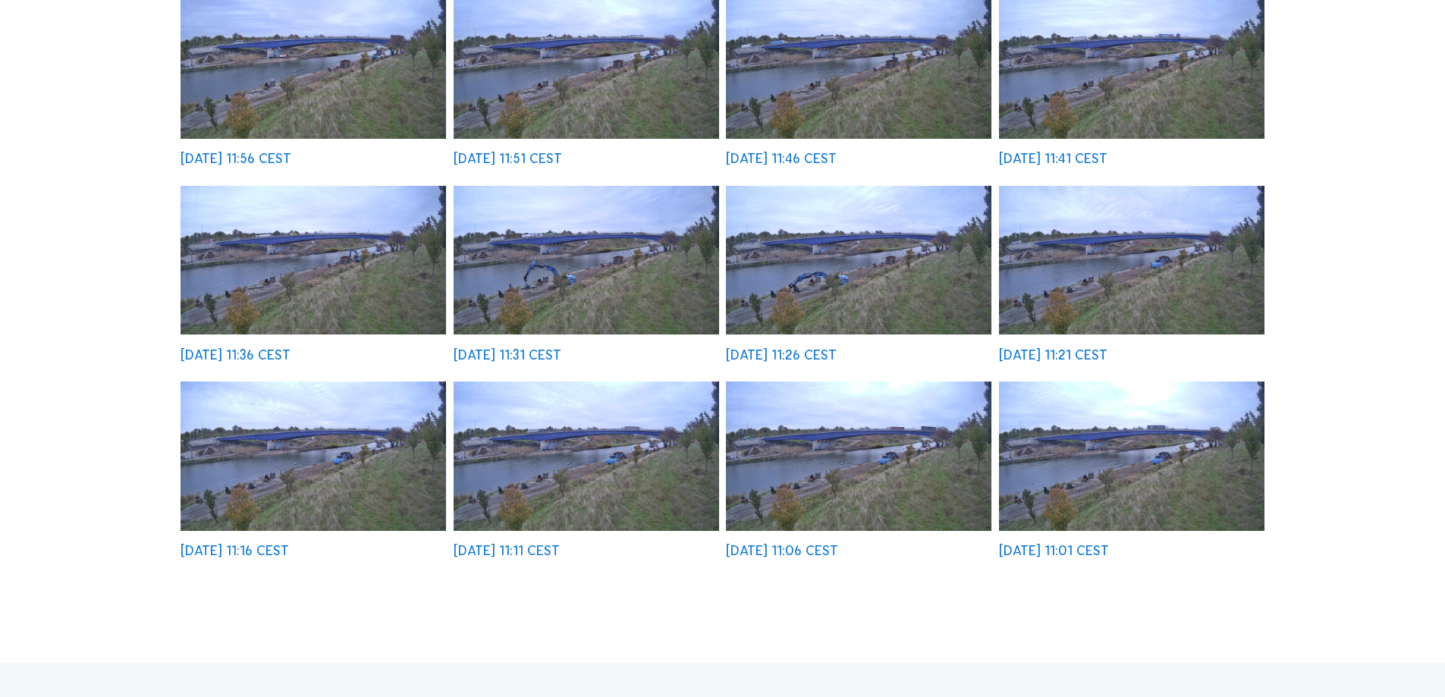
click at [651, 271] on img at bounding box center [585, 260] width 265 height 149
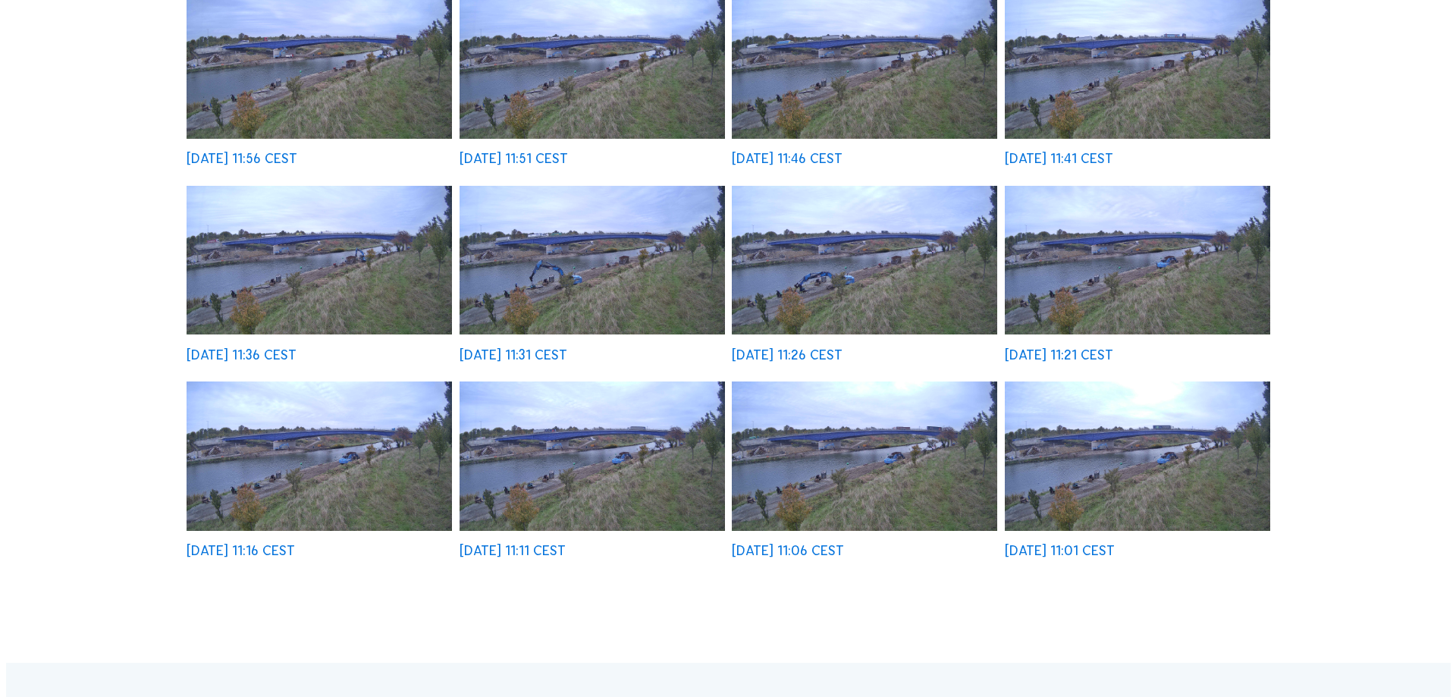
scroll to position [456, 0]
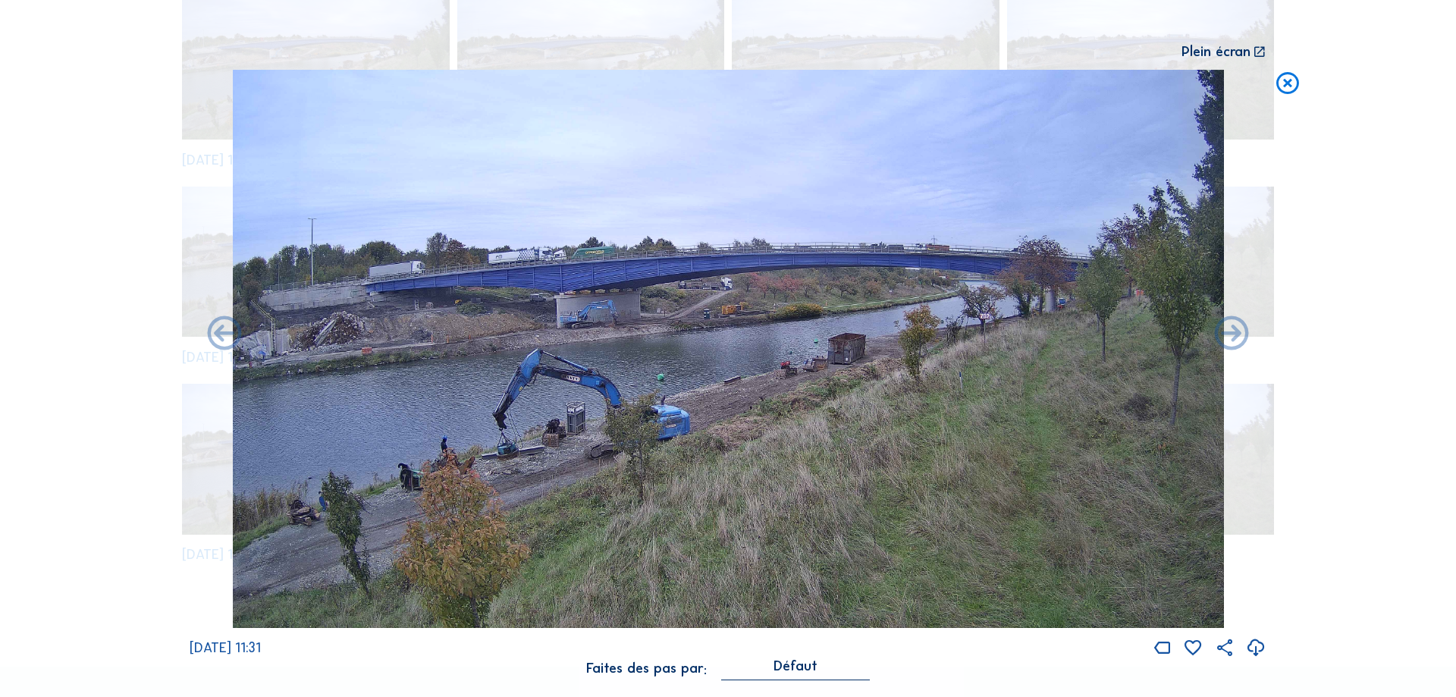
drag, startPoint x: 1284, startPoint y: 78, endPoint x: 1284, endPoint y: 128, distance: 50.0
click at [1284, 79] on icon at bounding box center [1287, 84] width 27 height 29
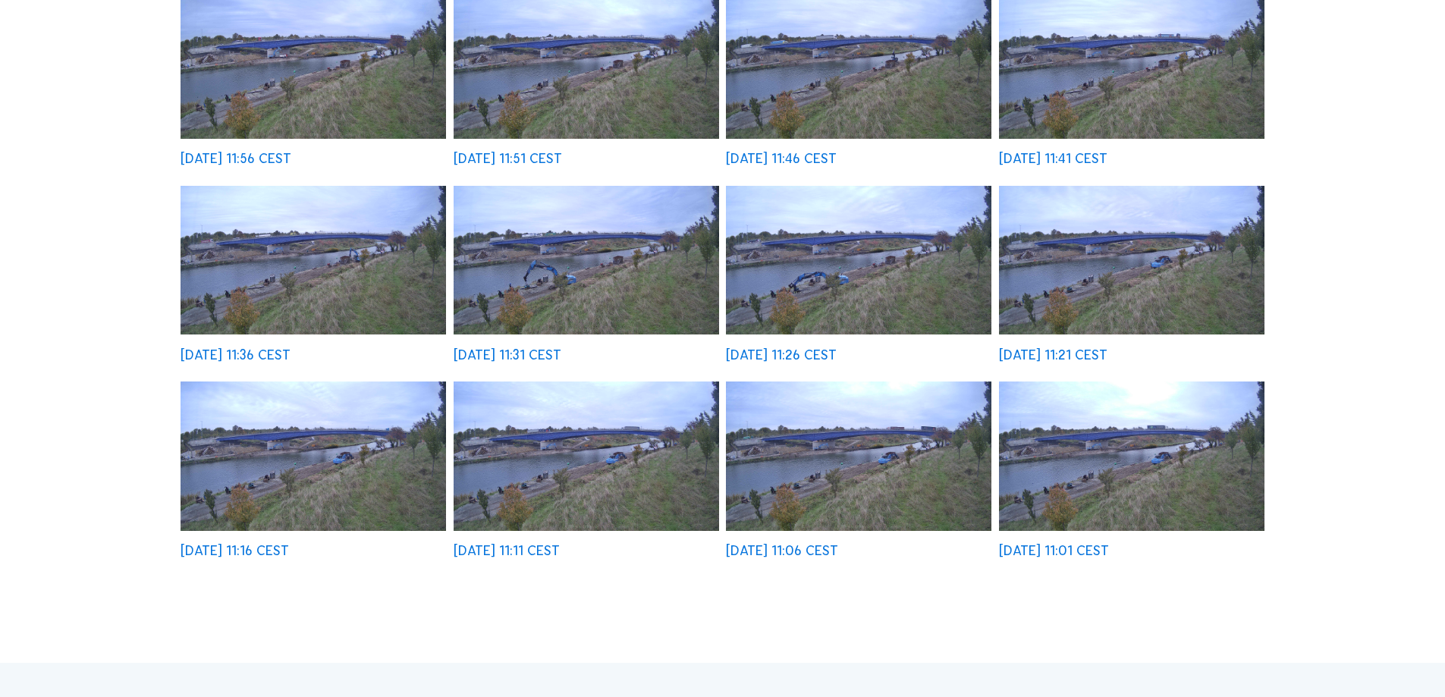
scroll to position [76, 0]
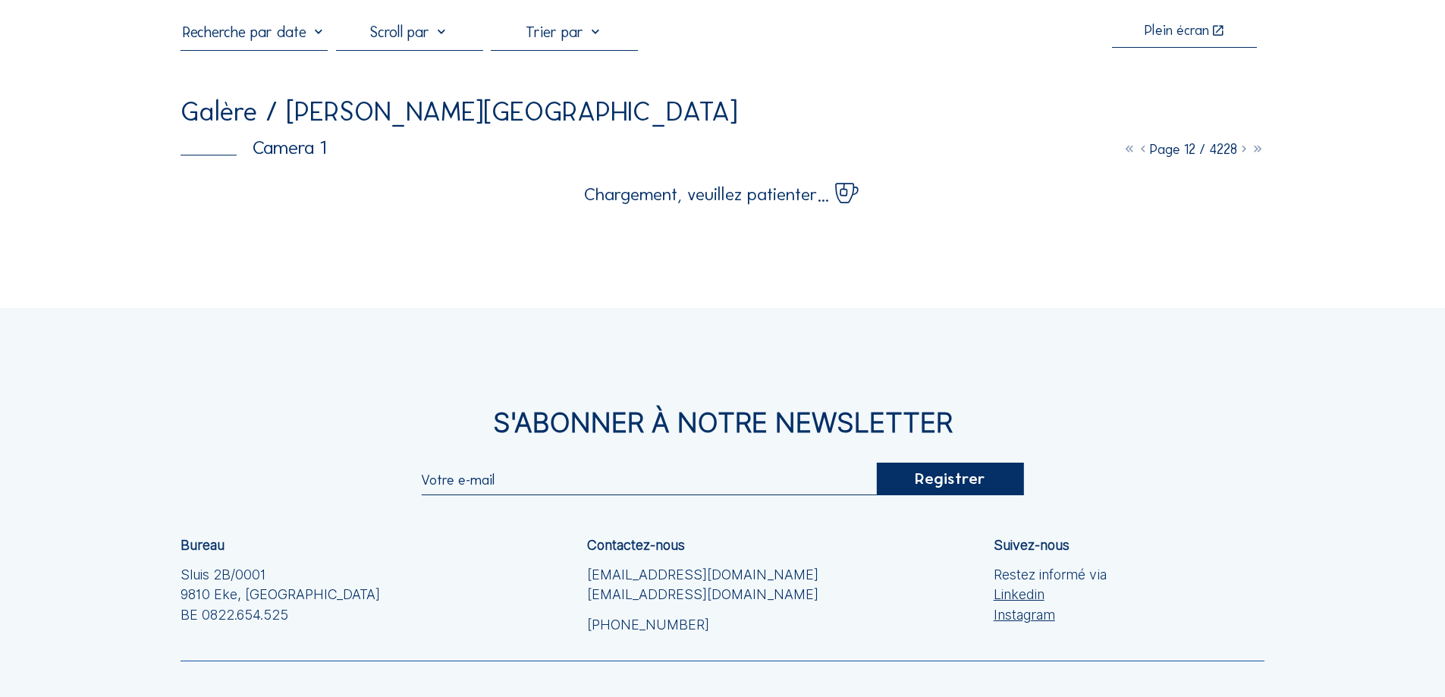
click at [1243, 149] on icon at bounding box center [1244, 149] width 14 height 17
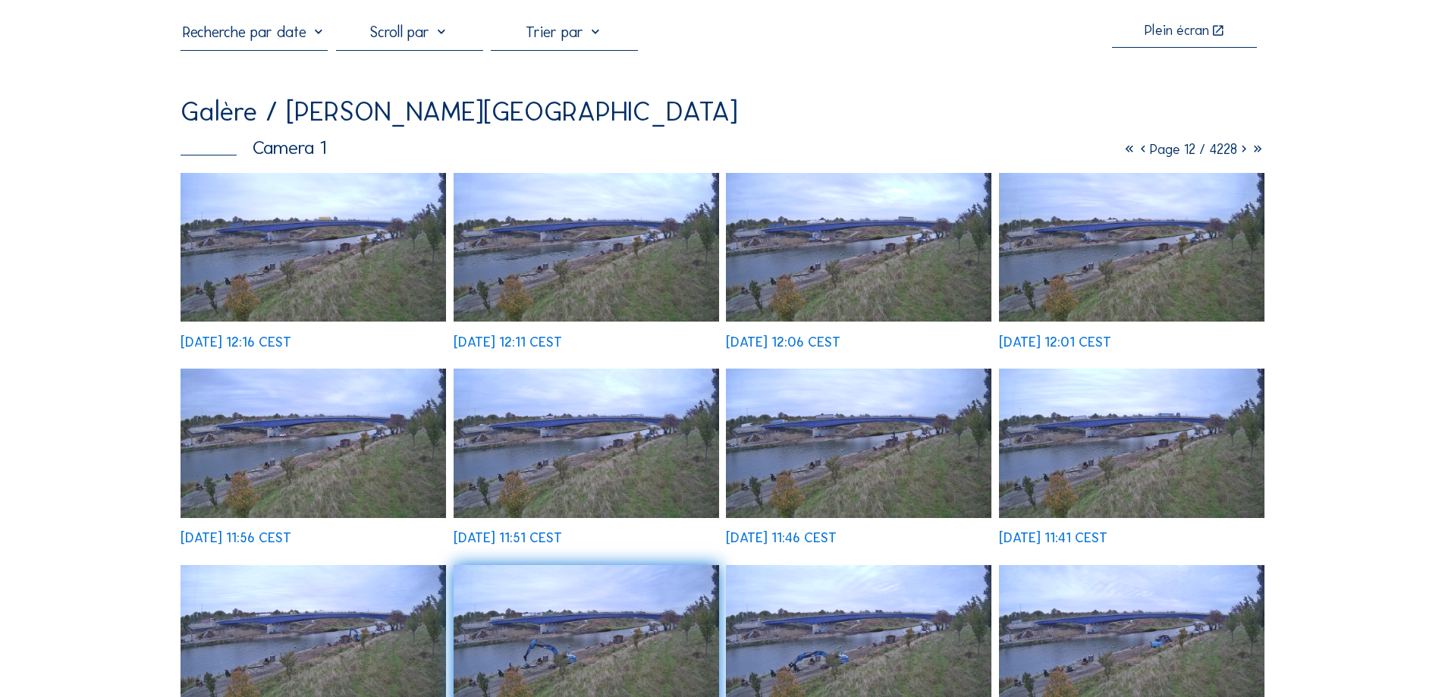
click at [1242, 153] on icon at bounding box center [1244, 149] width 14 height 17
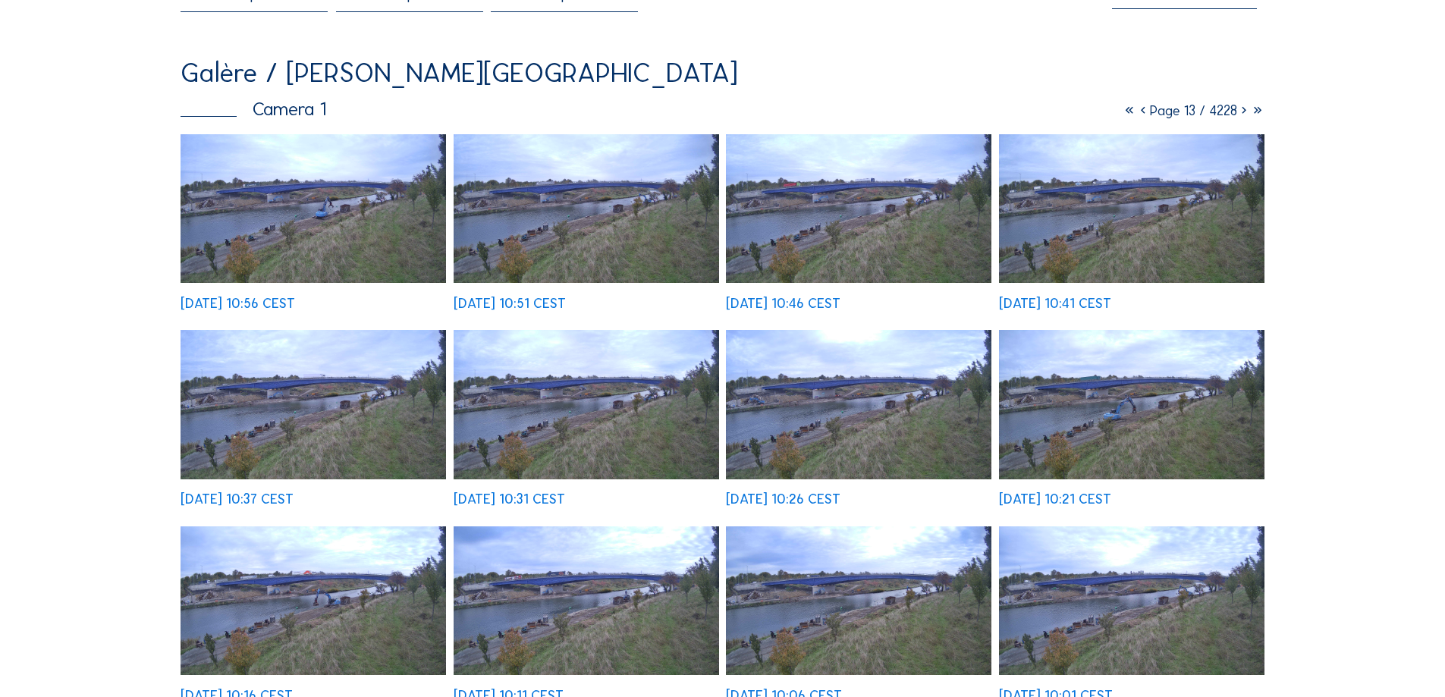
scroll to position [0, 0]
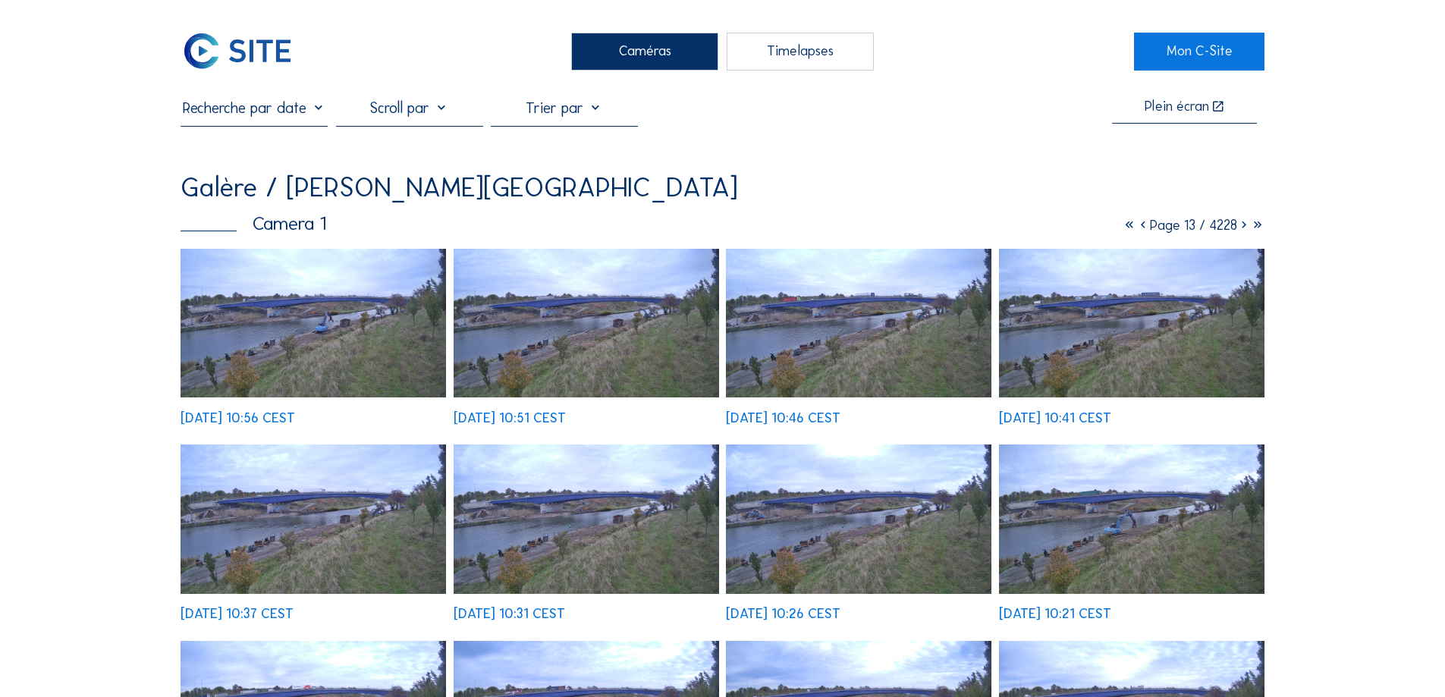
click at [1244, 226] on icon at bounding box center [1244, 225] width 14 height 17
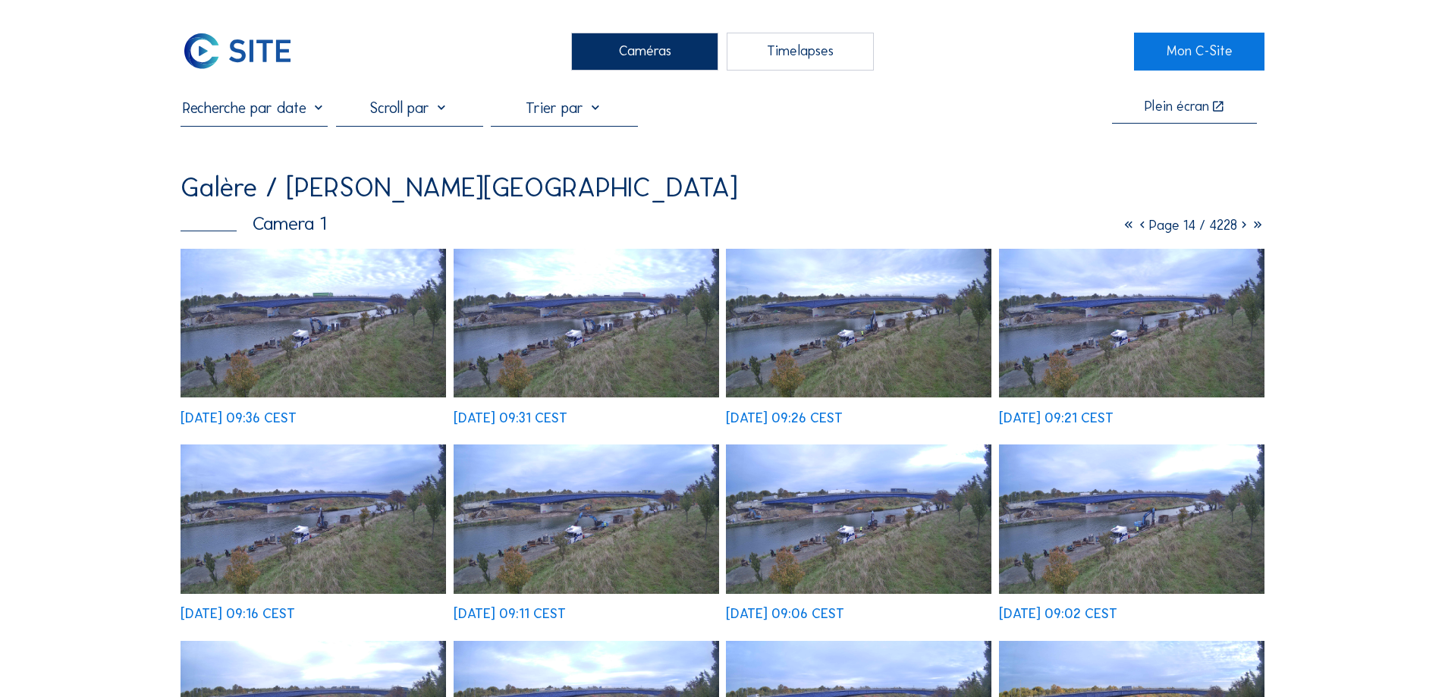
click at [1240, 231] on icon at bounding box center [1244, 225] width 14 height 17
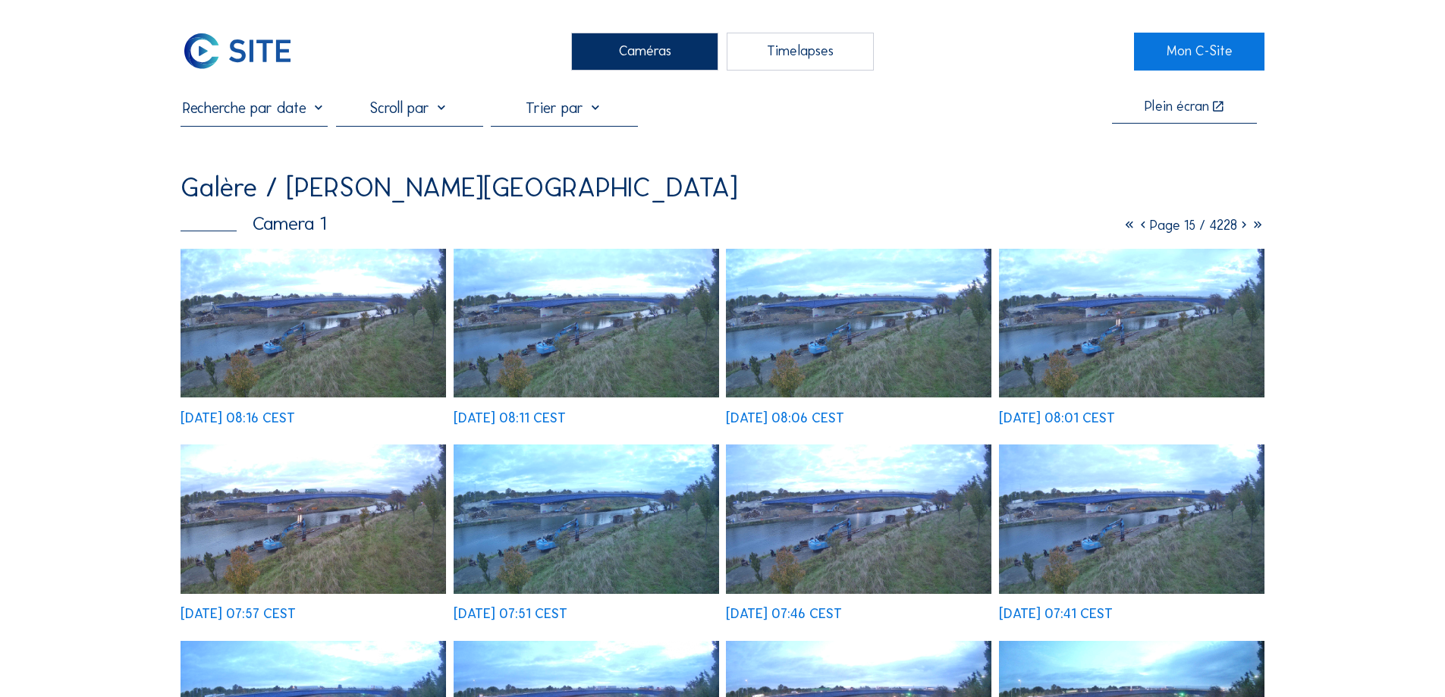
click at [1242, 233] on icon at bounding box center [1244, 225] width 14 height 17
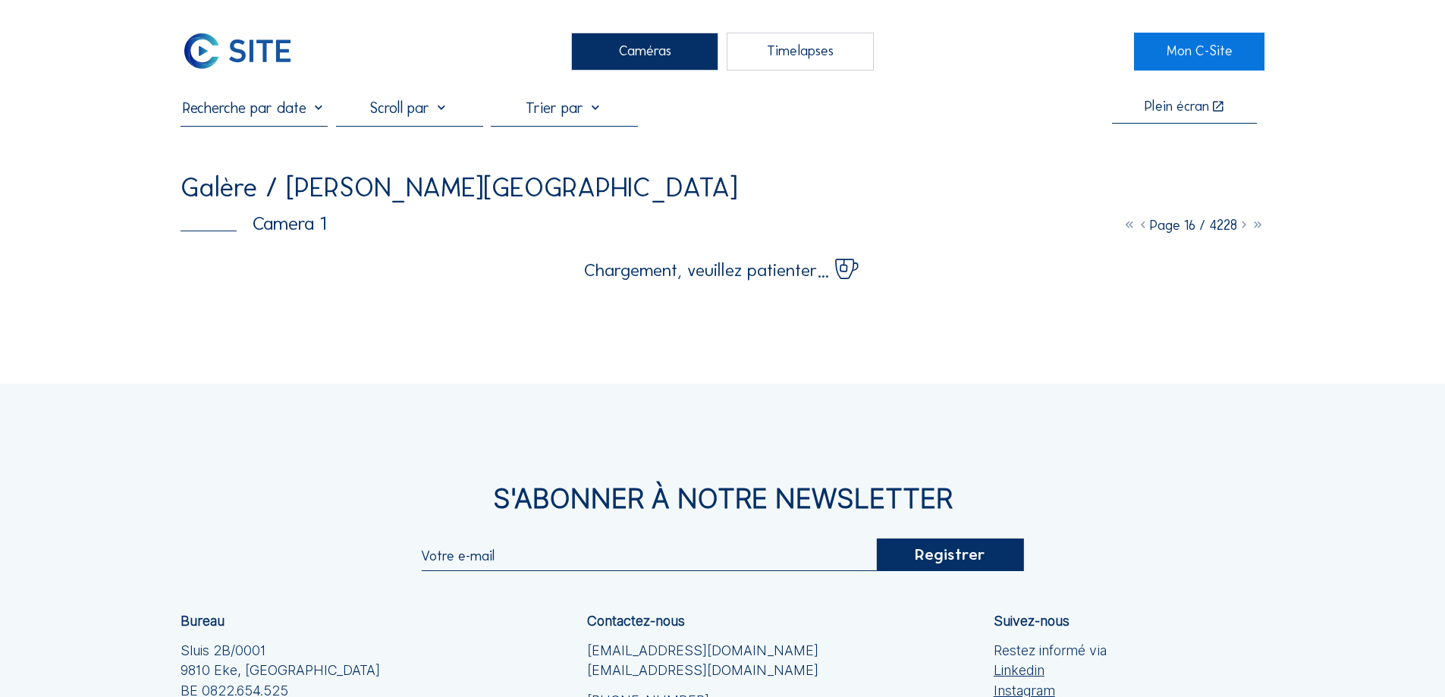
click at [1242, 233] on icon at bounding box center [1244, 225] width 14 height 17
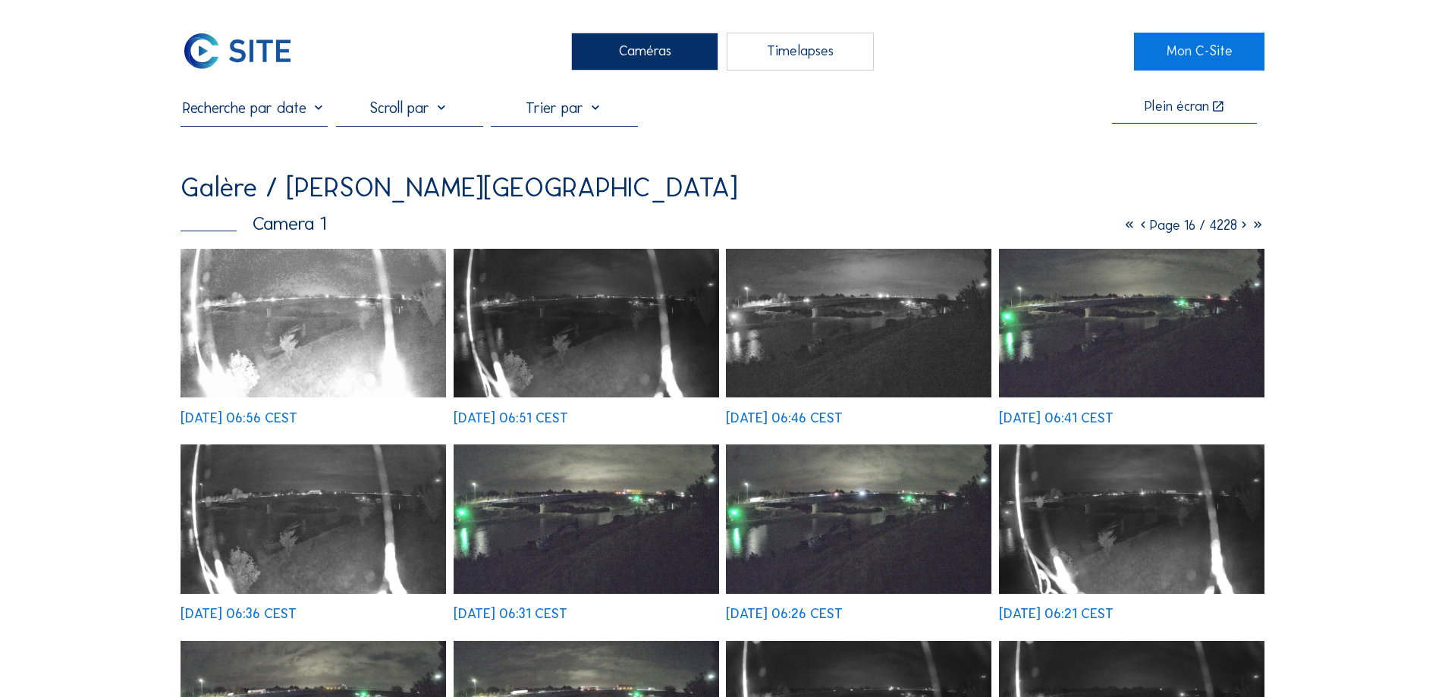
click at [1242, 233] on icon at bounding box center [1244, 225] width 14 height 17
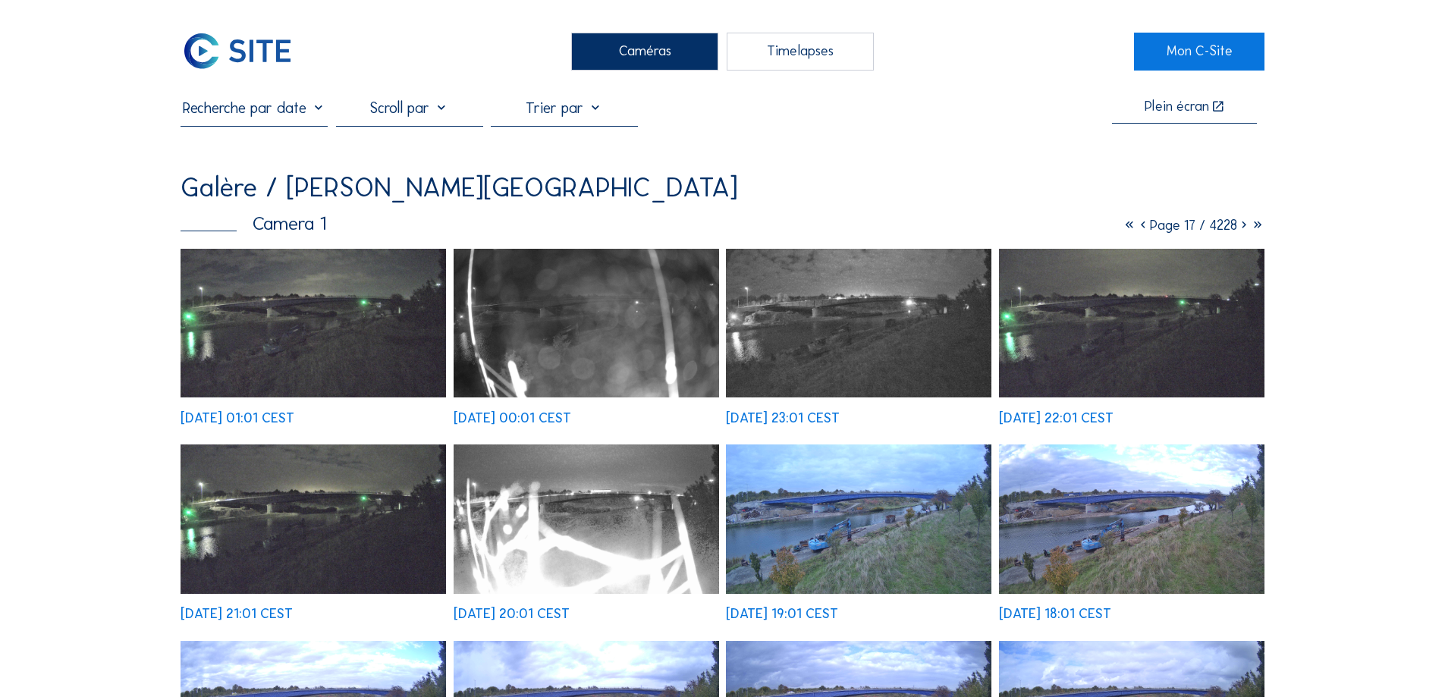
click at [1242, 233] on icon at bounding box center [1244, 225] width 14 height 17
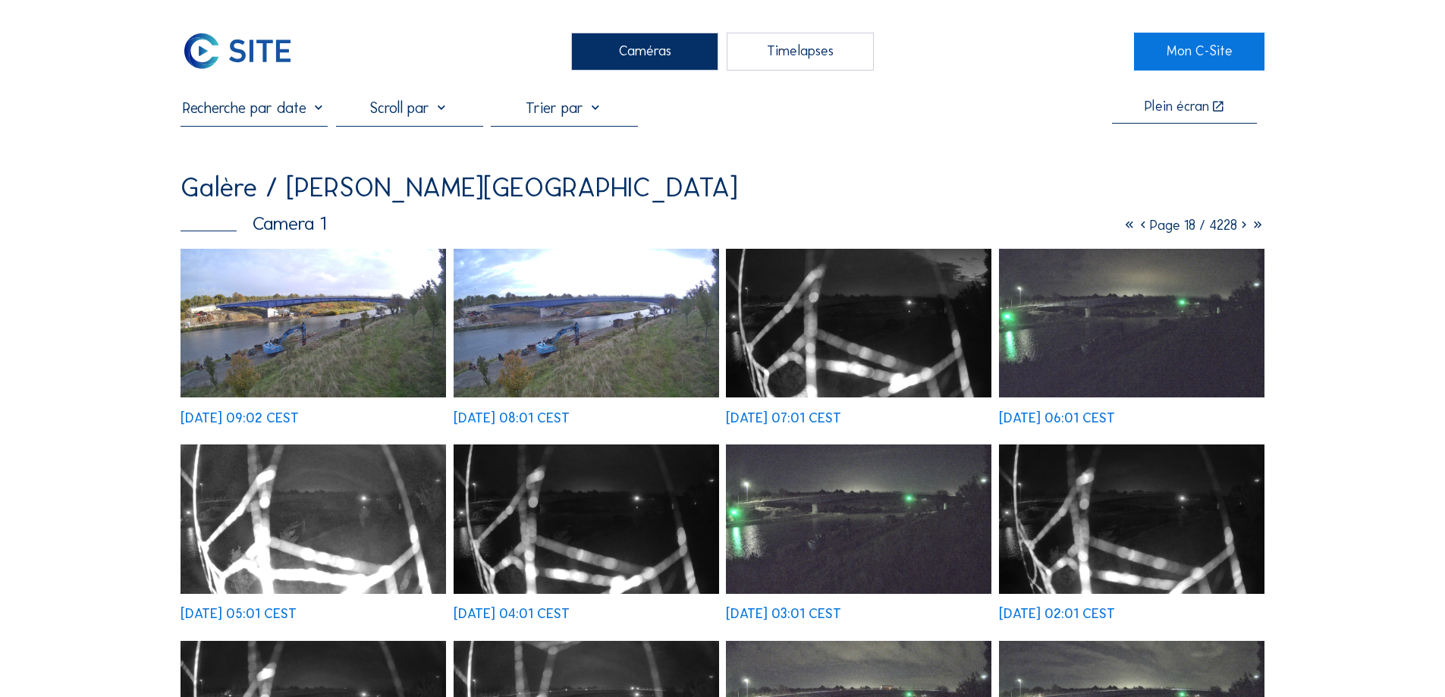
click at [1242, 233] on icon at bounding box center [1244, 225] width 14 height 17
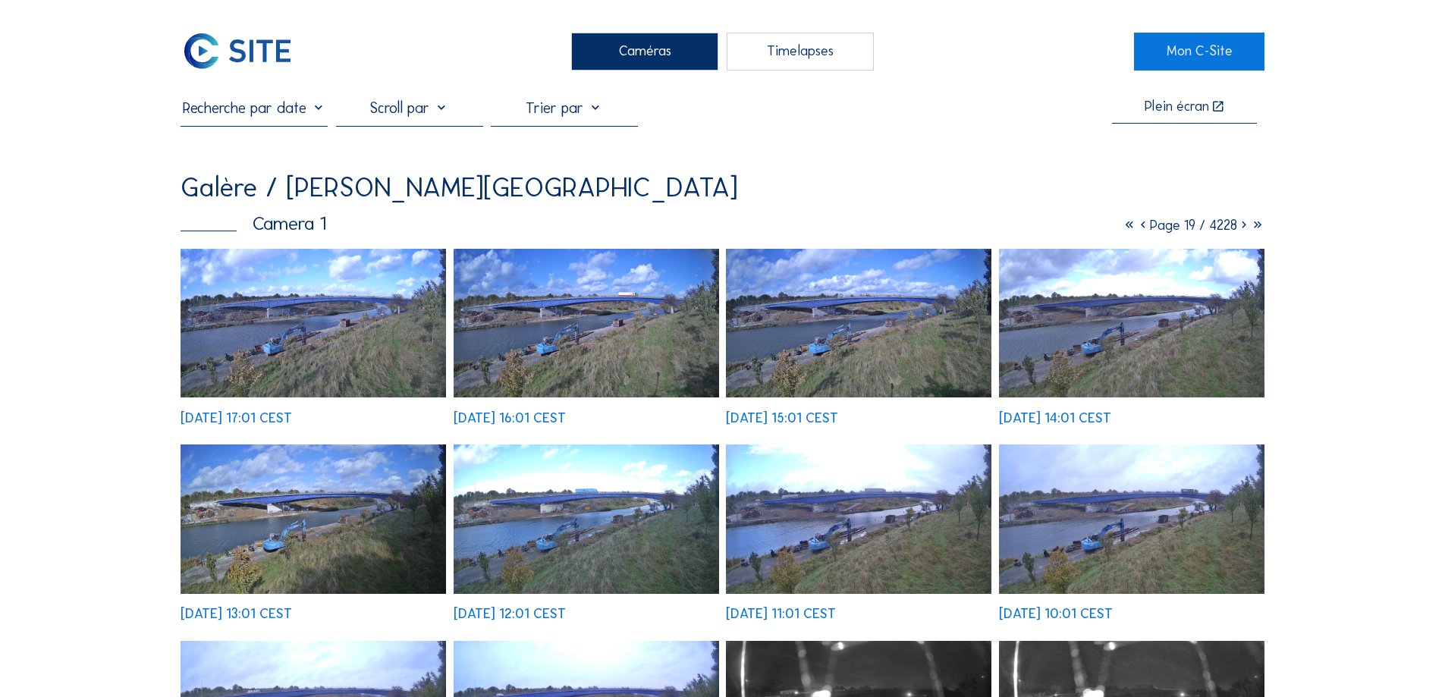
click at [1242, 233] on icon at bounding box center [1244, 225] width 14 height 17
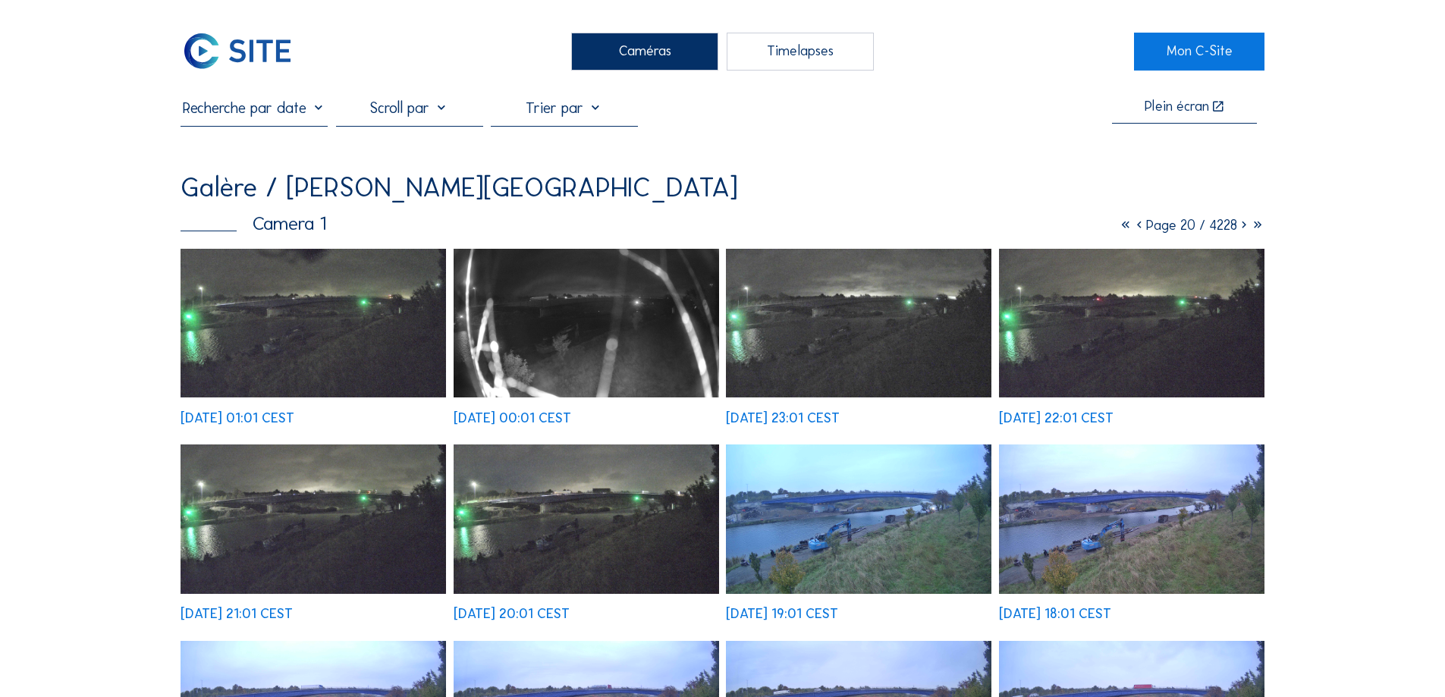
click at [1242, 233] on icon at bounding box center [1244, 225] width 14 height 17
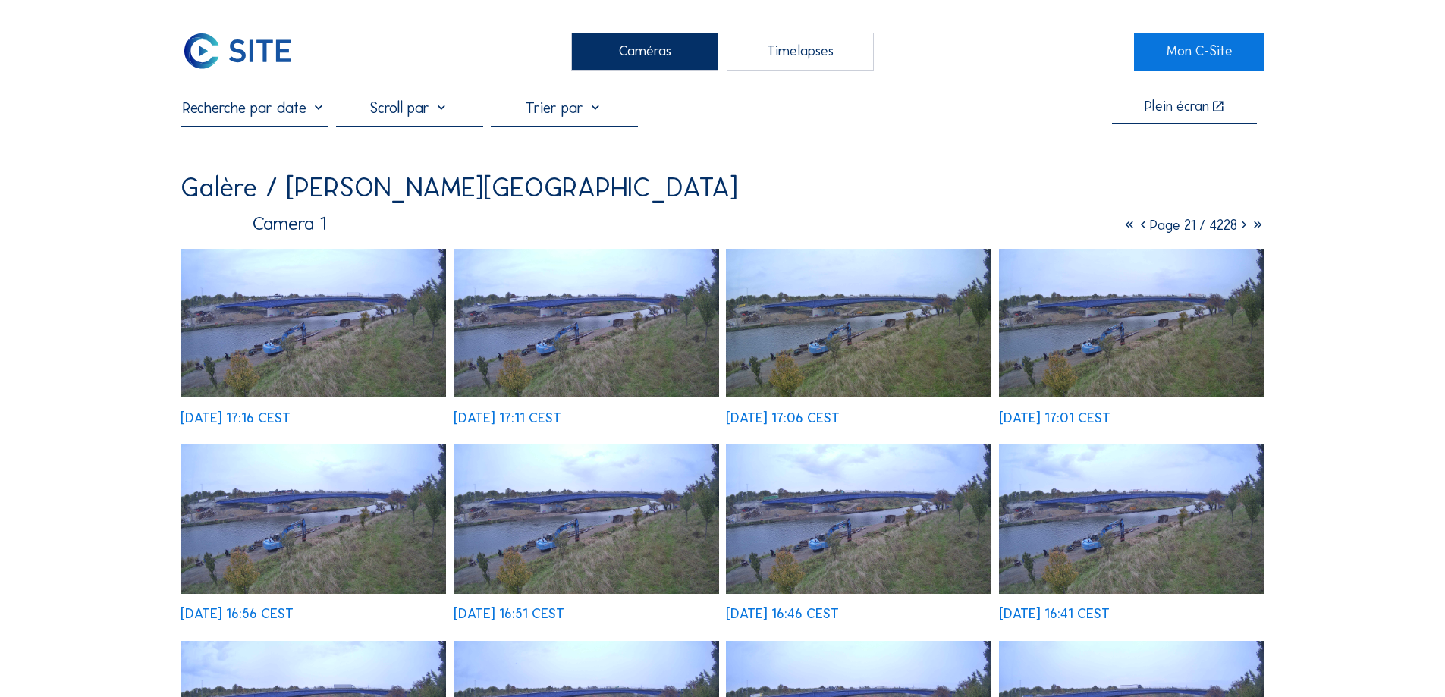
click at [1242, 233] on icon at bounding box center [1244, 225] width 14 height 17
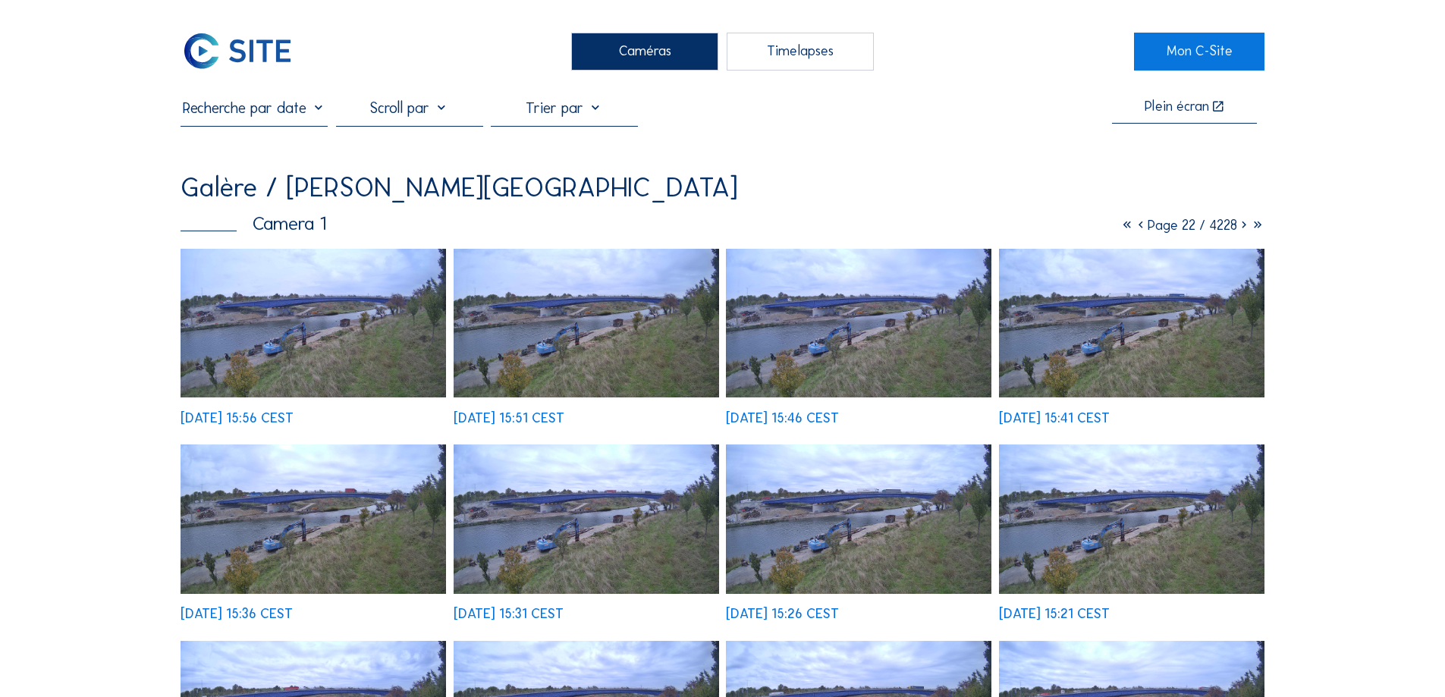
click at [1242, 233] on icon at bounding box center [1244, 225] width 14 height 17
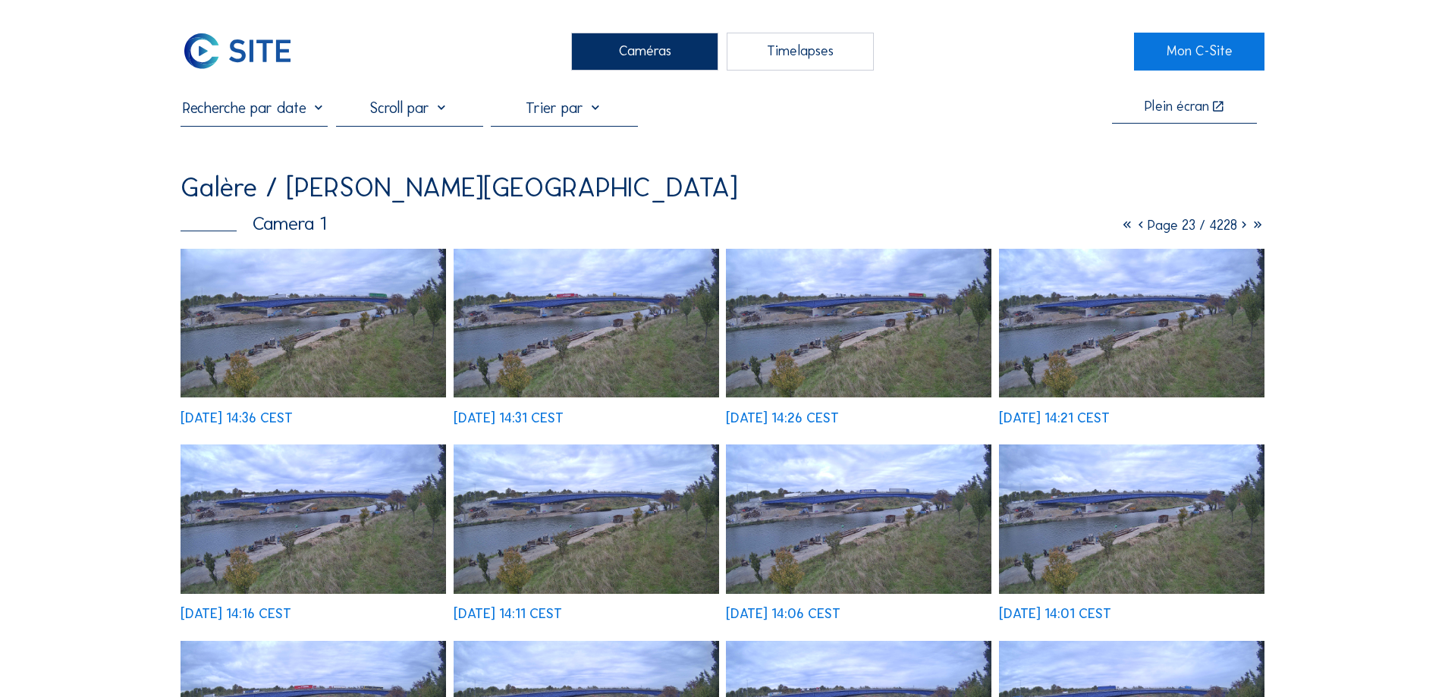
click at [1242, 233] on icon at bounding box center [1244, 225] width 14 height 17
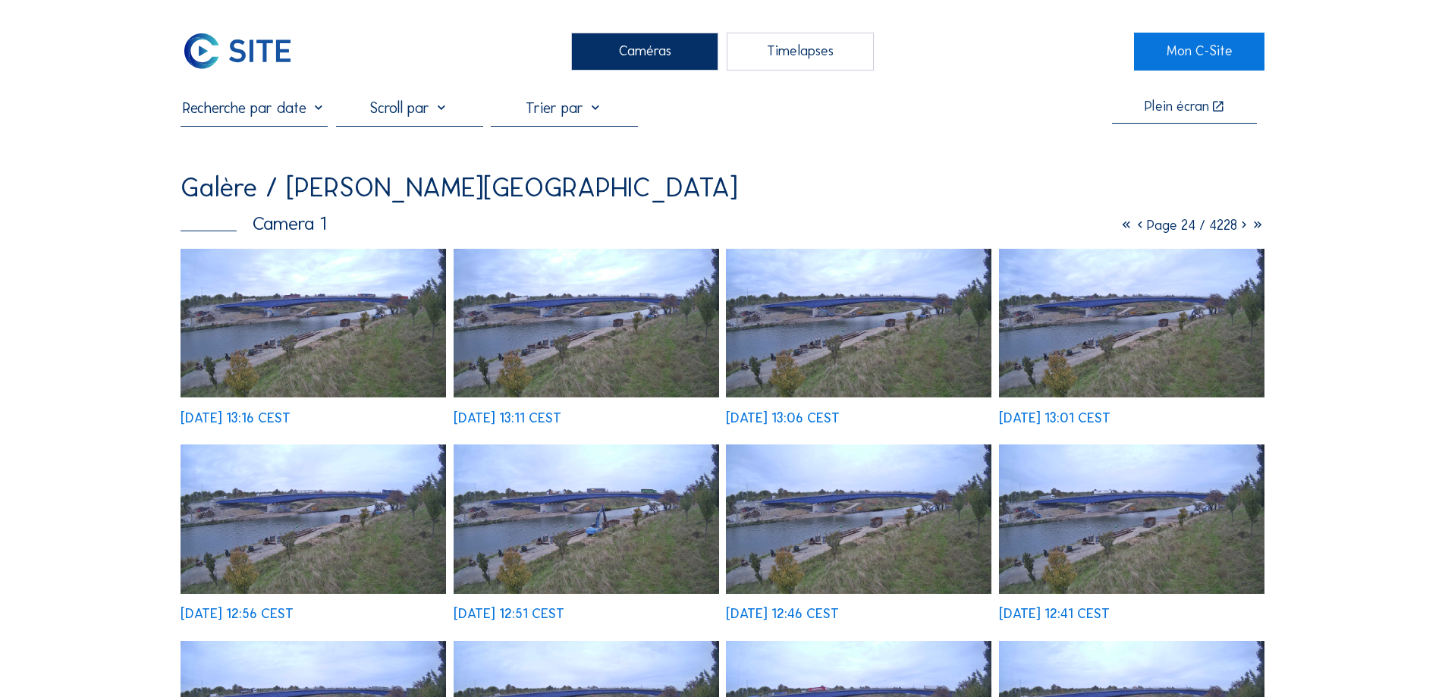
click at [1242, 233] on icon at bounding box center [1244, 225] width 14 height 17
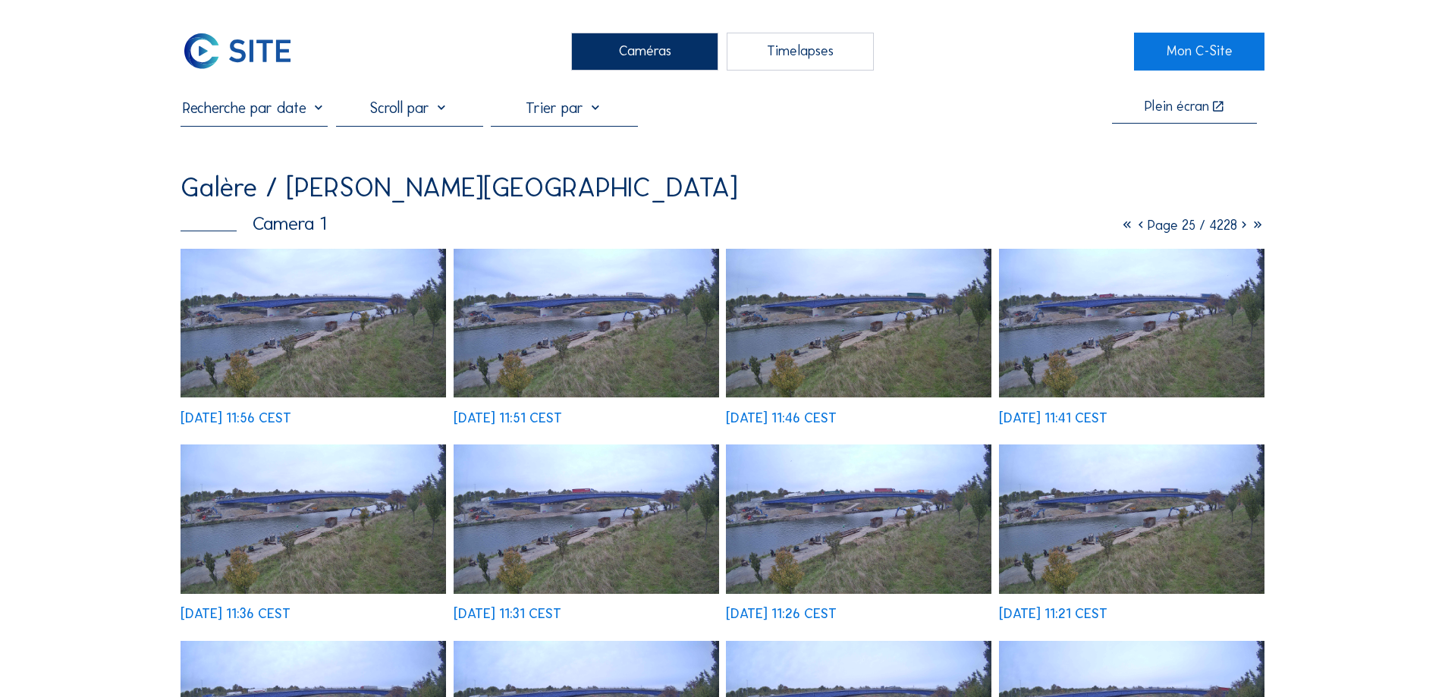
click at [1241, 227] on icon at bounding box center [1244, 225] width 14 height 17
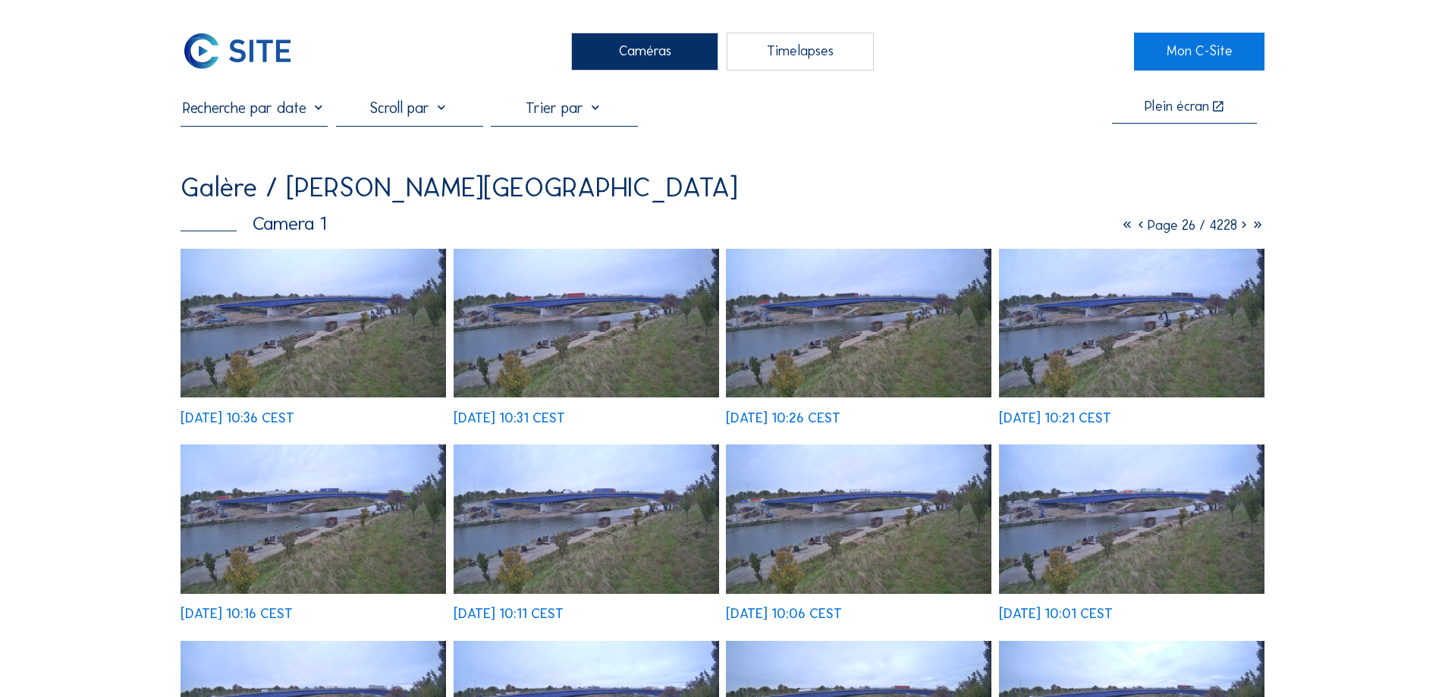
click at [1241, 227] on icon at bounding box center [1244, 225] width 14 height 17
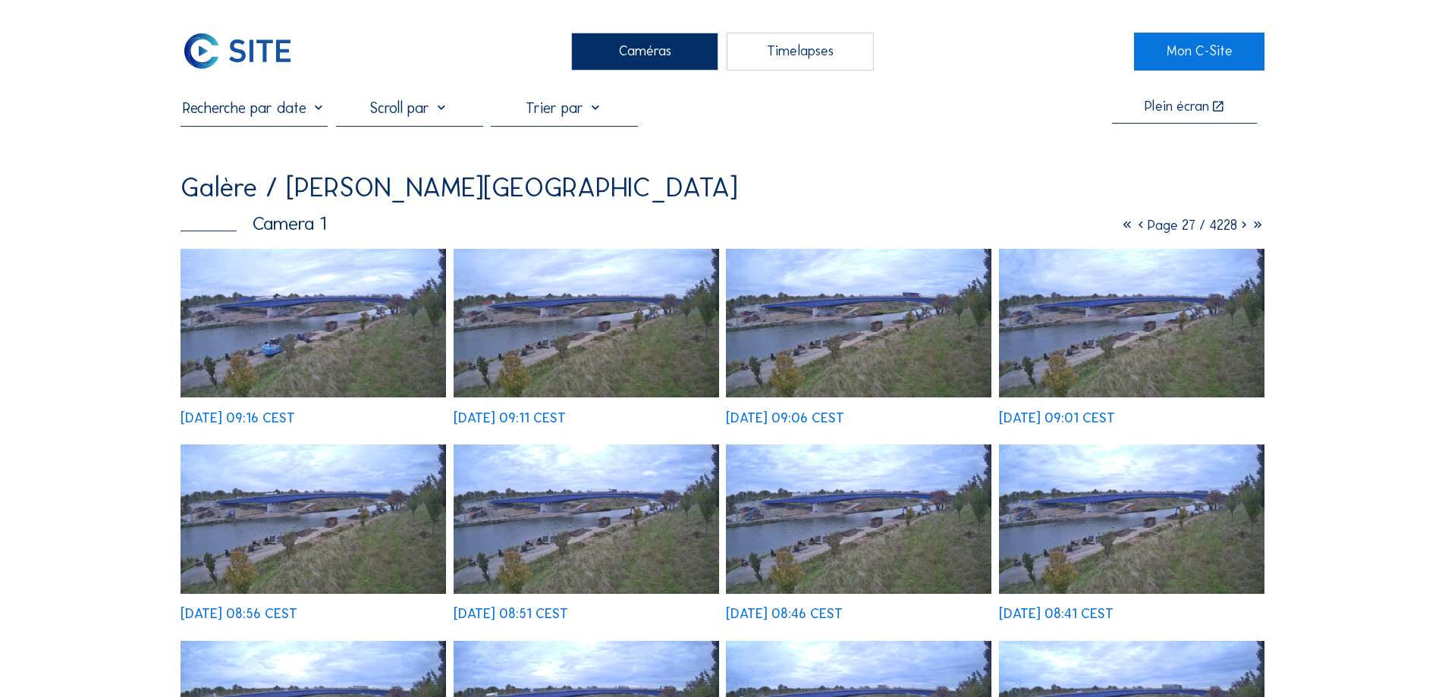
click at [1241, 227] on icon at bounding box center [1244, 225] width 14 height 17
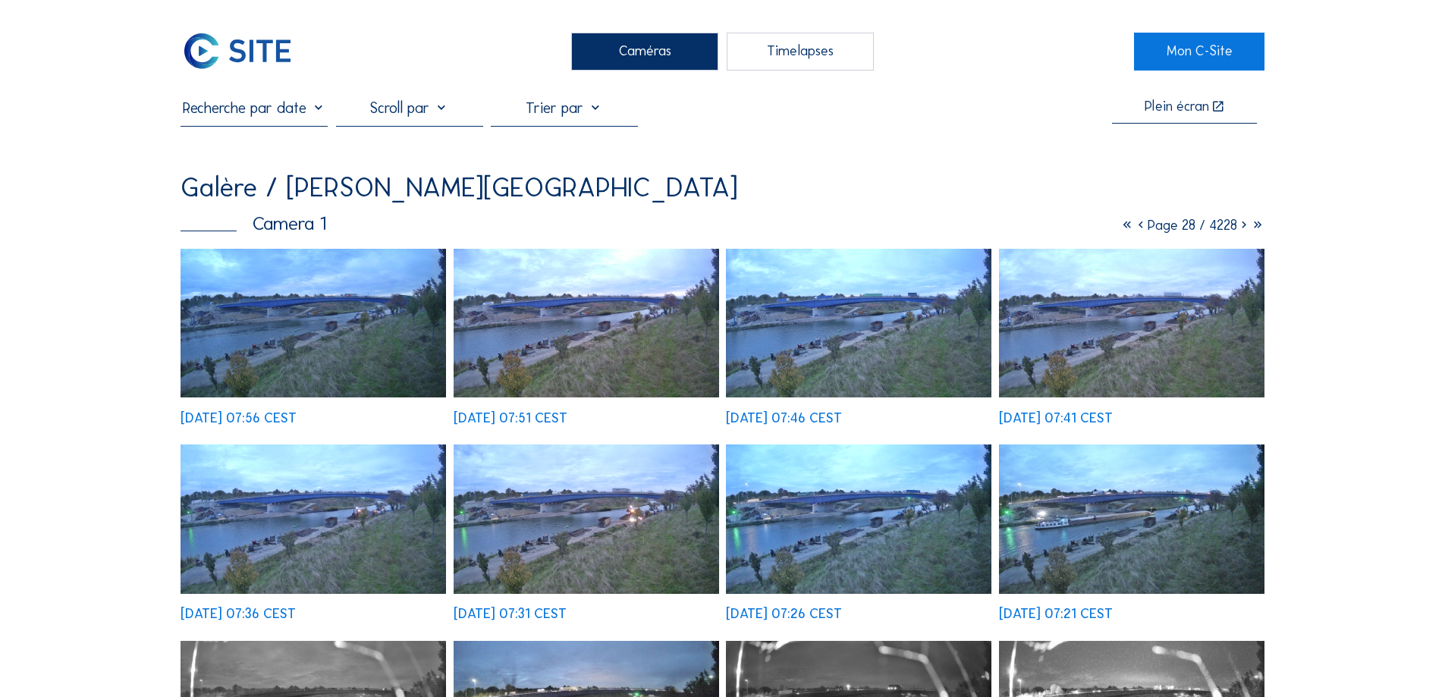
click at [1241, 227] on icon at bounding box center [1244, 225] width 14 height 17
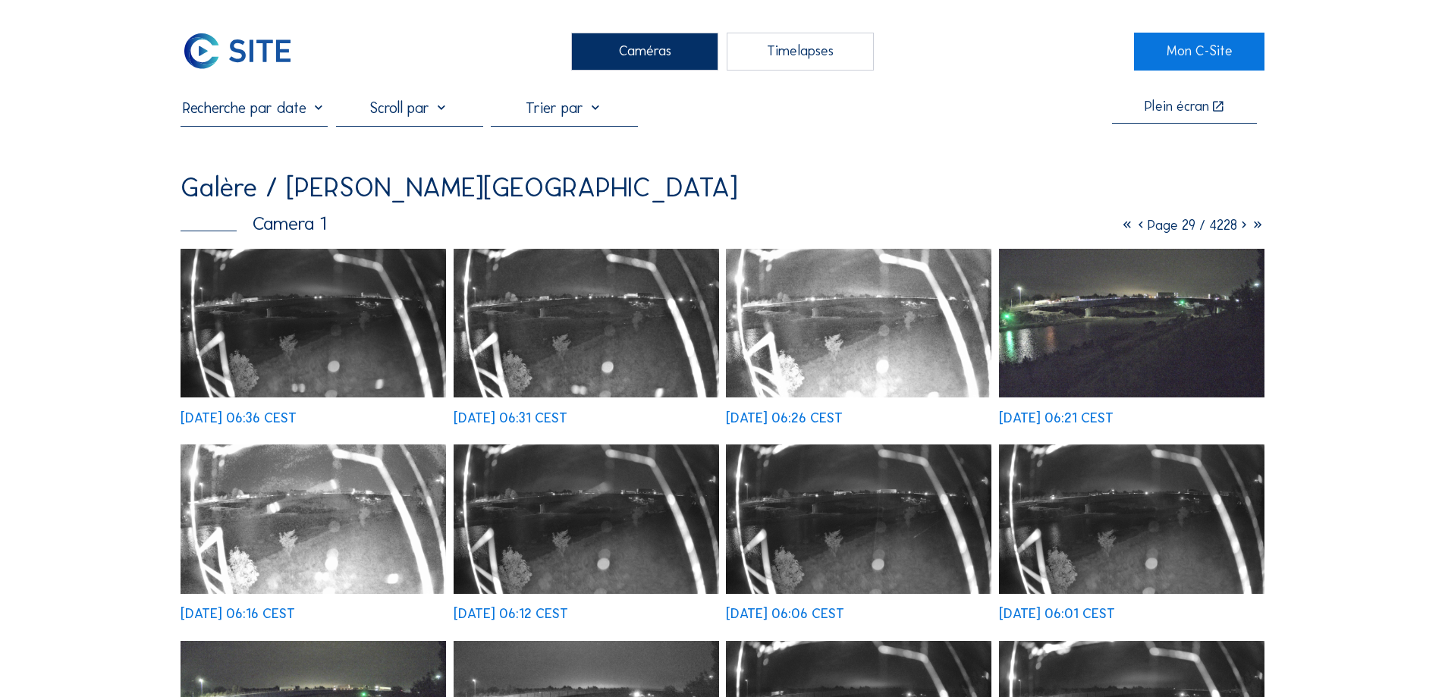
click at [1134, 226] on icon at bounding box center [1141, 225] width 14 height 17
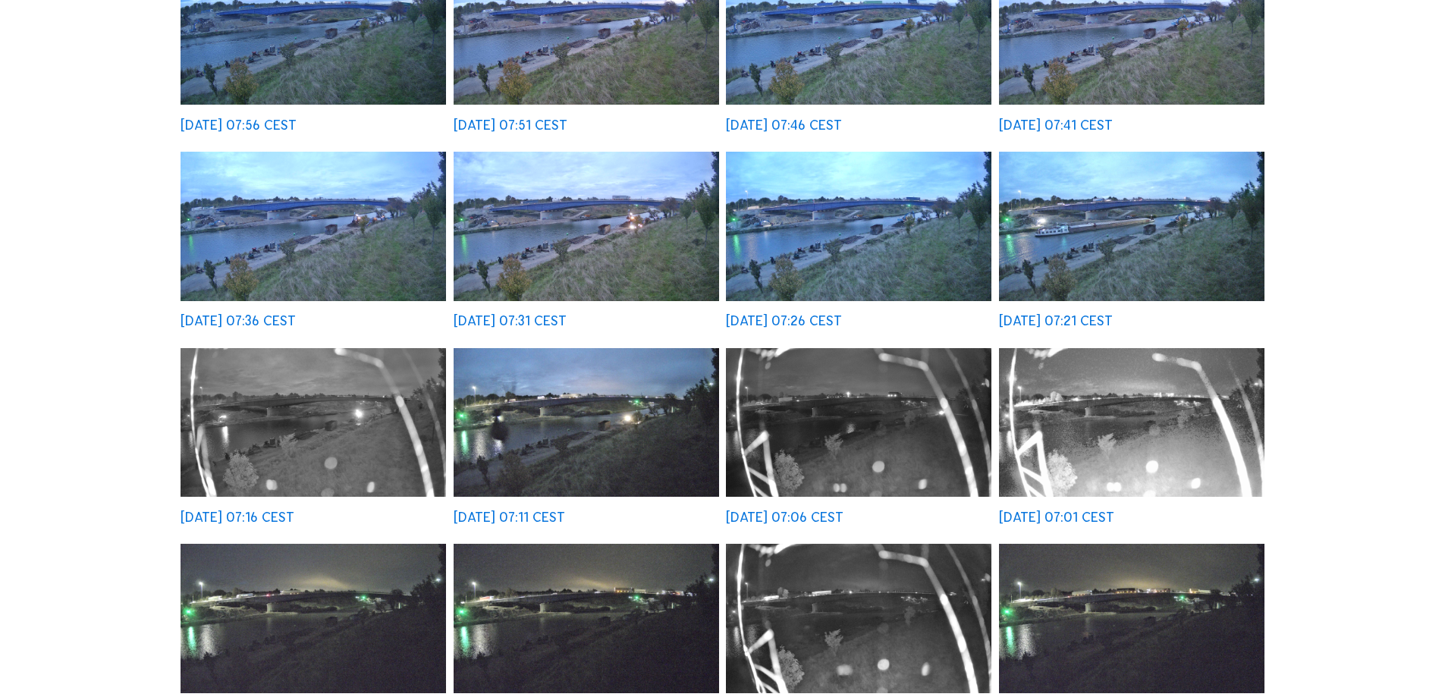
scroll to position [227, 0]
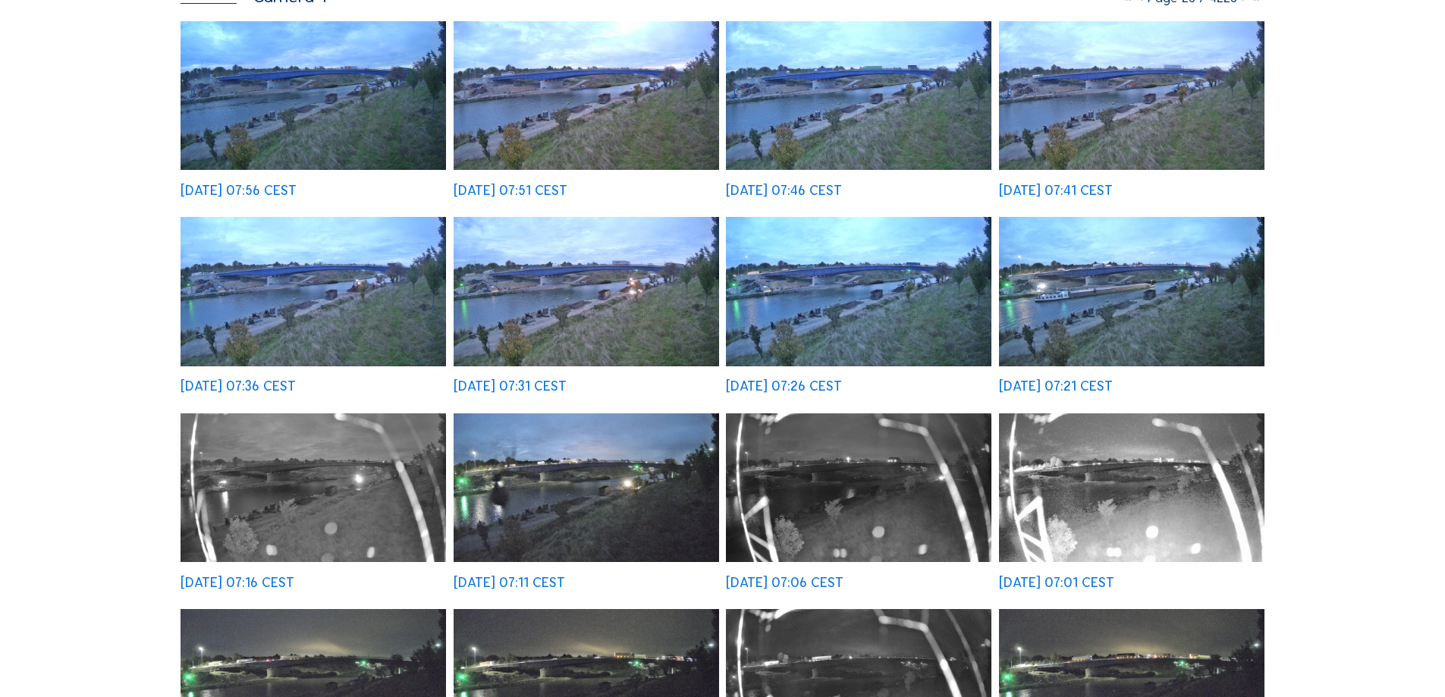
click at [1125, 314] on img at bounding box center [1131, 291] width 265 height 149
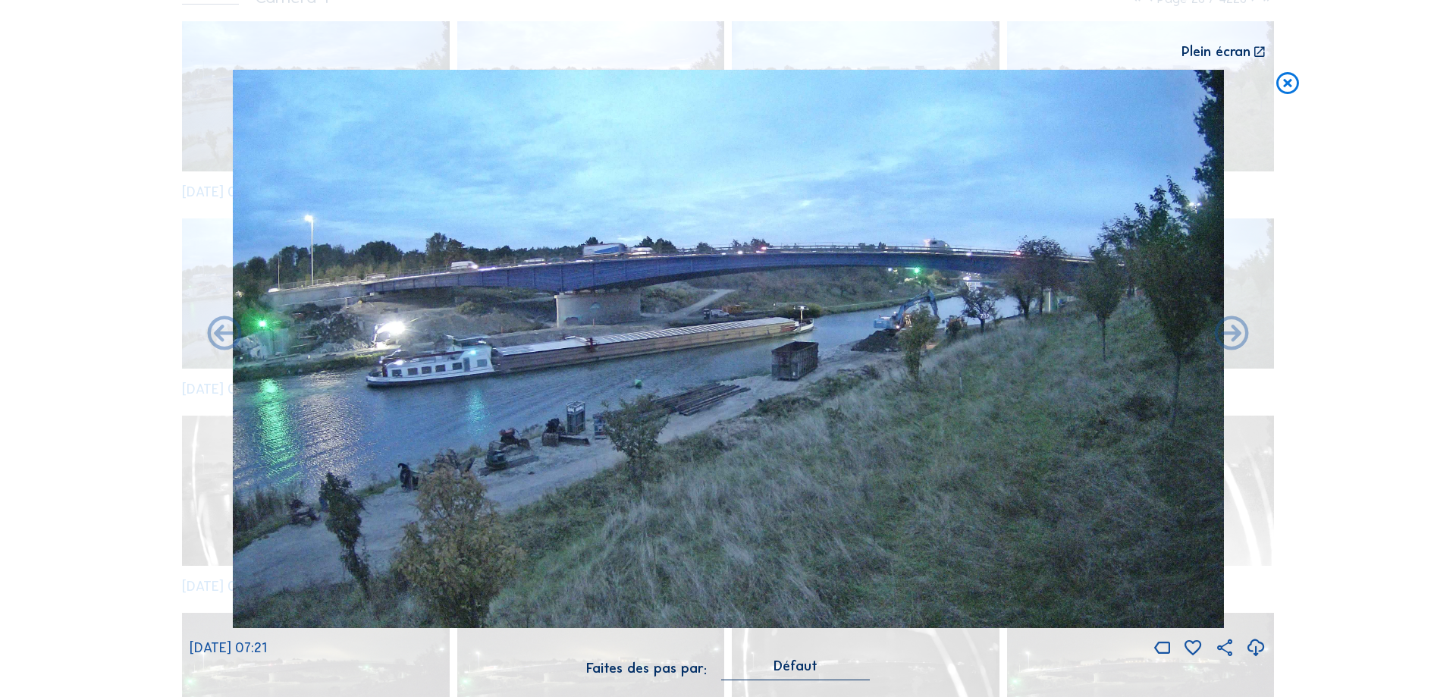
click at [1285, 81] on icon at bounding box center [1287, 84] width 27 height 29
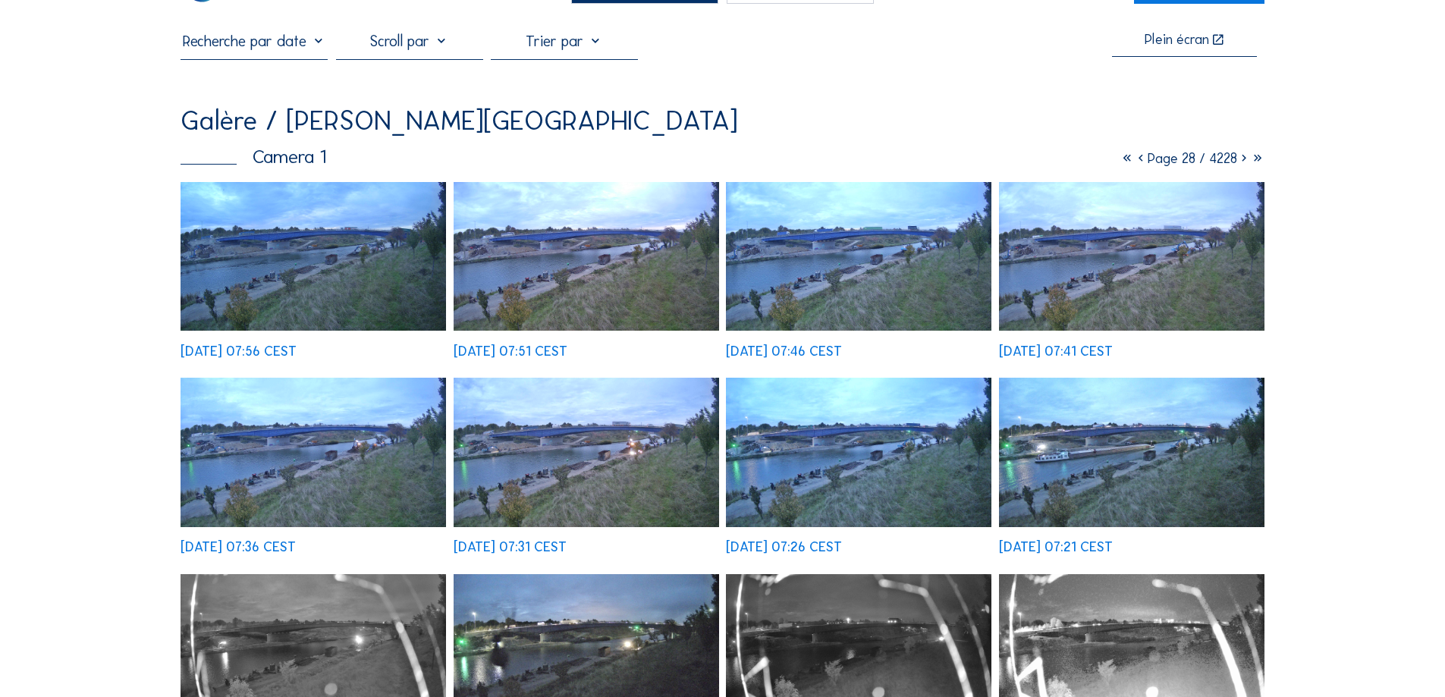
scroll to position [0, 0]
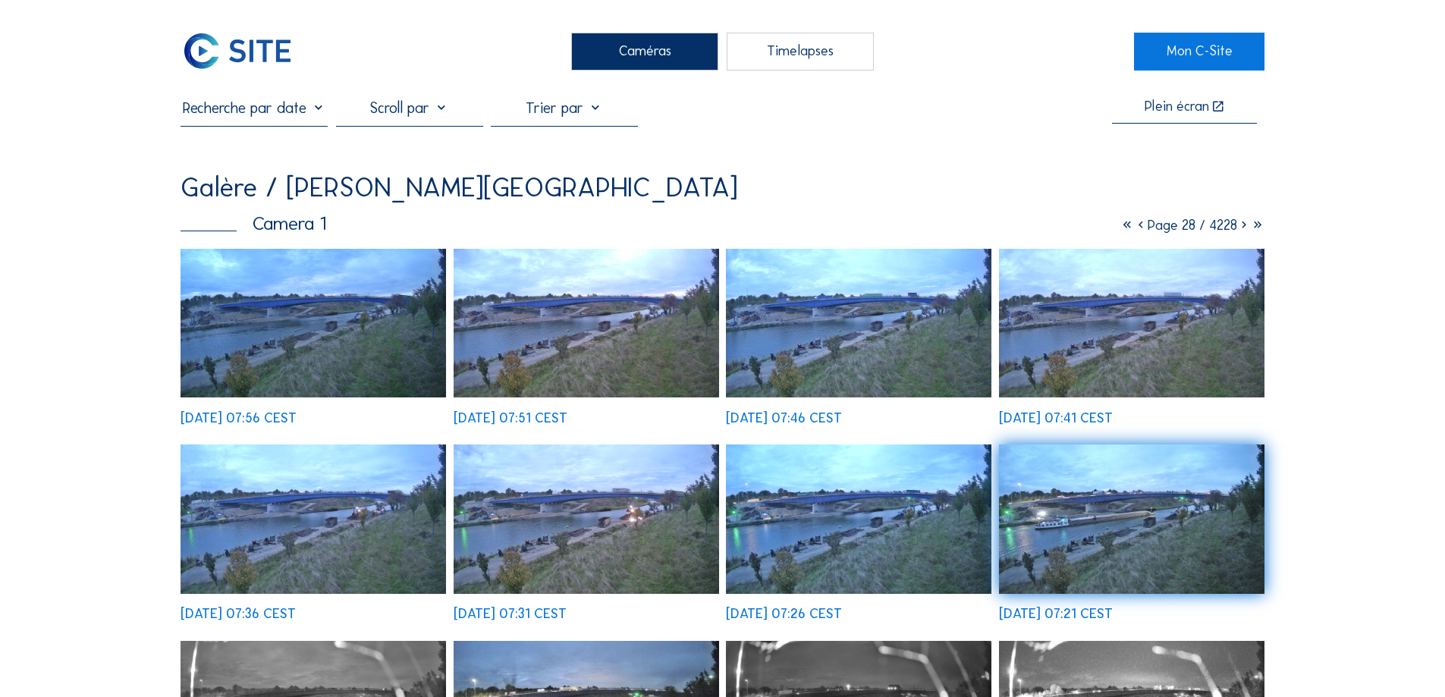
click at [1120, 228] on icon at bounding box center [1127, 225] width 14 height 17
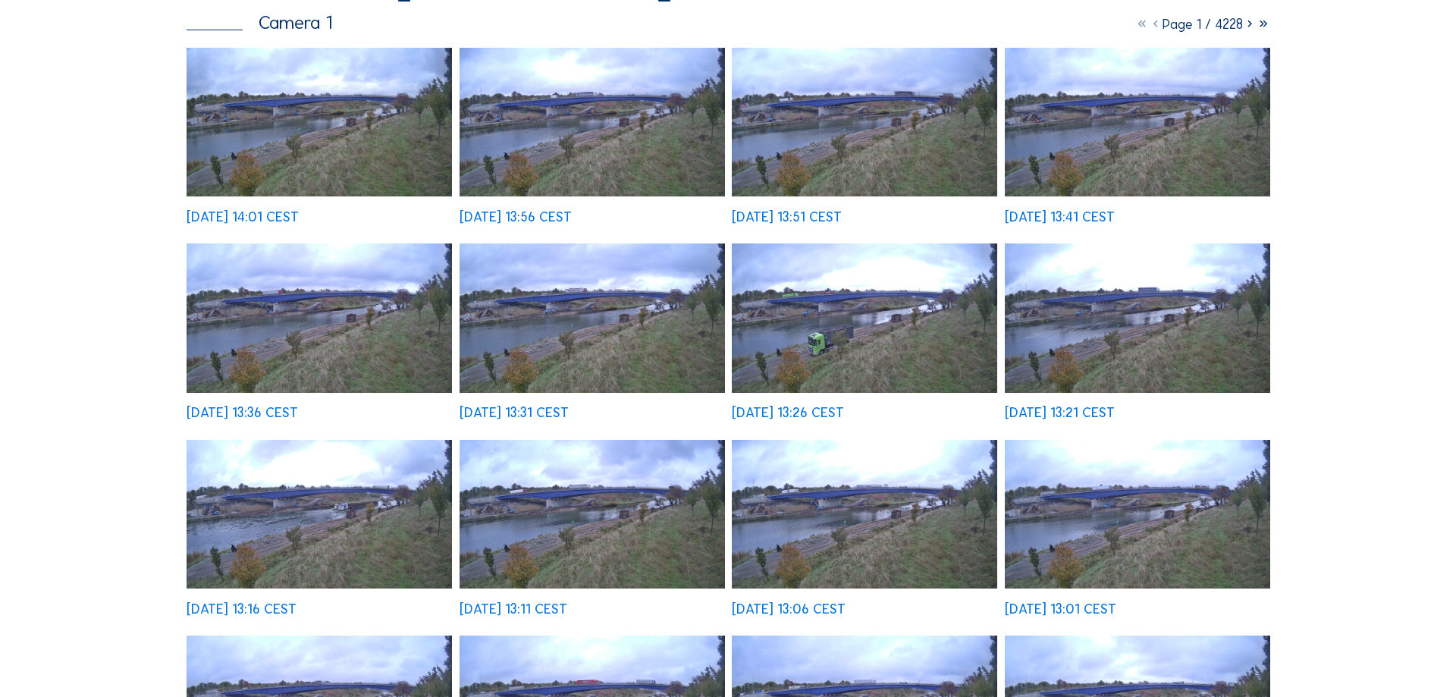
scroll to position [227, 0]
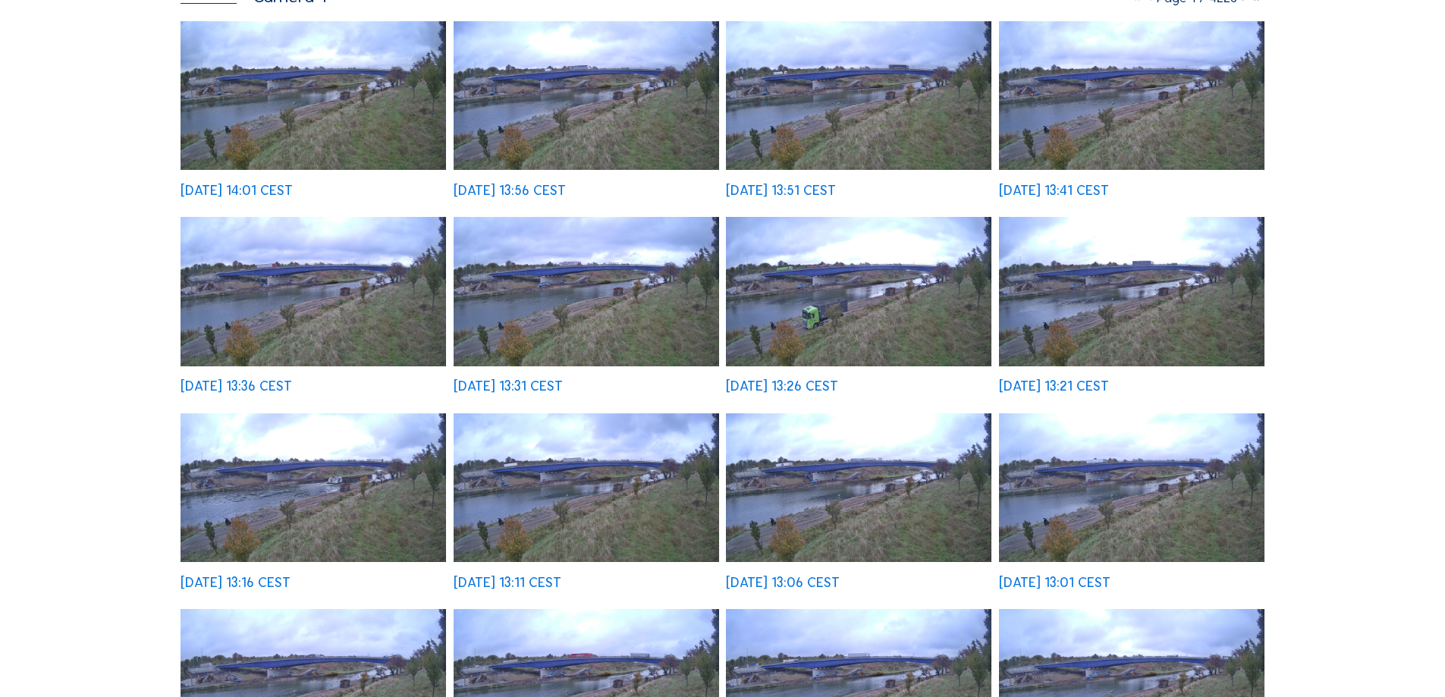
click at [333, 480] on img at bounding box center [312, 487] width 265 height 149
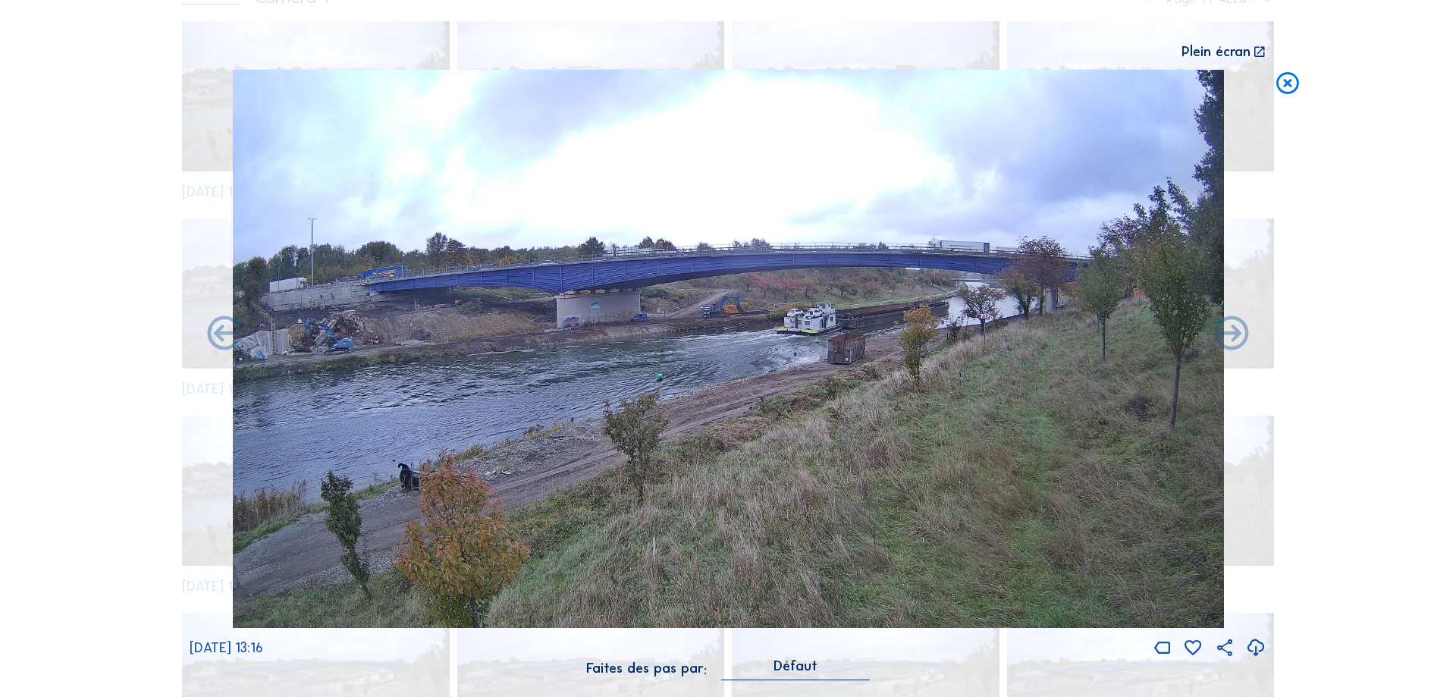
drag, startPoint x: 803, startPoint y: 324, endPoint x: 1253, endPoint y: 652, distance: 557.4
click at [1253, 652] on icon at bounding box center [1256, 647] width 20 height 25
